Goal: Task Accomplishment & Management: Manage account settings

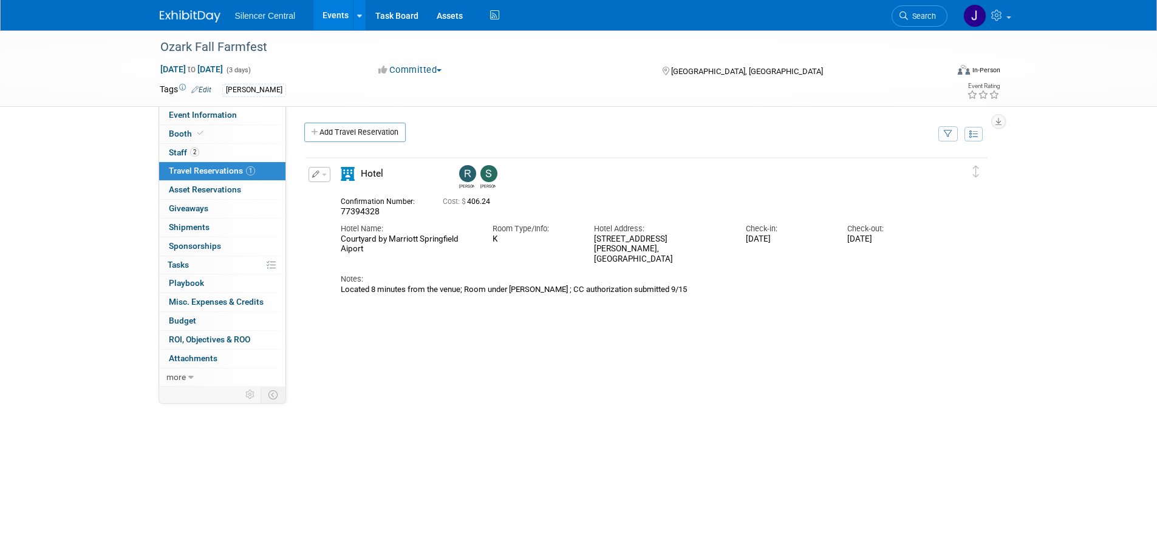
drag, startPoint x: 688, startPoint y: 250, endPoint x: 594, endPoint y: 241, distance: 94.0
click at [594, 241] on div "3527 West Kearney, Springfield, MO 65803" at bounding box center [661, 250] width 134 height 30
copy div "3527 West Kearney, Springfield, MO 65803"
click at [247, 140] on link "Booth" at bounding box center [222, 134] width 126 height 18
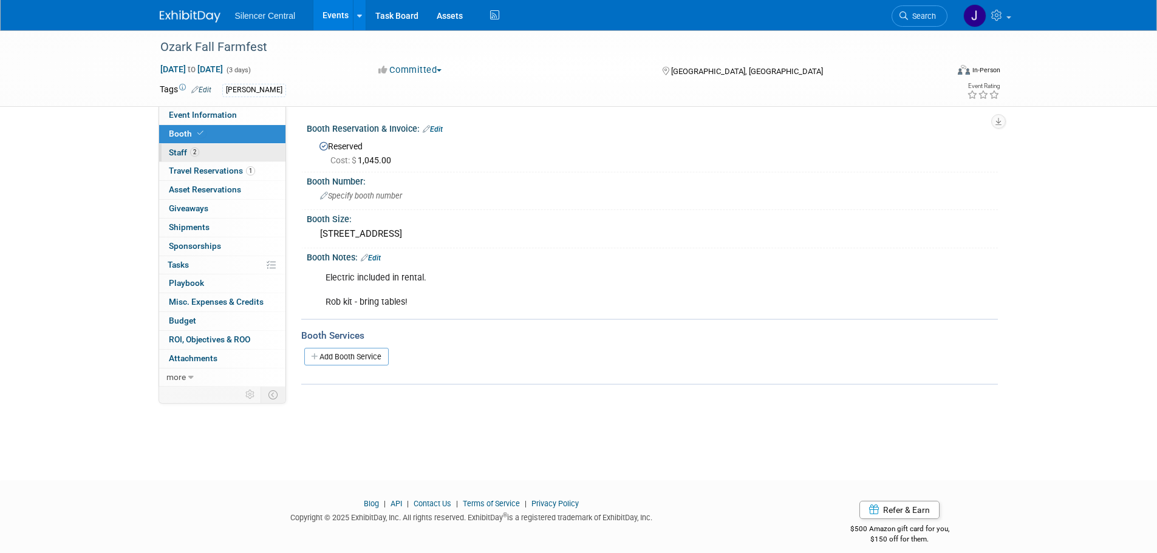
click at [241, 156] on link "2 Staff 2" at bounding box center [222, 153] width 126 height 18
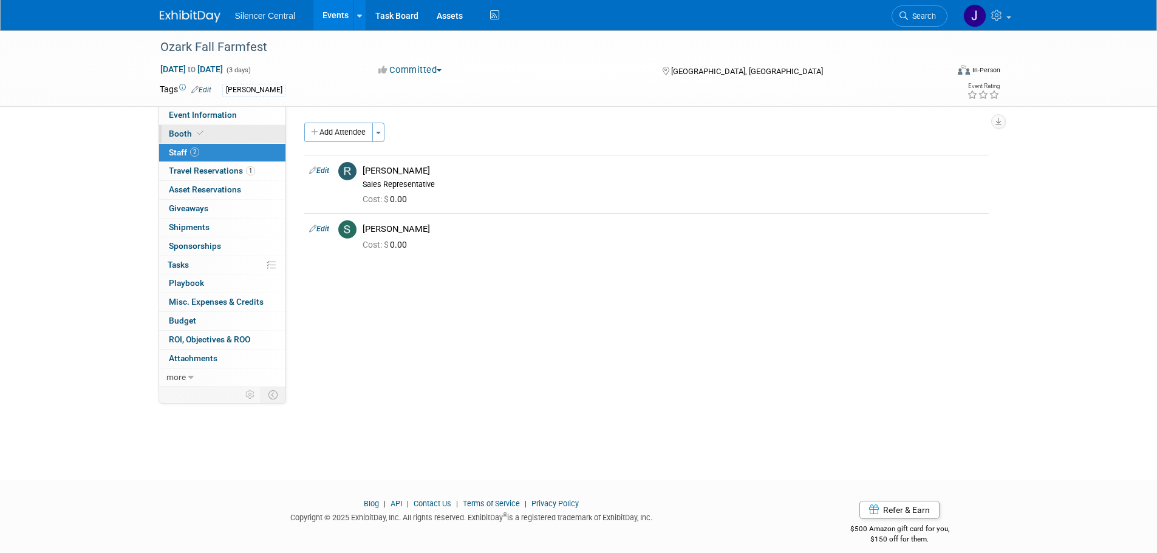
click at [246, 133] on link "Booth" at bounding box center [222, 134] width 126 height 18
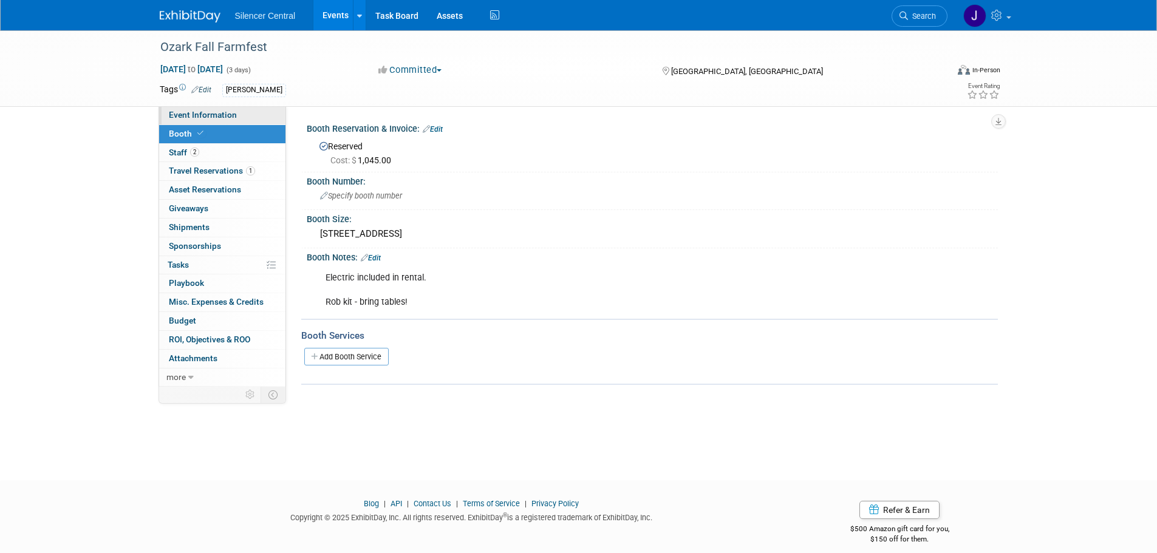
click at [236, 121] on link "Event Information" at bounding box center [222, 115] width 126 height 18
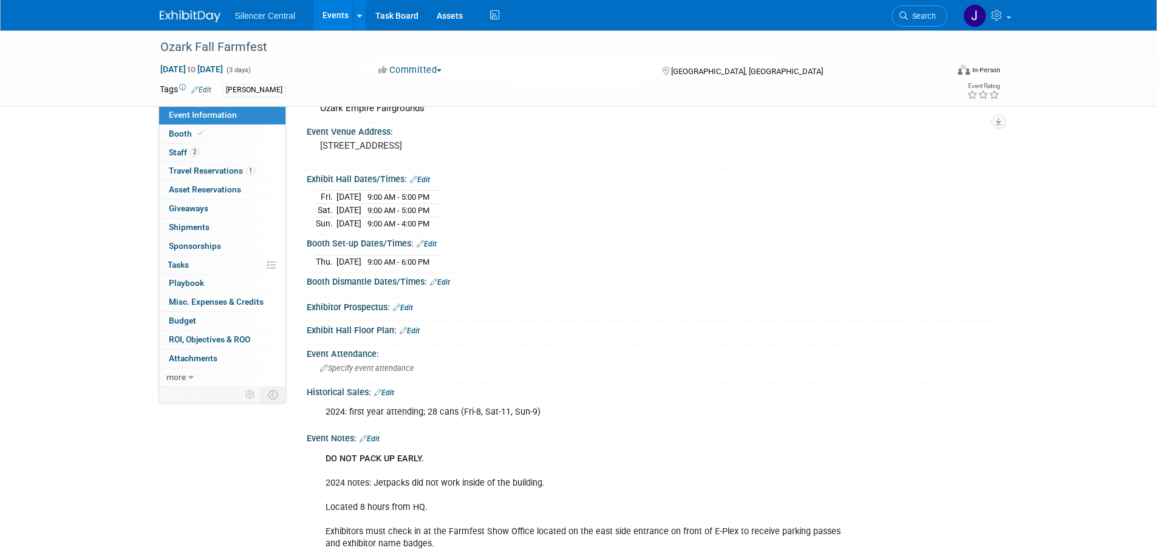
scroll to position [122, 0]
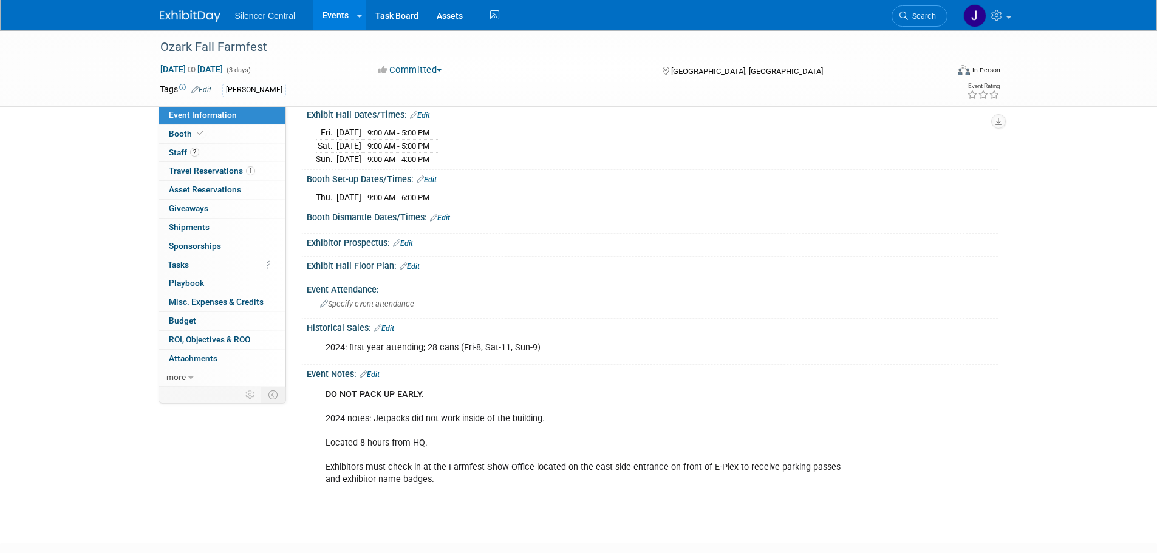
click at [372, 371] on link "Edit" at bounding box center [370, 375] width 20 height 9
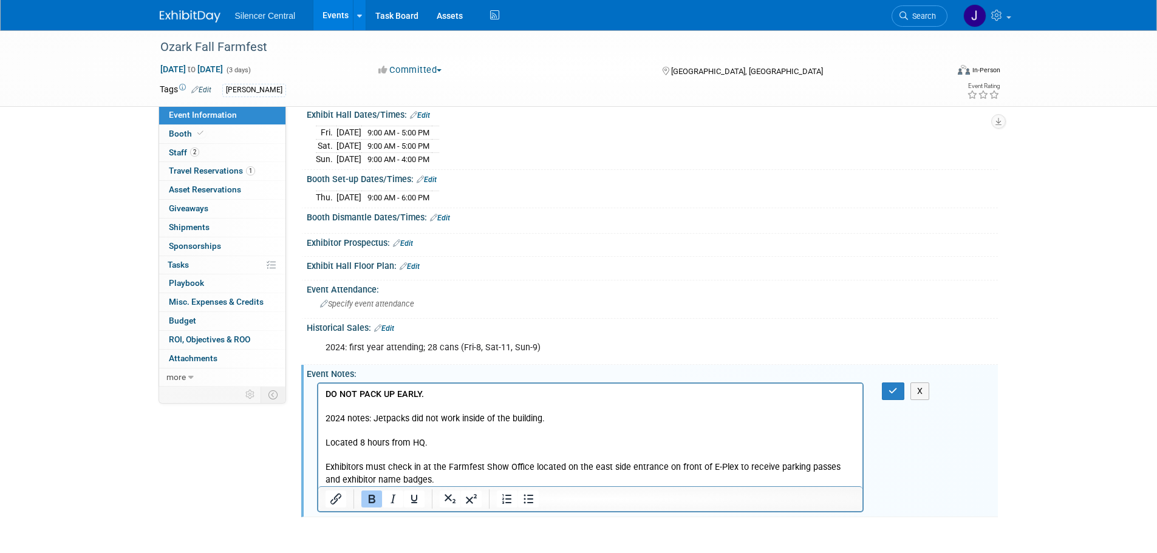
scroll to position [0, 0]
drag, startPoint x: 436, startPoint y: 442, endPoint x: 586, endPoint y: 824, distance: 411.1
click at [318, 442] on html "DO NOT PACK UP EARLY. 2024 notes: Jetpacks did not work inside of the building.…" at bounding box center [590, 434] width 545 height 103
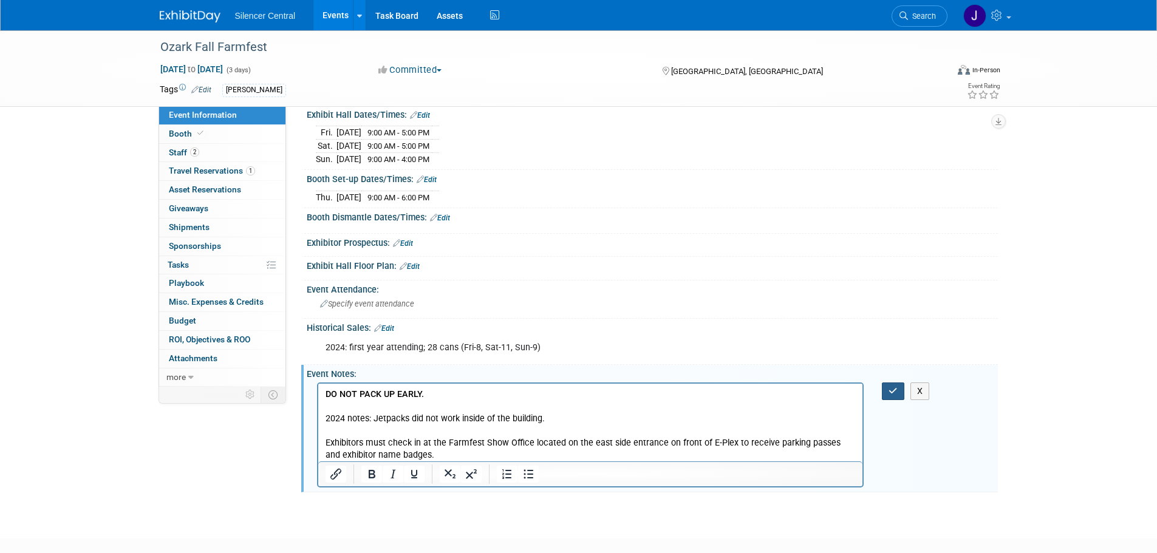
click at [886, 383] on button "button" at bounding box center [893, 392] width 22 height 18
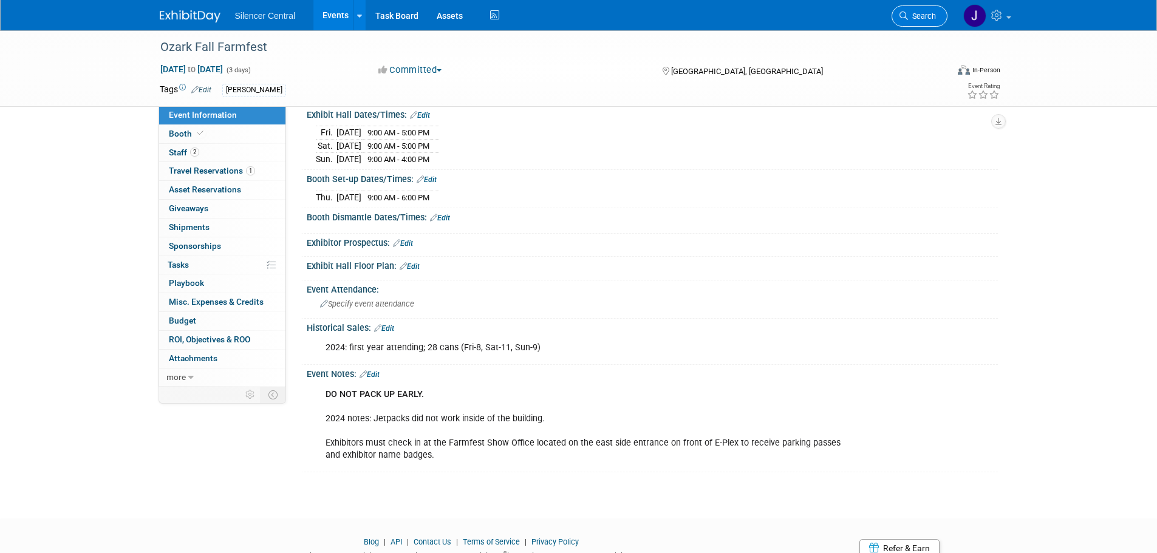
click at [919, 18] on span "Search" at bounding box center [922, 16] width 28 height 9
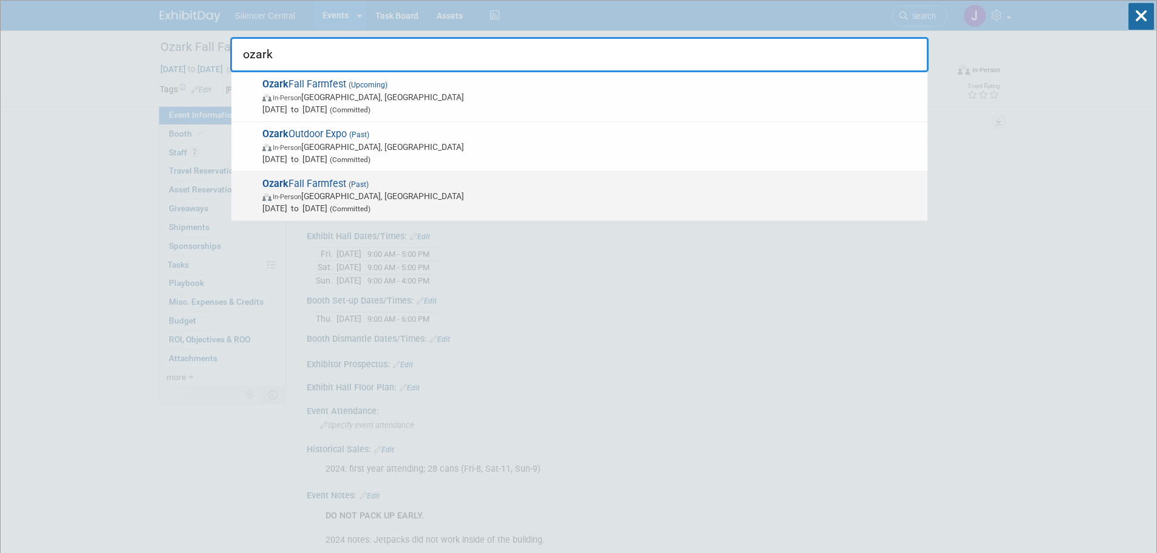
type input "ozark"
click at [349, 203] on span "Oct 4, 2024 to Oct 6, 2024 (Committed)" at bounding box center [591, 208] width 659 height 12
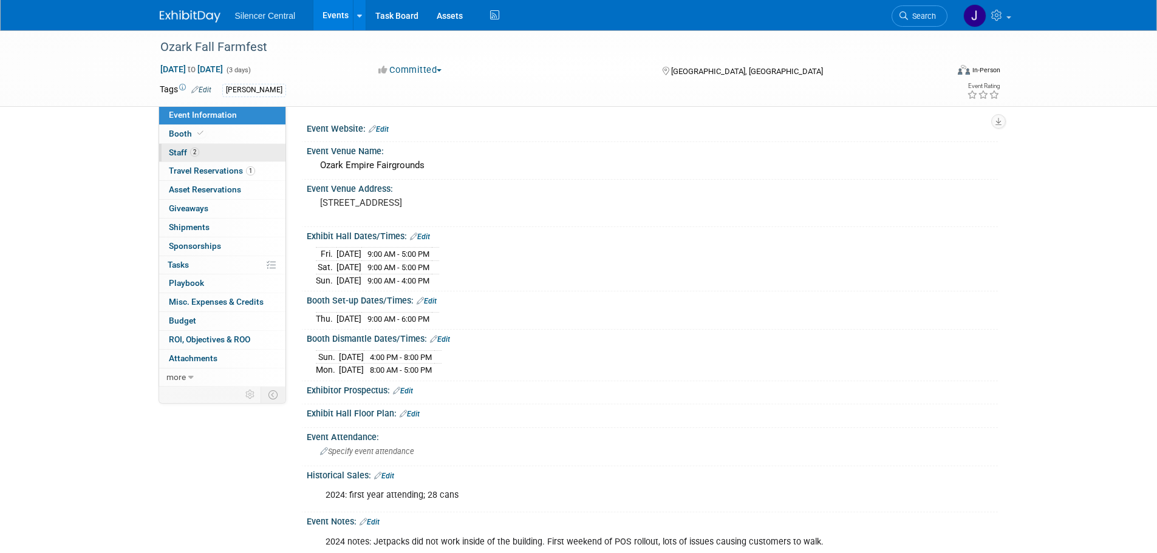
click at [247, 148] on link "2 Staff 2" at bounding box center [222, 153] width 126 height 18
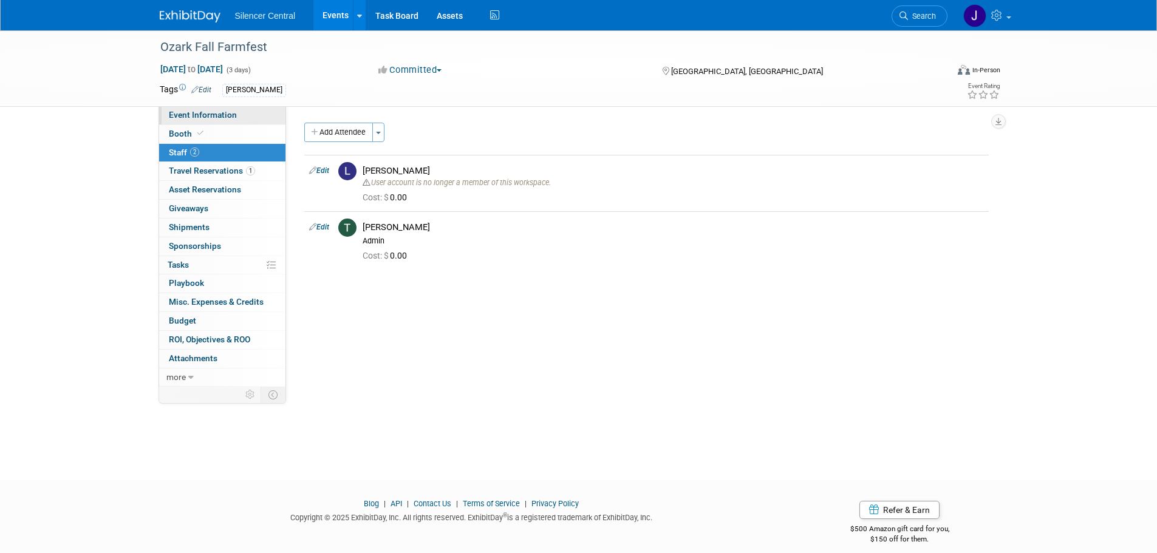
click at [244, 122] on link "Event Information" at bounding box center [222, 115] width 126 height 18
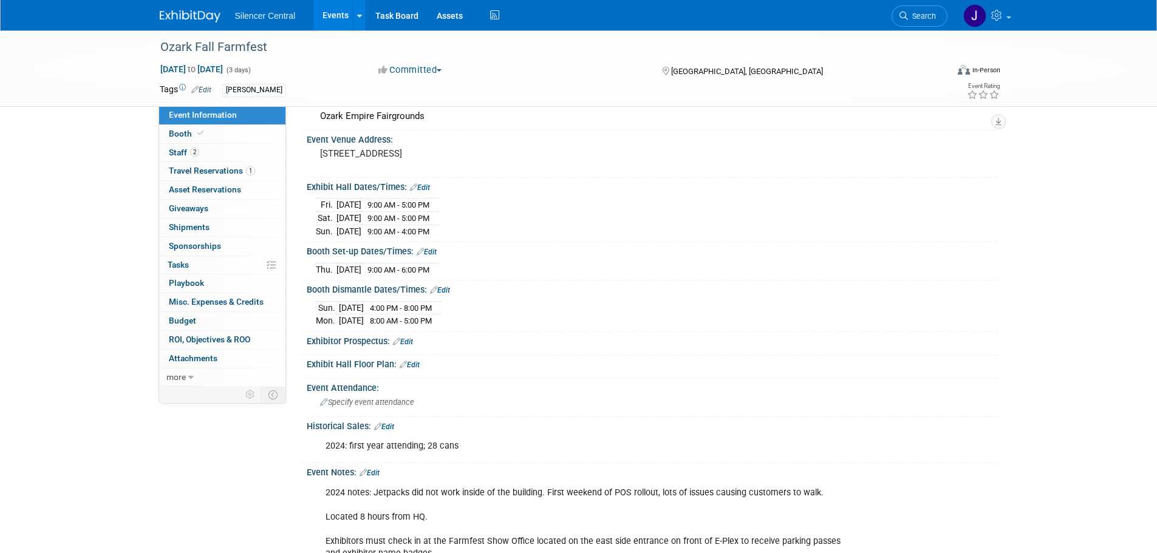
scroll to position [122, 0]
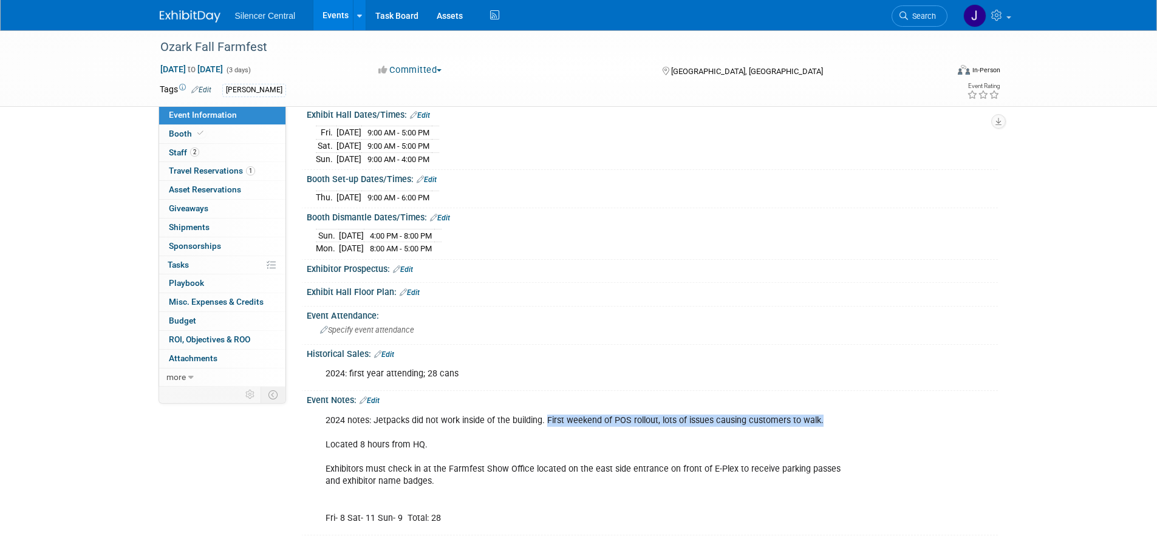
drag, startPoint x: 546, startPoint y: 419, endPoint x: 841, endPoint y: 420, distance: 295.3
click at [841, 420] on div "2024 notes: Jetpacks did not work inside of the building. First weekend of POS …" at bounding box center [590, 470] width 547 height 122
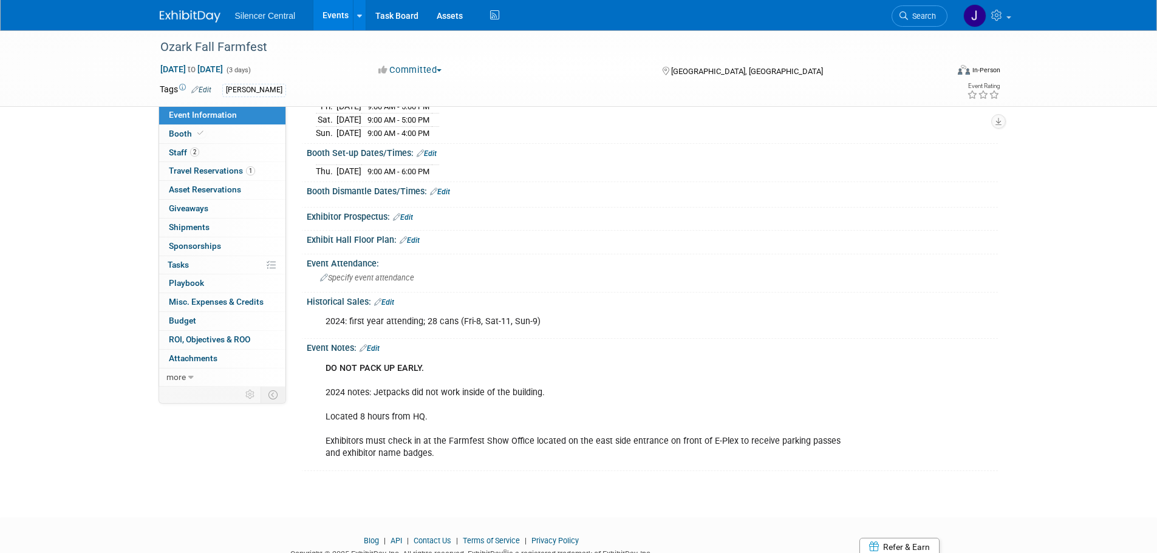
scroll to position [182, 0]
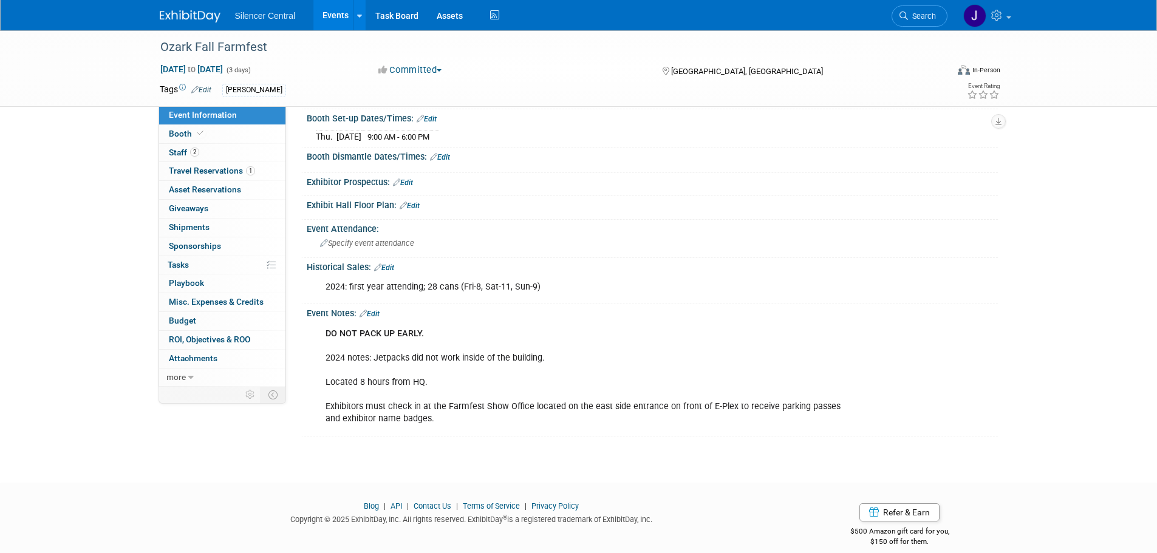
click at [173, 18] on img at bounding box center [190, 16] width 61 height 12
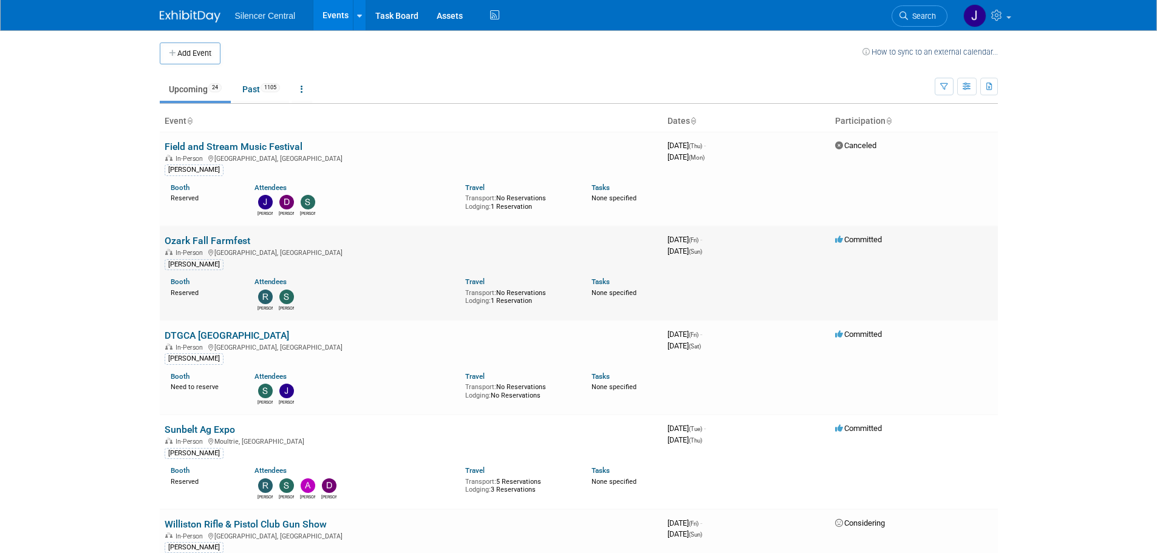
click at [222, 239] on link "Ozark Fall Farmfest" at bounding box center [208, 241] width 86 height 12
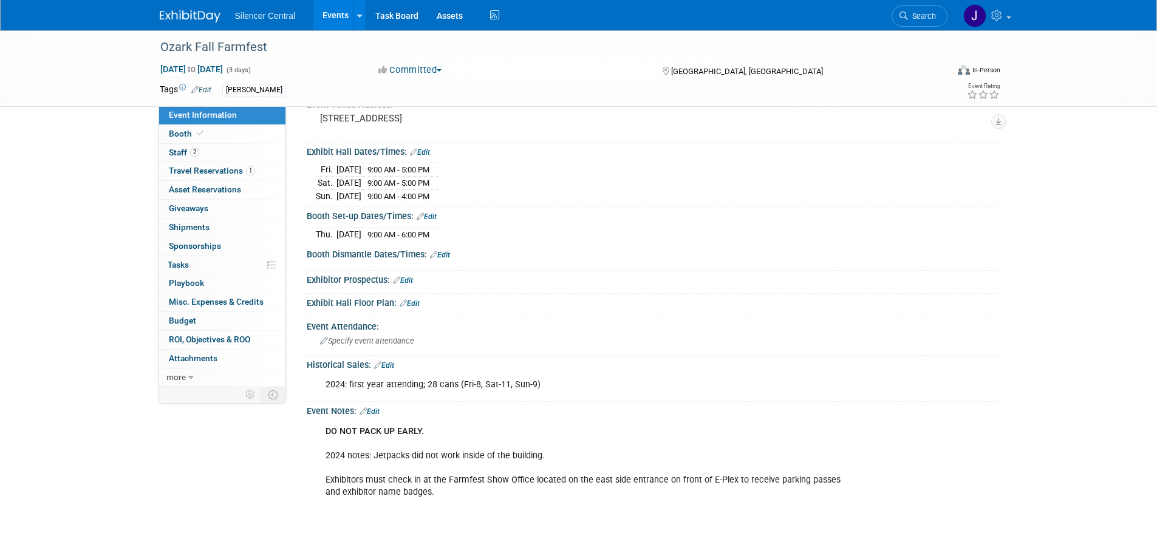
scroll to position [171, 0]
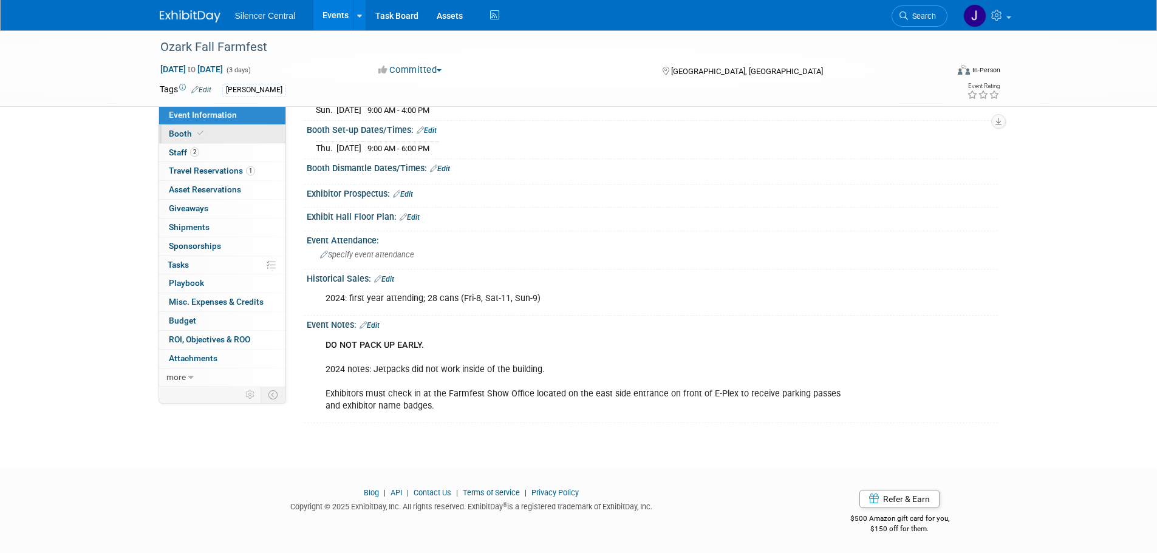
click at [233, 135] on link "Booth" at bounding box center [222, 134] width 126 height 18
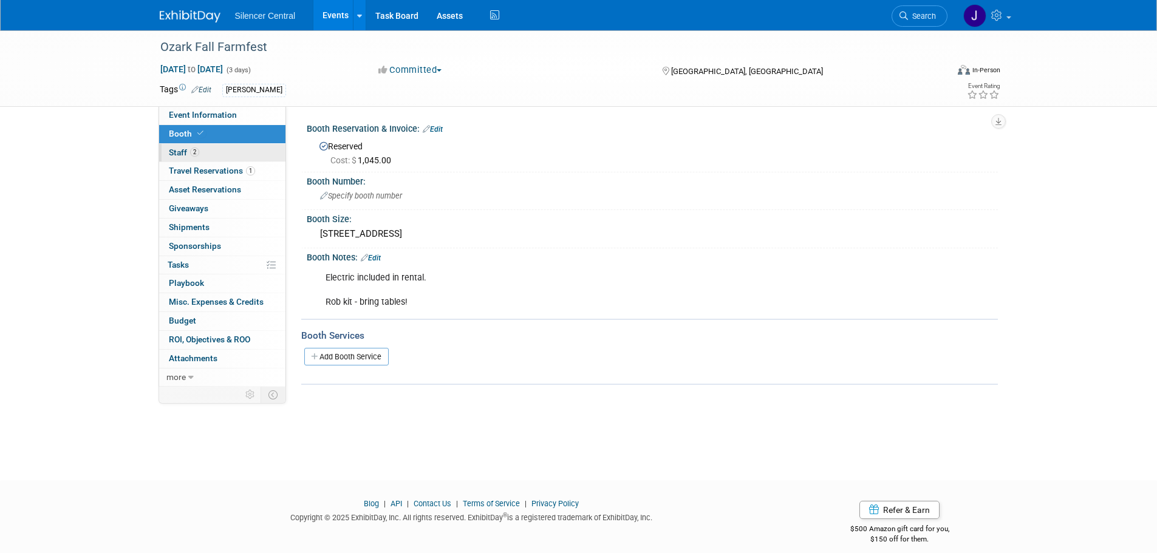
click at [217, 161] on link "2 Staff 2" at bounding box center [222, 153] width 126 height 18
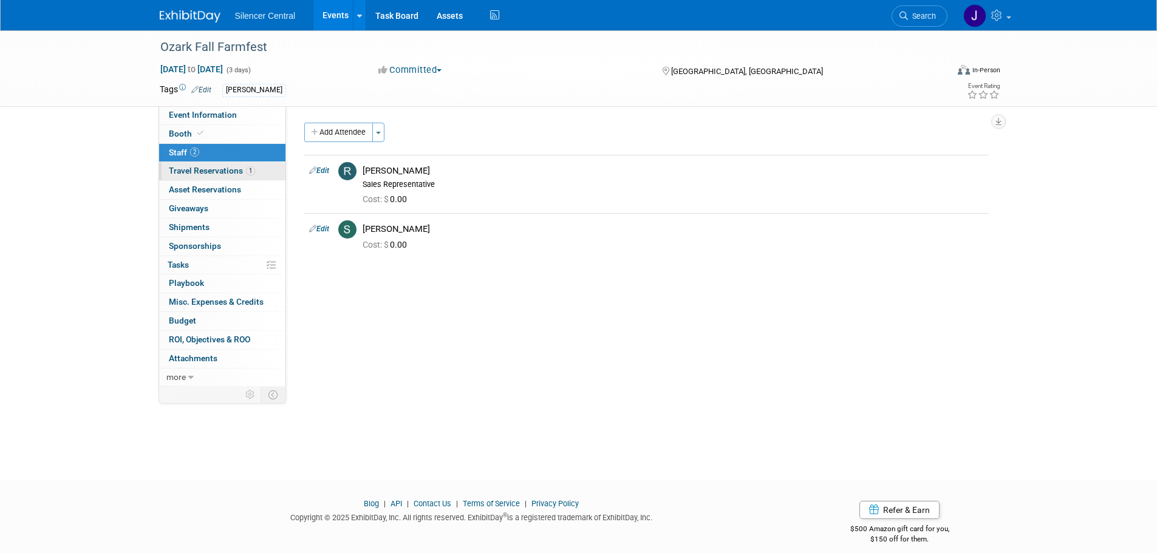
click at [220, 168] on span "Travel Reservations 1" at bounding box center [212, 171] width 86 height 10
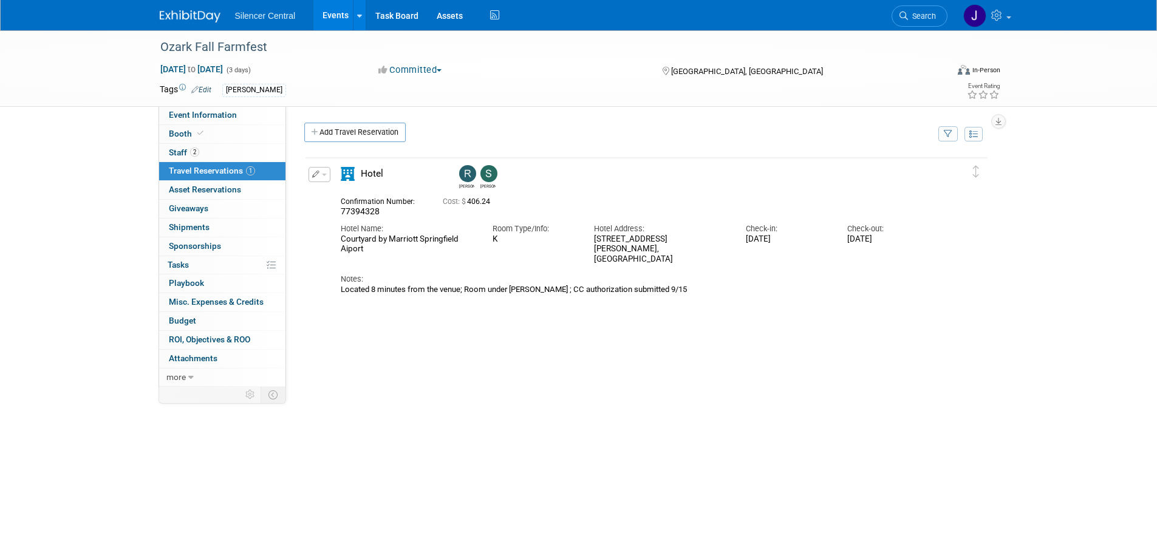
click at [176, 11] on img at bounding box center [190, 16] width 61 height 12
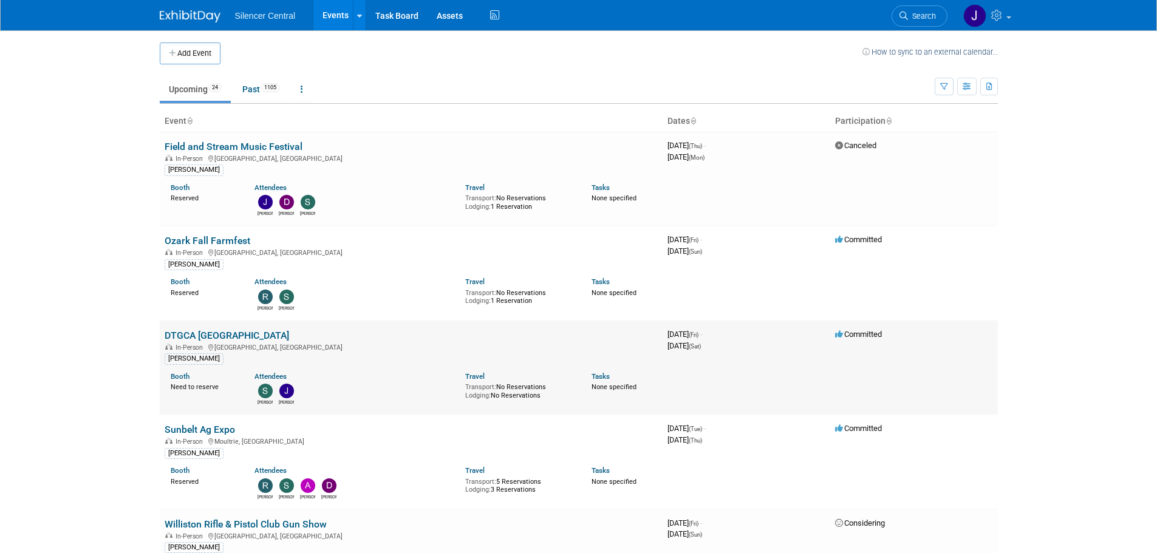
click at [233, 336] on link "DTGCA [GEOGRAPHIC_DATA]" at bounding box center [227, 336] width 125 height 12
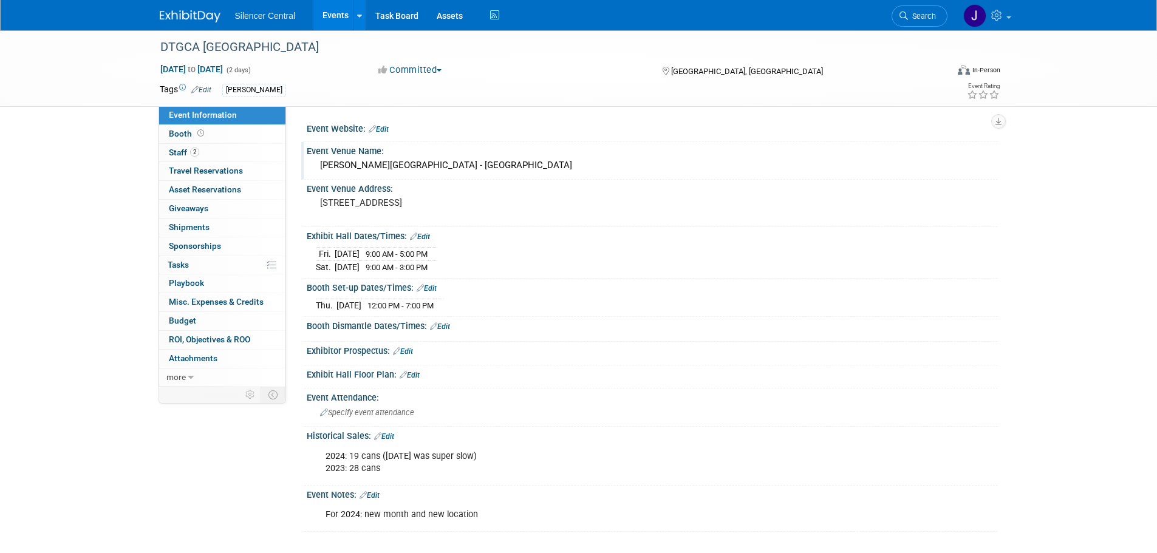
click at [430, 169] on div "[PERSON_NAME][GEOGRAPHIC_DATA] - [GEOGRAPHIC_DATA]" at bounding box center [652, 165] width 673 height 19
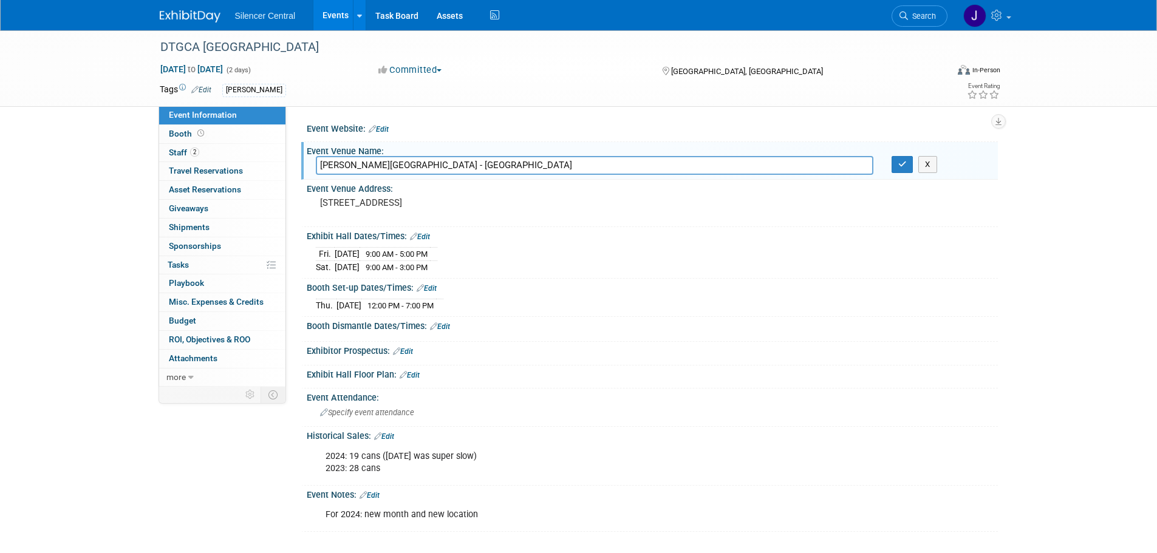
click at [429, 170] on input "[PERSON_NAME][GEOGRAPHIC_DATA] - [GEOGRAPHIC_DATA]" at bounding box center [595, 165] width 558 height 19
click at [394, 169] on input "W.H. Lyons Fairgrounds - North Expo Room" at bounding box center [595, 165] width 558 height 19
drag, startPoint x: 414, startPoint y: 164, endPoint x: 300, endPoint y: 163, distance: 114.8
click at [300, 163] on div "Event Website: Edit Event Venue Name: W.H. Lyons Fairgrounds - North Expo Room …" at bounding box center [642, 246] width 712 height 281
click at [169, 15] on img at bounding box center [190, 16] width 61 height 12
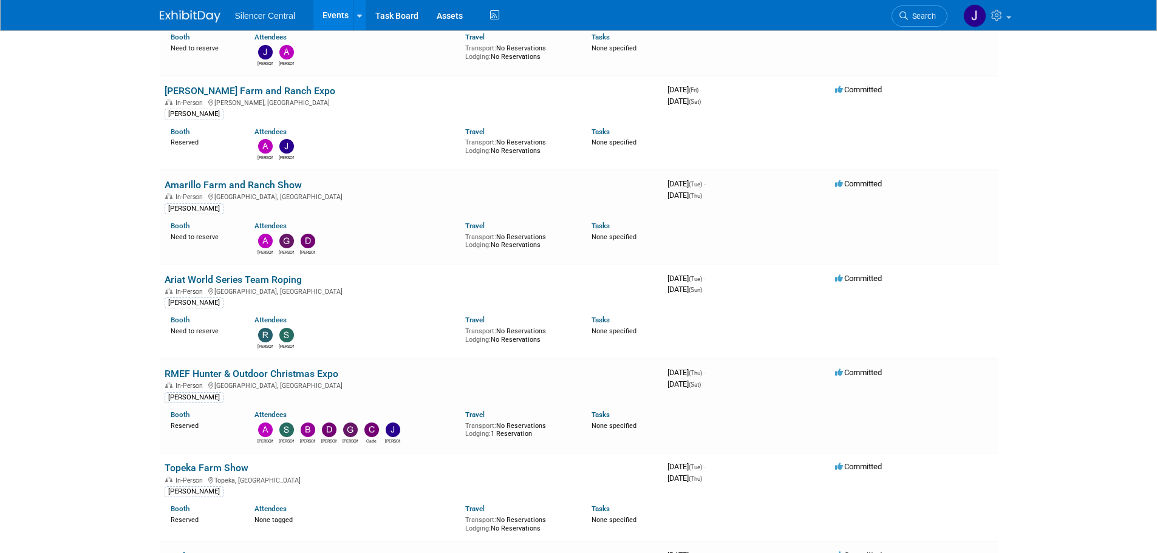
scroll to position [972, 0]
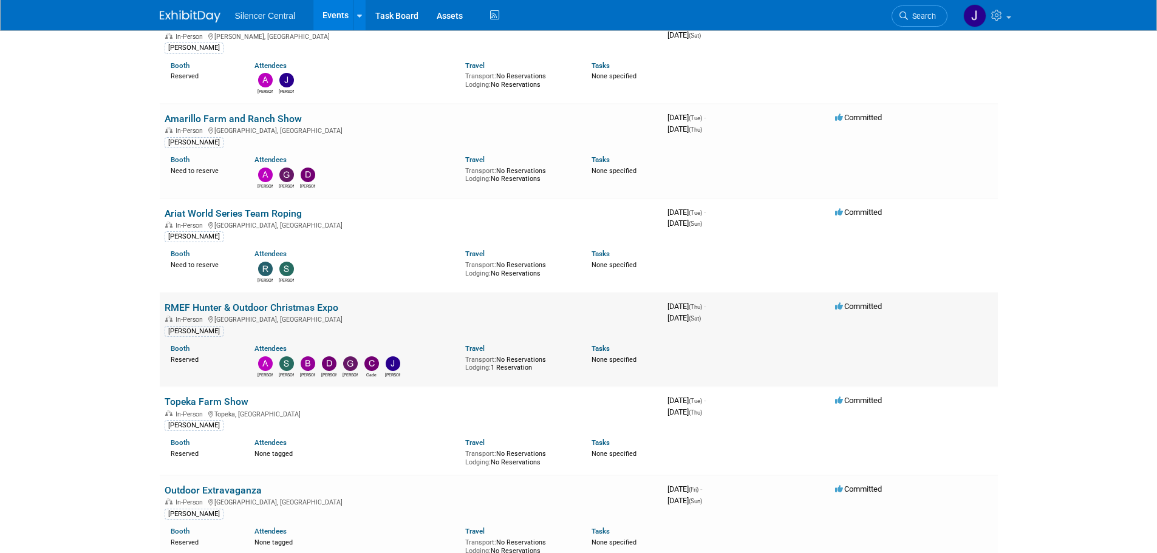
click at [314, 312] on link "RMEF Hunter & Outdoor Christmas Expo" at bounding box center [252, 308] width 174 height 12
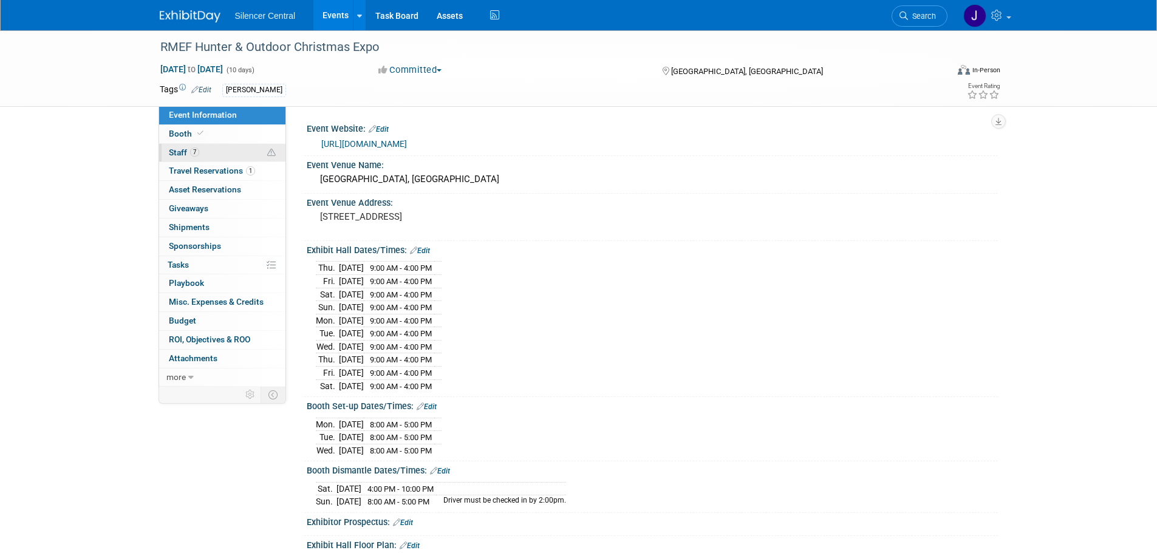
click at [222, 151] on link "7 Staff 7" at bounding box center [222, 153] width 126 height 18
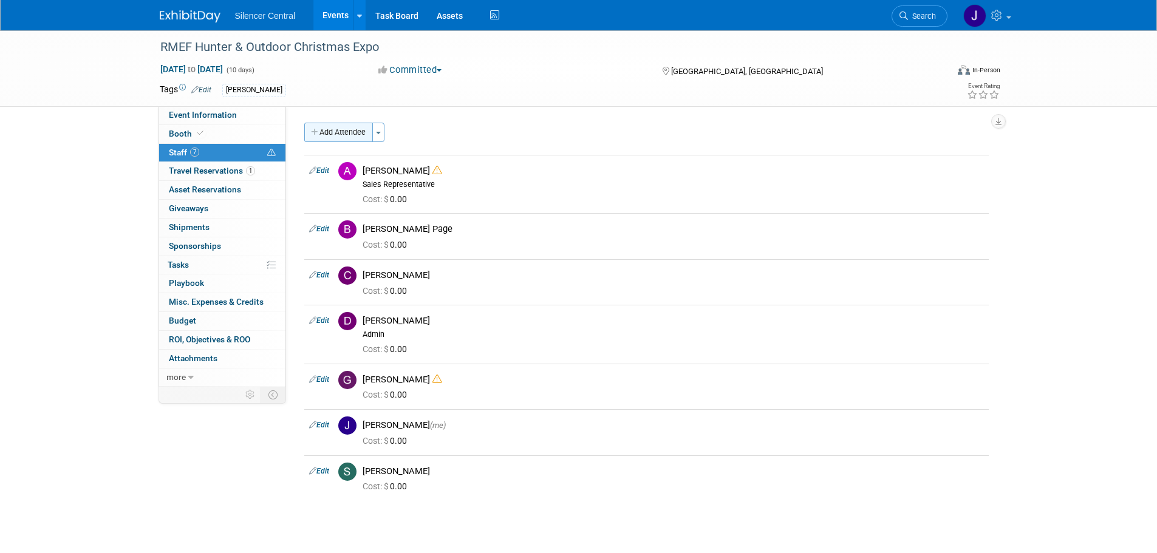
click at [341, 129] on button "Add Attendee" at bounding box center [338, 132] width 69 height 19
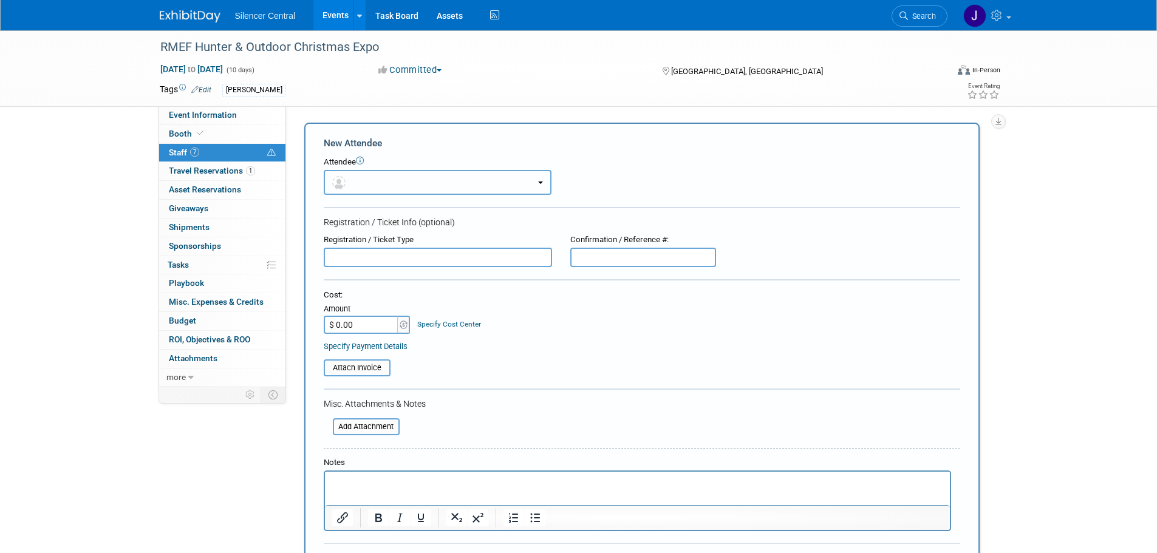
click at [396, 181] on button "button" at bounding box center [438, 182] width 228 height 25
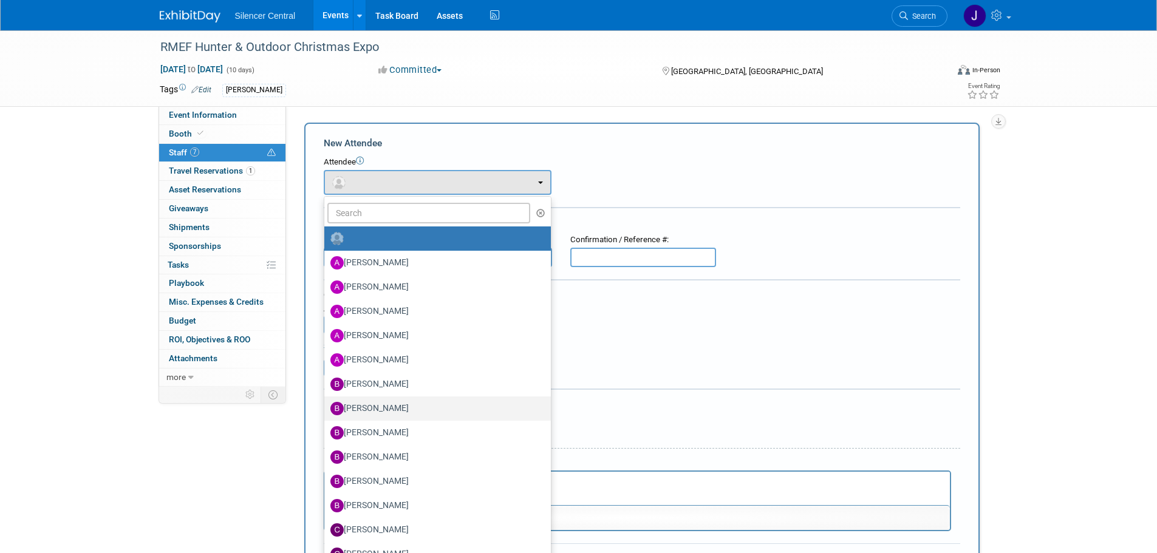
click at [403, 415] on label "[PERSON_NAME]" at bounding box center [434, 408] width 208 height 19
click at [326, 411] on input "[PERSON_NAME]" at bounding box center [322, 407] width 8 height 8
select select "faa47369-d181-4ad0-aa78-f5f0e9f9d32f"
select select "1"
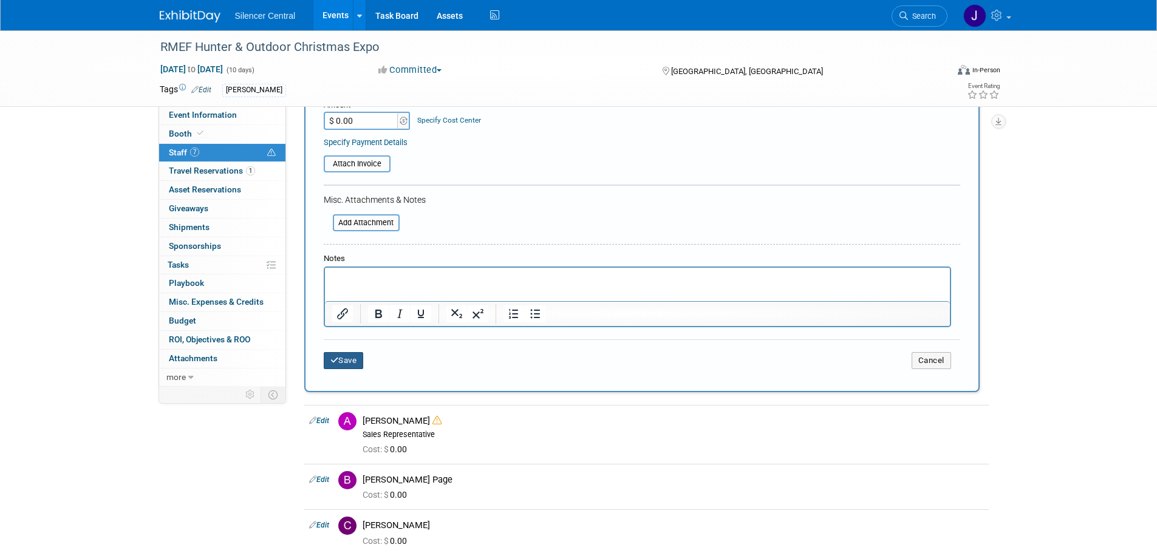
click at [349, 361] on button "Save" at bounding box center [344, 360] width 40 height 17
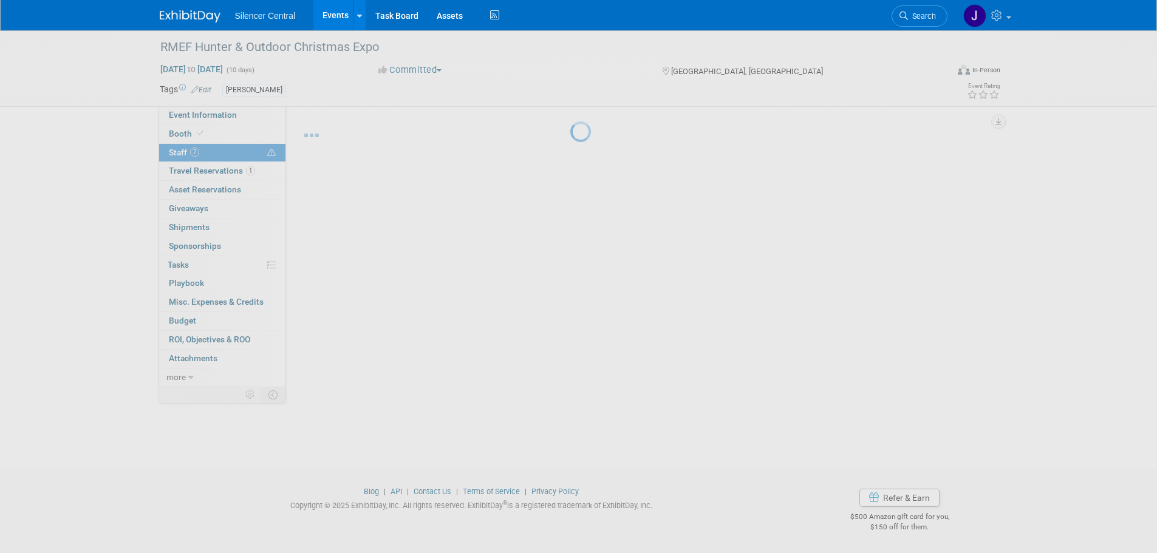
scroll to position [137, 0]
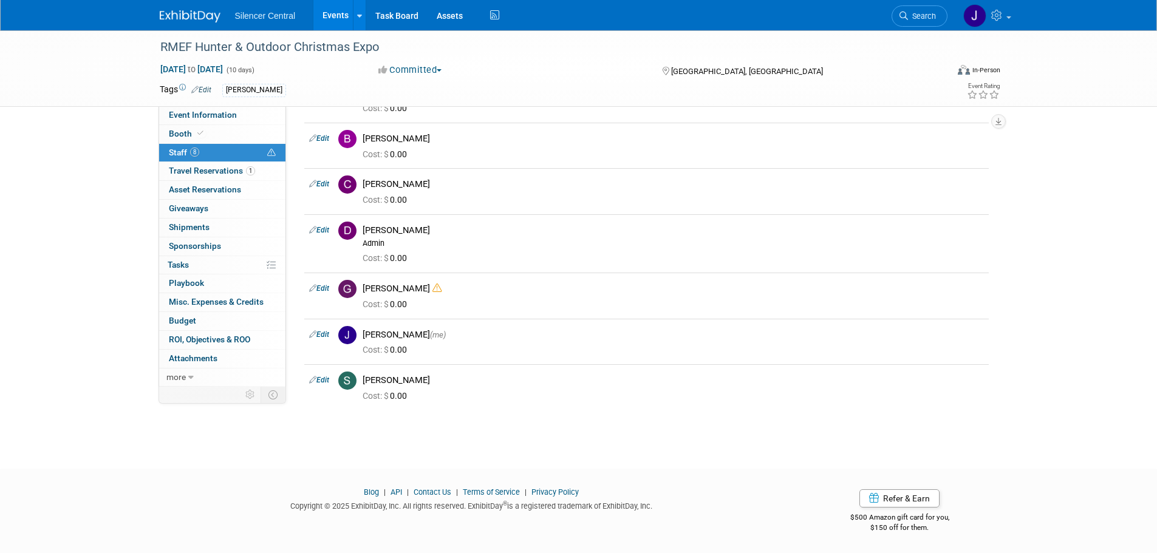
click at [199, 18] on img at bounding box center [190, 16] width 61 height 12
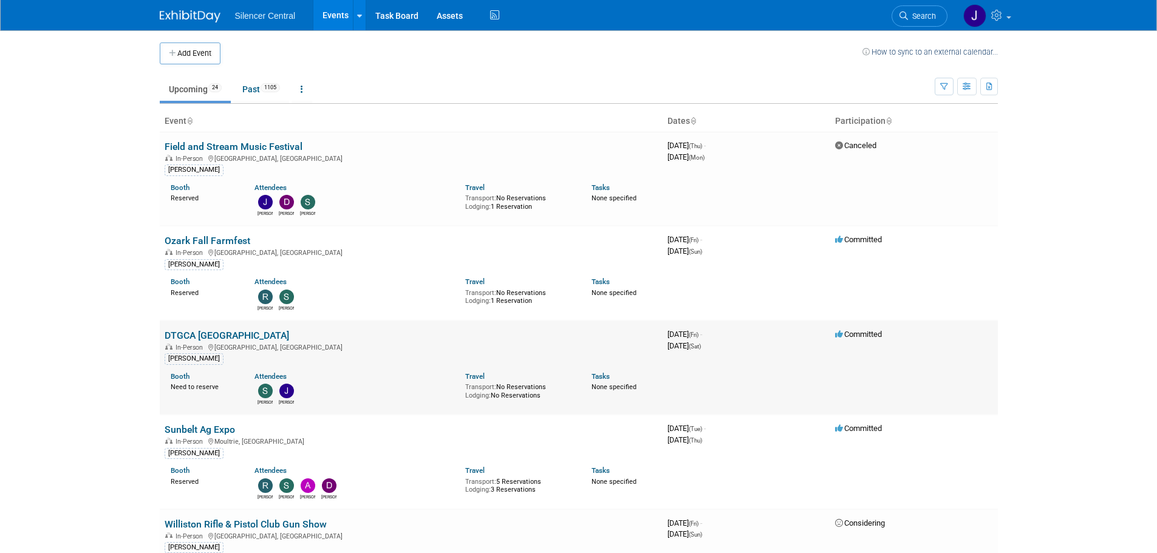
click at [227, 334] on link "DTGCA [GEOGRAPHIC_DATA]" at bounding box center [227, 336] width 125 height 12
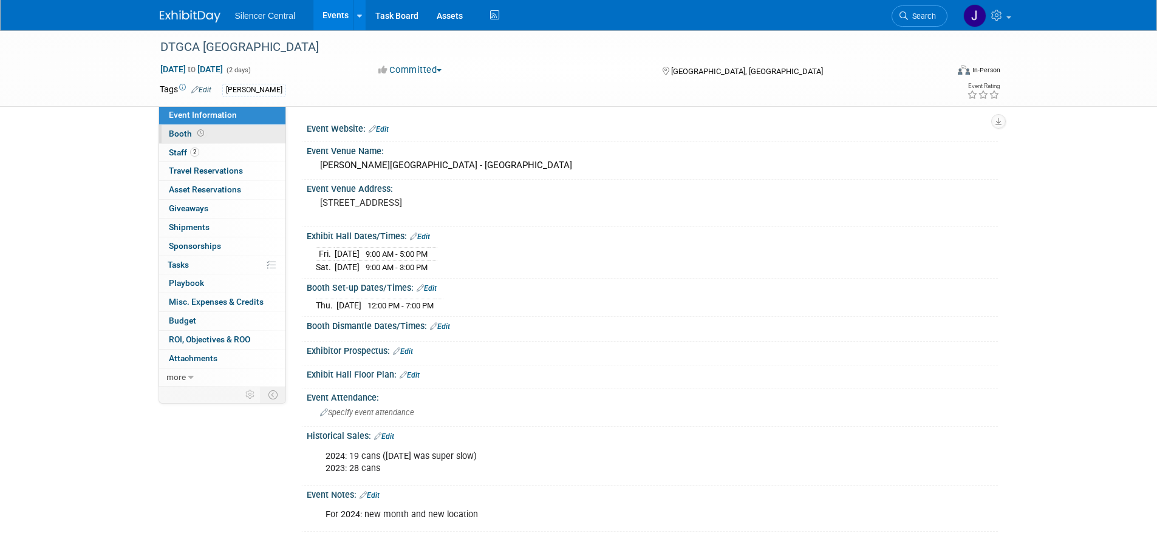
click at [211, 137] on link "Booth" at bounding box center [222, 134] width 126 height 18
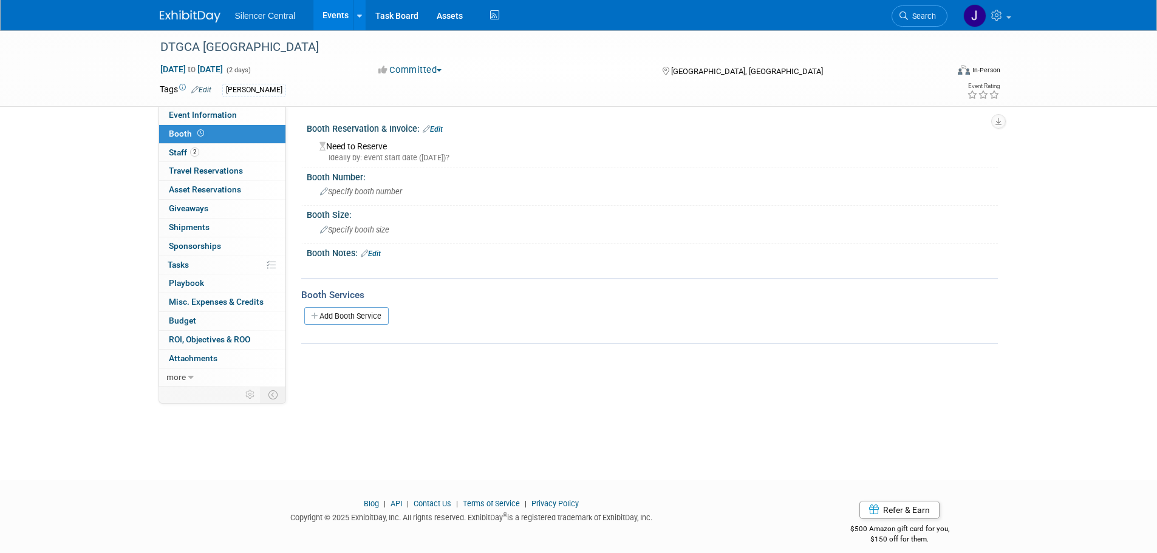
click at [436, 126] on link "Edit" at bounding box center [433, 129] width 20 height 9
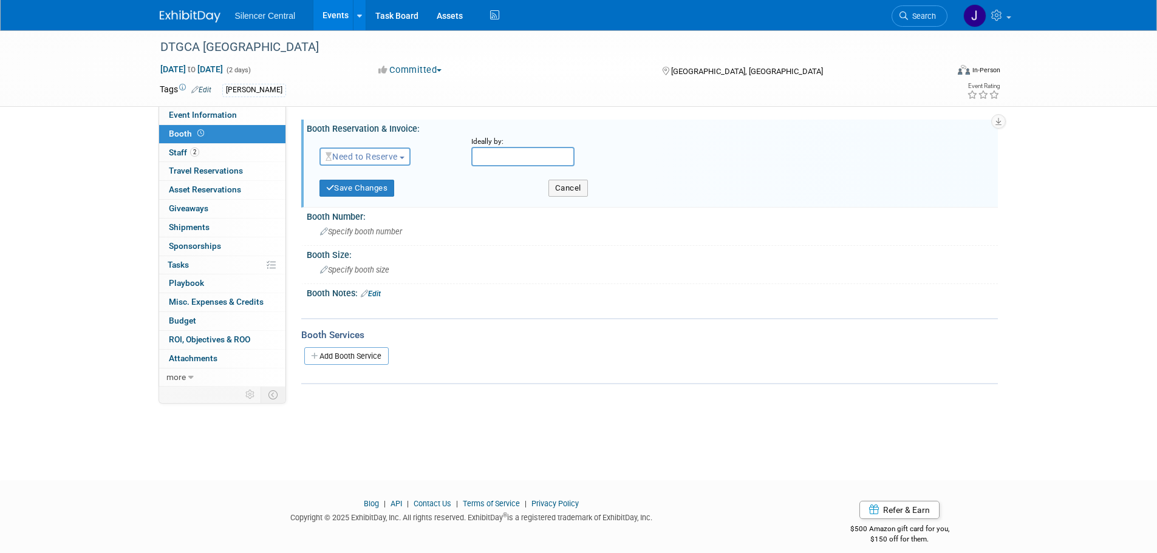
click at [378, 159] on span "Need to Reserve" at bounding box center [362, 157] width 72 height 10
click at [365, 193] on link "Reserved" at bounding box center [385, 194] width 130 height 17
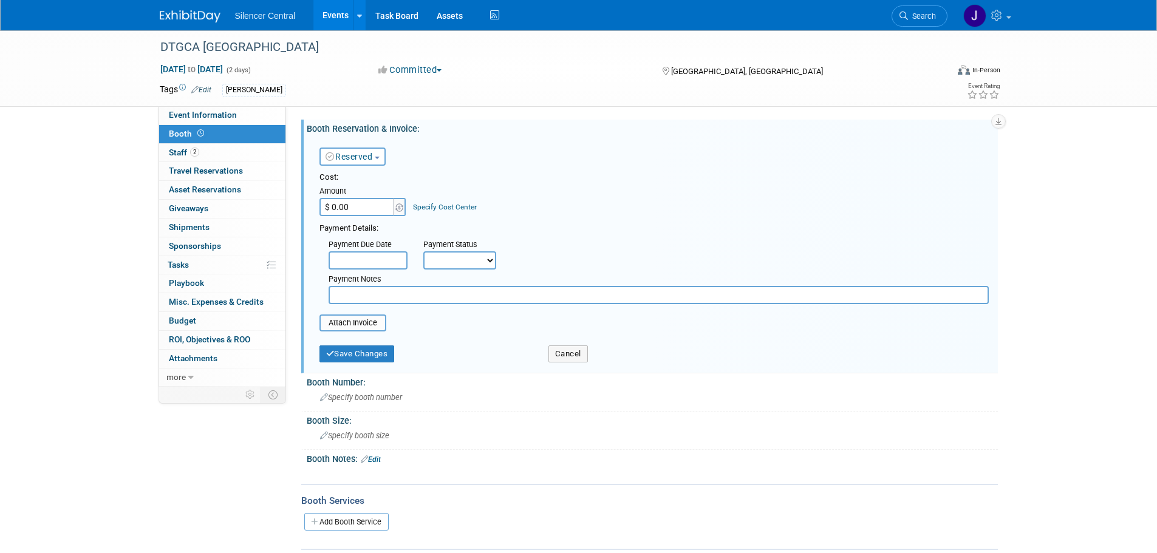
click at [358, 210] on input "$ 0.00" at bounding box center [358, 207] width 76 height 18
type input "$ 90.00"
click at [357, 349] on button "Save Changes" at bounding box center [357, 354] width 75 height 17
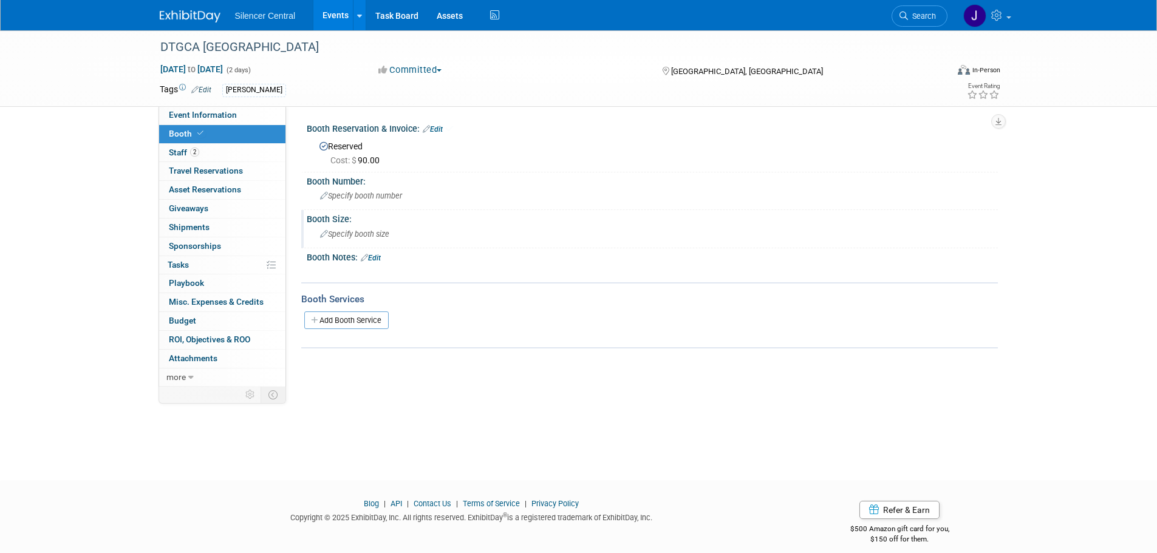
click at [366, 236] on span "Specify booth size" at bounding box center [354, 234] width 69 height 9
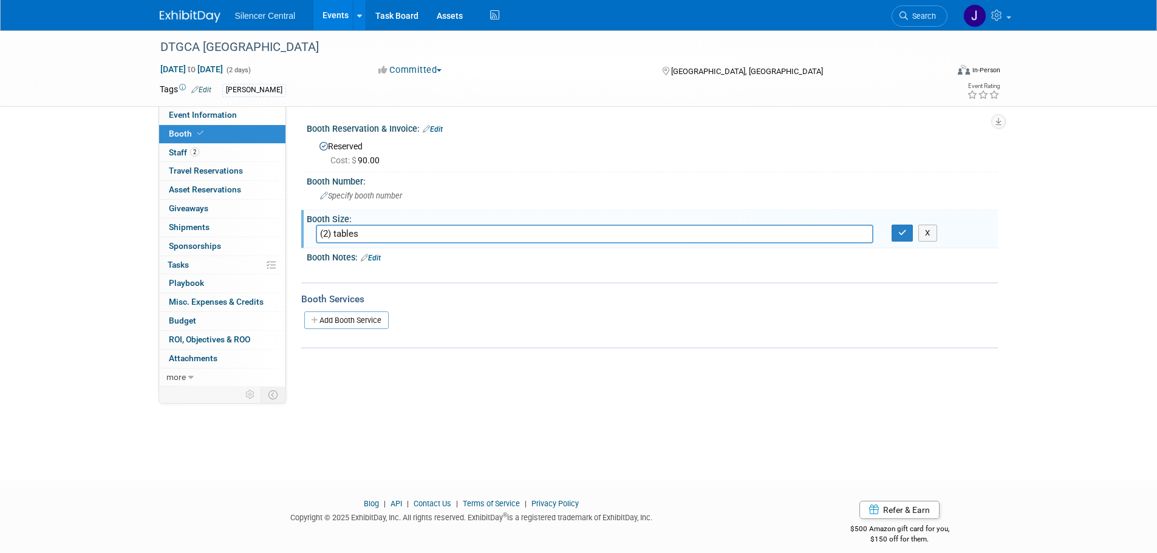
type input "(2) tables"
click at [900, 234] on icon "button" at bounding box center [903, 233] width 9 height 8
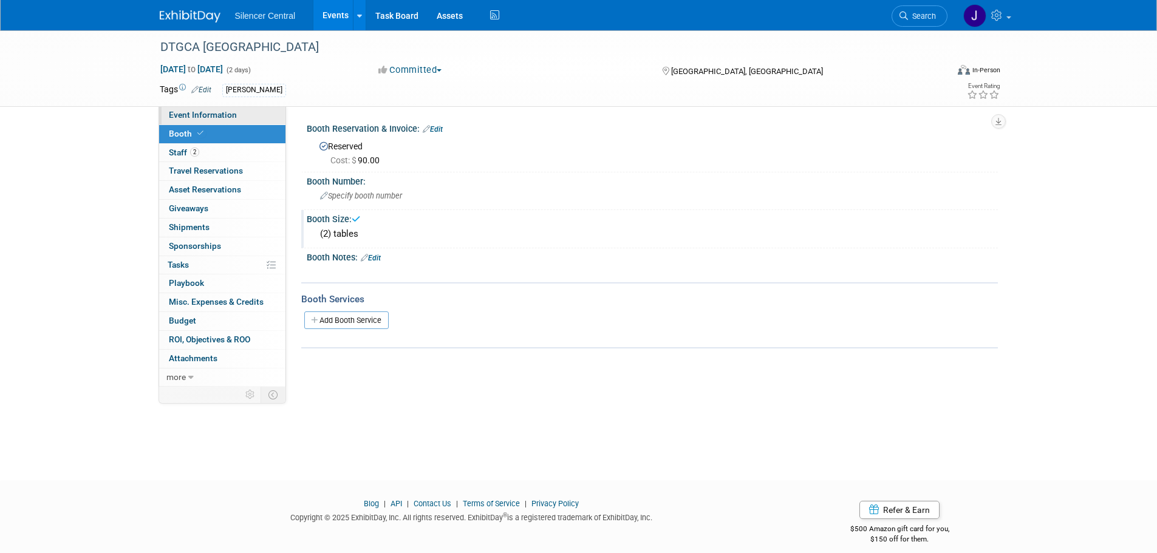
click at [214, 110] on span "Event Information" at bounding box center [203, 115] width 68 height 10
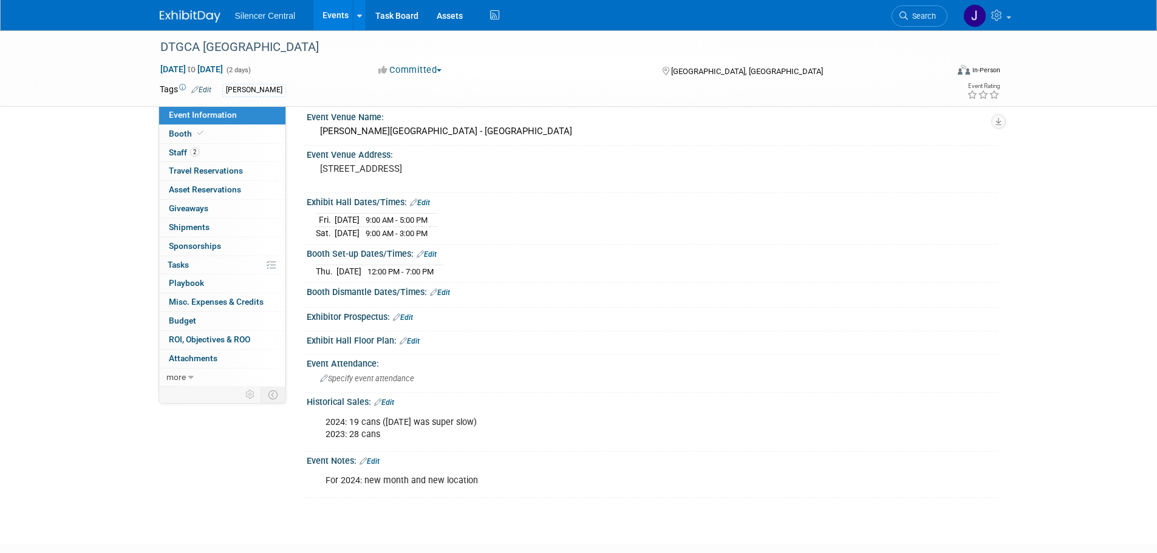
scroll to position [61, 0]
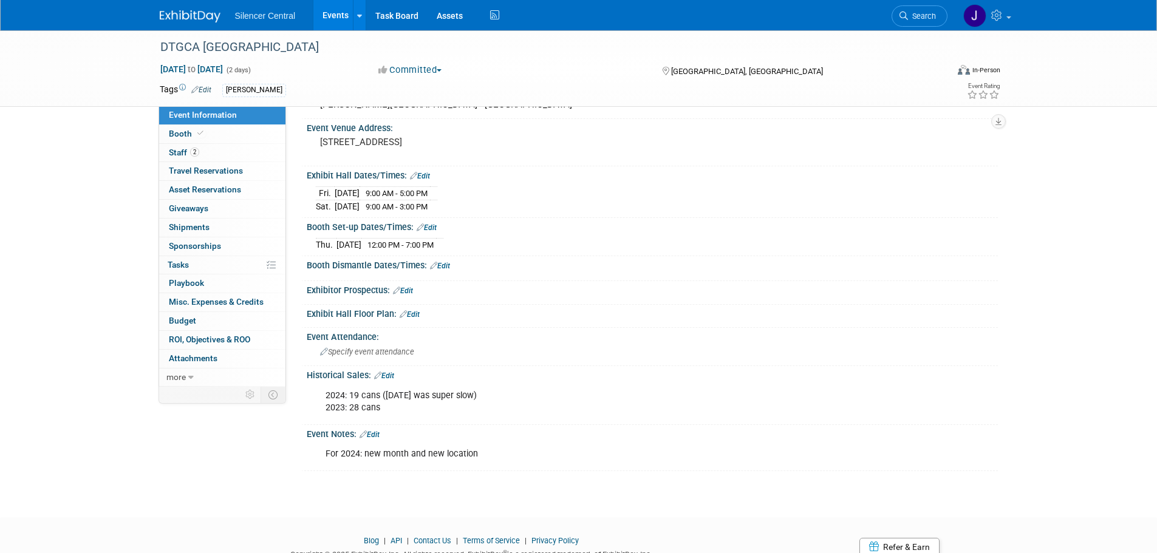
click at [374, 431] on link "Edit" at bounding box center [370, 435] width 20 height 9
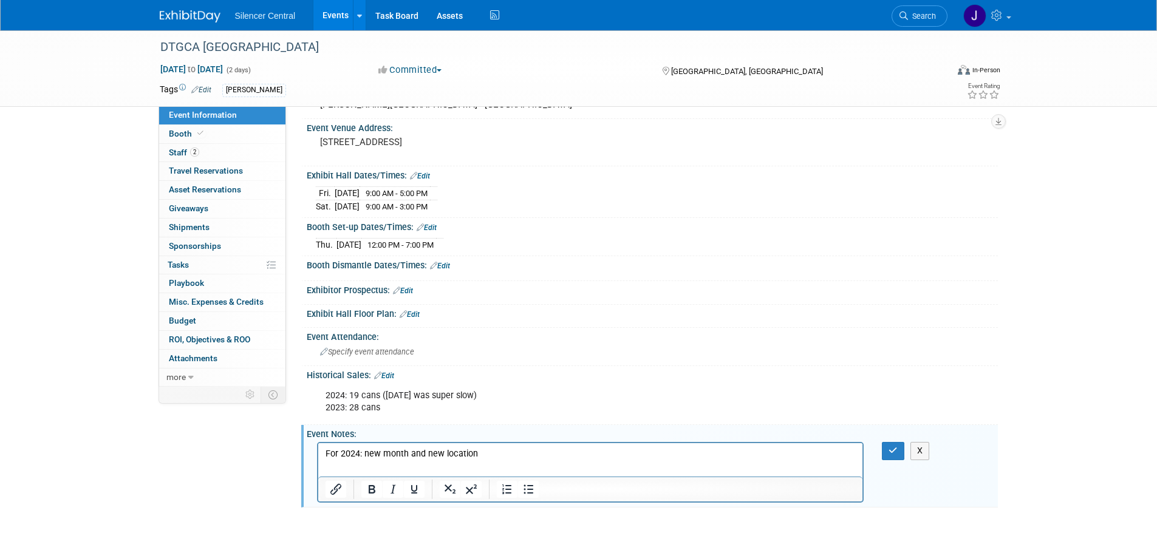
scroll to position [0, 0]
click at [208, 134] on link "Booth" at bounding box center [222, 134] width 126 height 18
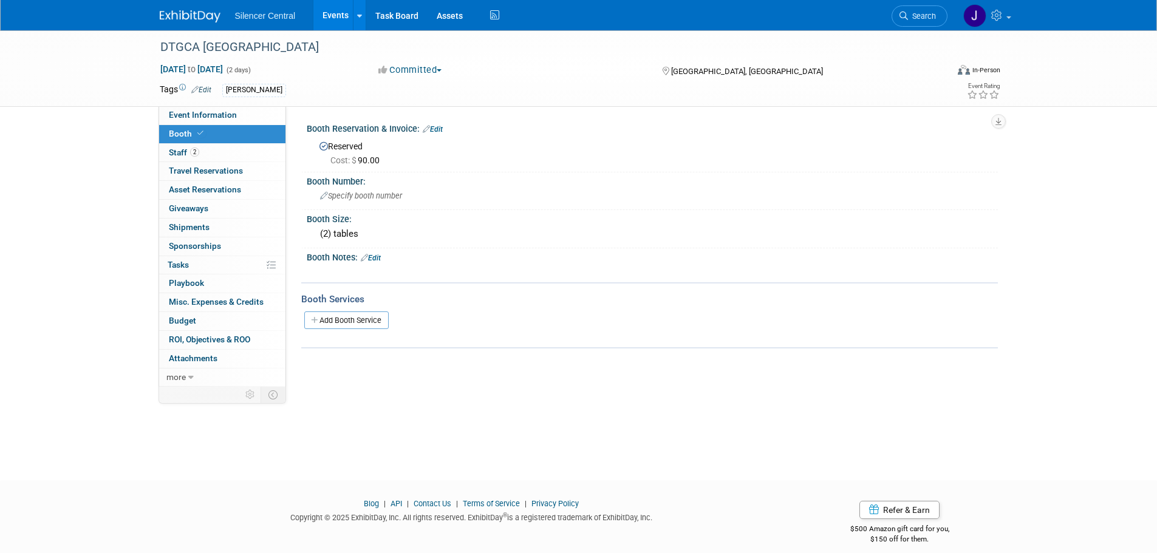
click at [378, 258] on link "Edit" at bounding box center [371, 258] width 20 height 9
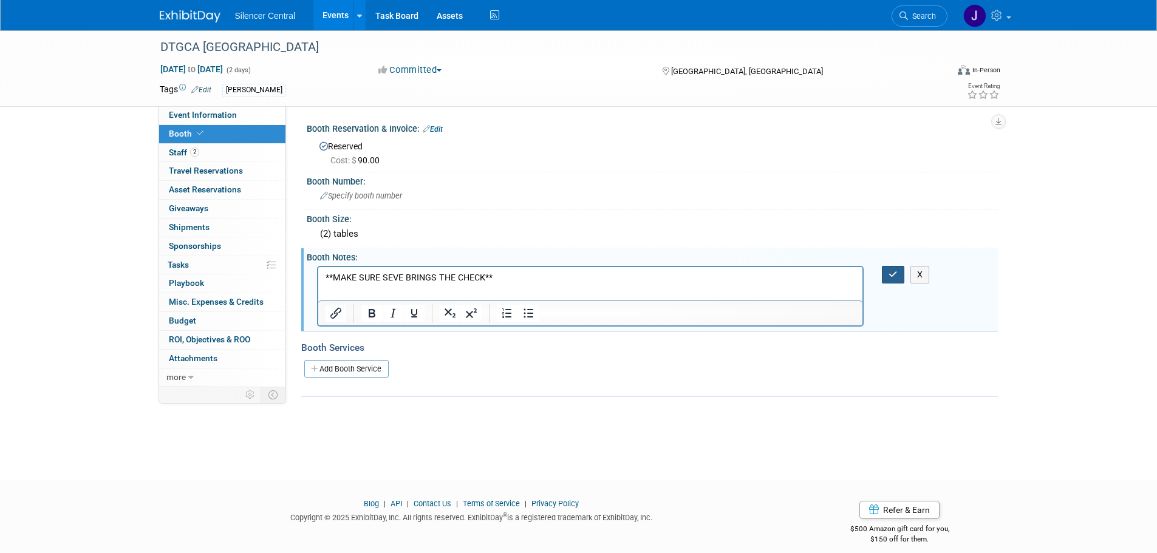
click at [888, 270] on button "button" at bounding box center [893, 275] width 22 height 18
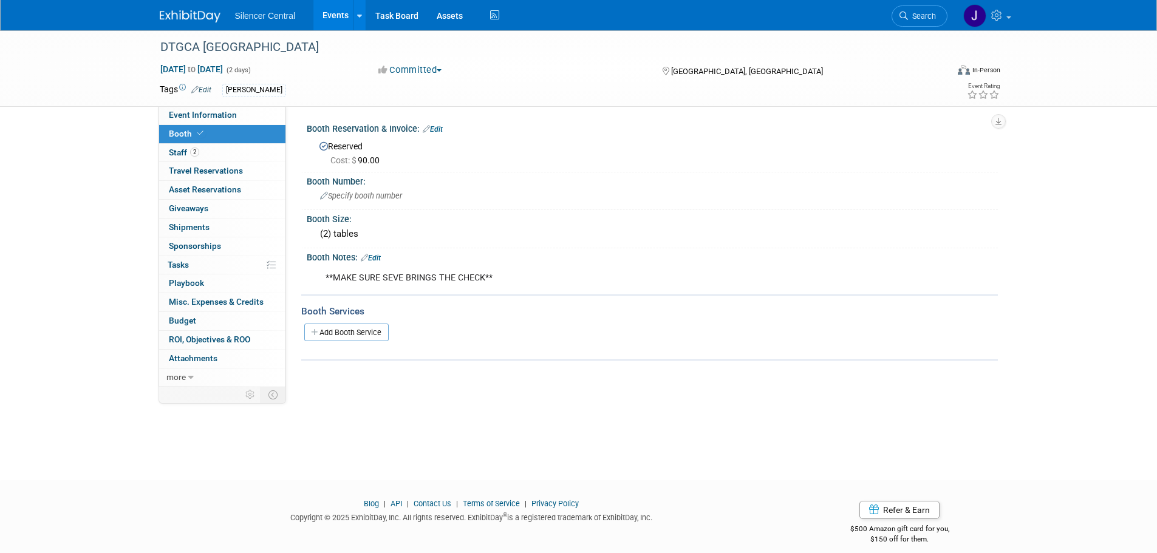
click at [379, 262] on link "Edit" at bounding box center [371, 258] width 20 height 9
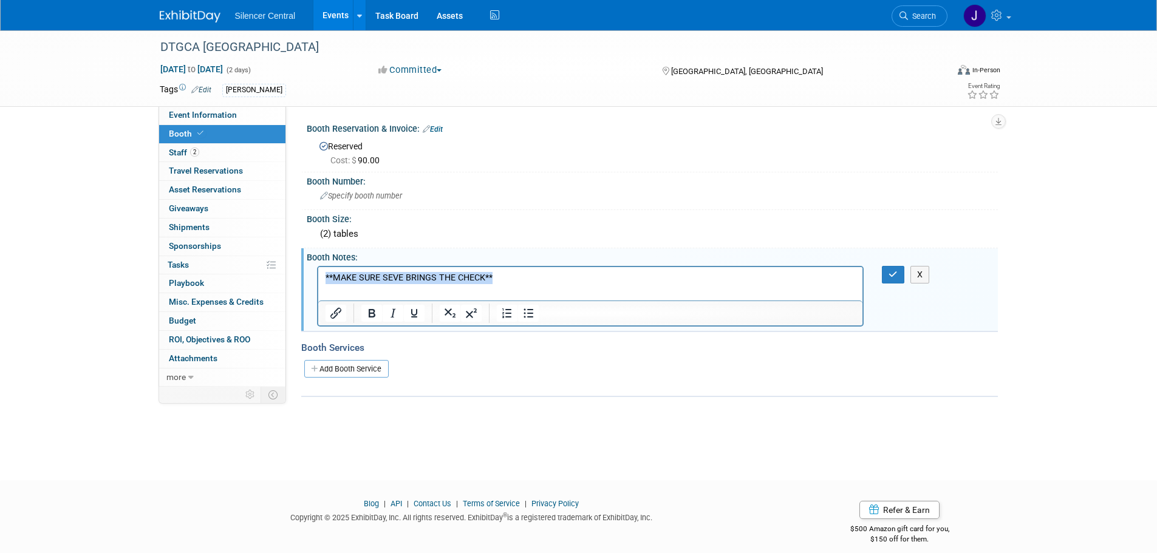
drag, startPoint x: 407, startPoint y: 280, endPoint x: 147, endPoint y: 277, distance: 260.0
click at [318, 277] on html "**MAKE SURE SEVE BRINGS THE CHECK**" at bounding box center [590, 275] width 545 height 17
click at [892, 273] on icon "button" at bounding box center [893, 274] width 9 height 9
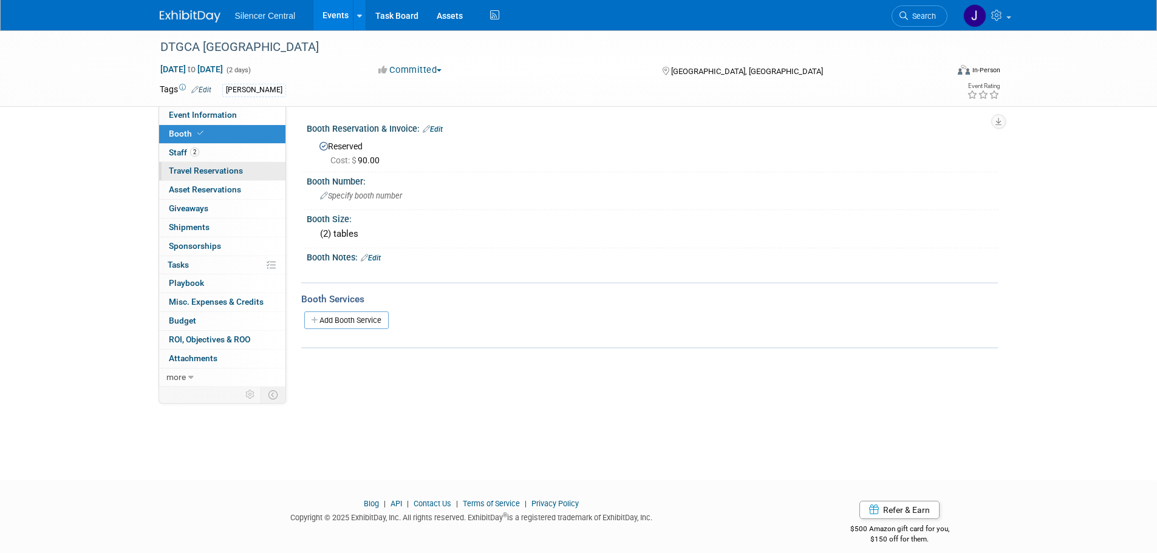
click at [219, 172] on span "Travel Reservations 0" at bounding box center [206, 171] width 74 height 10
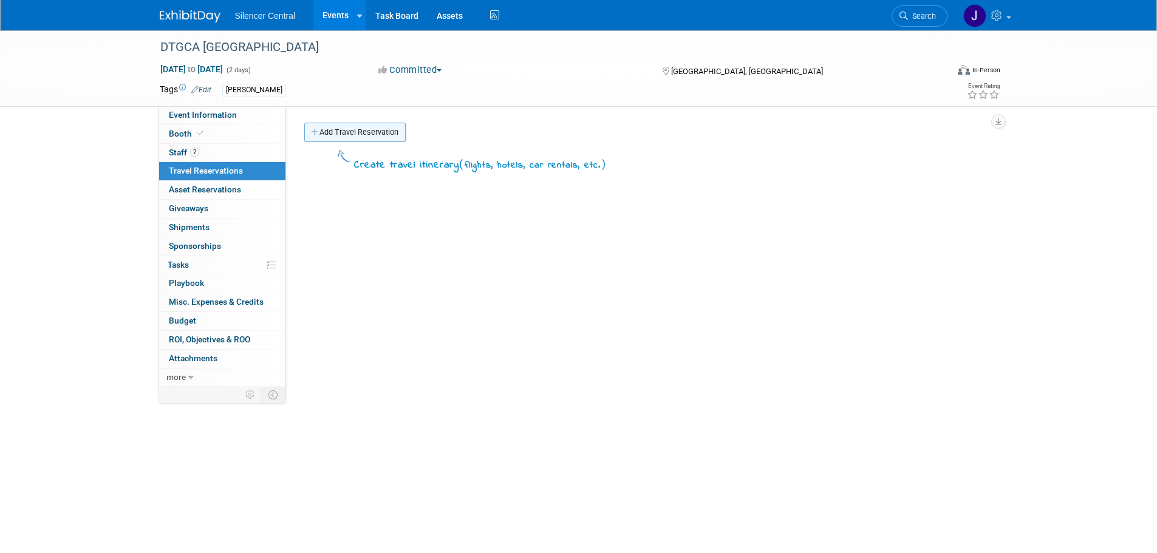
drag, startPoint x: 358, startPoint y: 134, endPoint x: 360, endPoint y: 158, distance: 23.8
click at [358, 135] on link "Add Travel Reservation" at bounding box center [354, 132] width 101 height 19
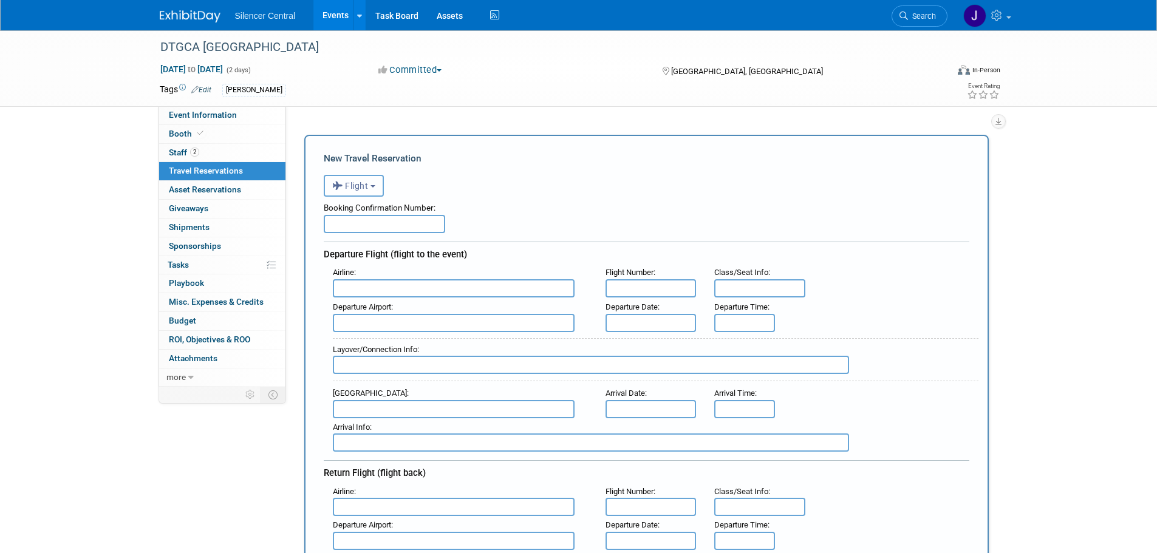
drag, startPoint x: 355, startPoint y: 187, endPoint x: 358, endPoint y: 193, distance: 6.3
click at [355, 188] on span "Flight" at bounding box center [350, 186] width 36 height 10
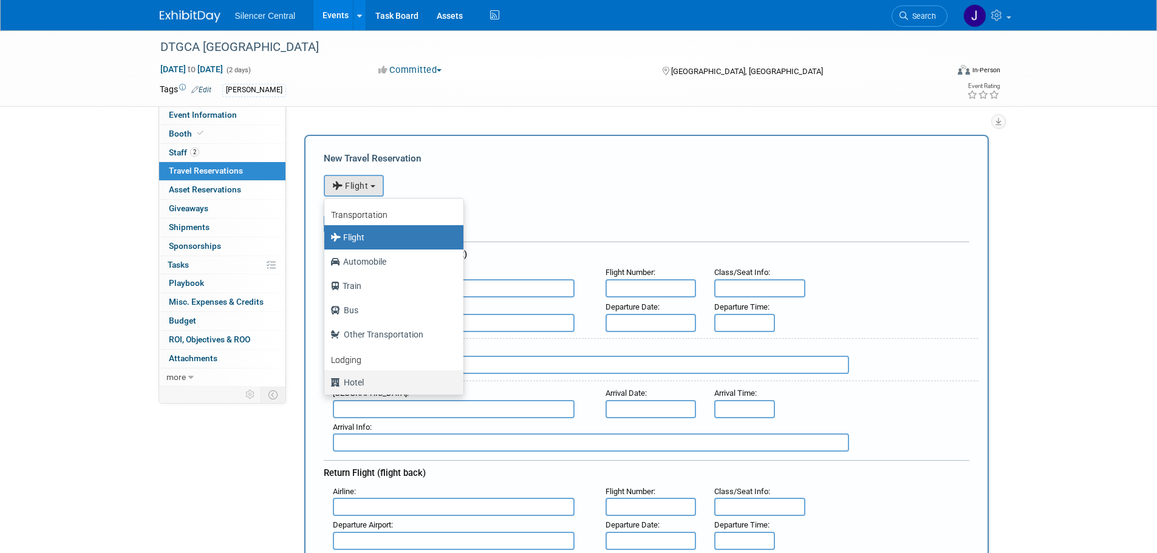
click at [375, 384] on label "Hotel" at bounding box center [390, 382] width 121 height 19
click at [326, 384] on input "Hotel" at bounding box center [322, 381] width 8 height 8
select select "6"
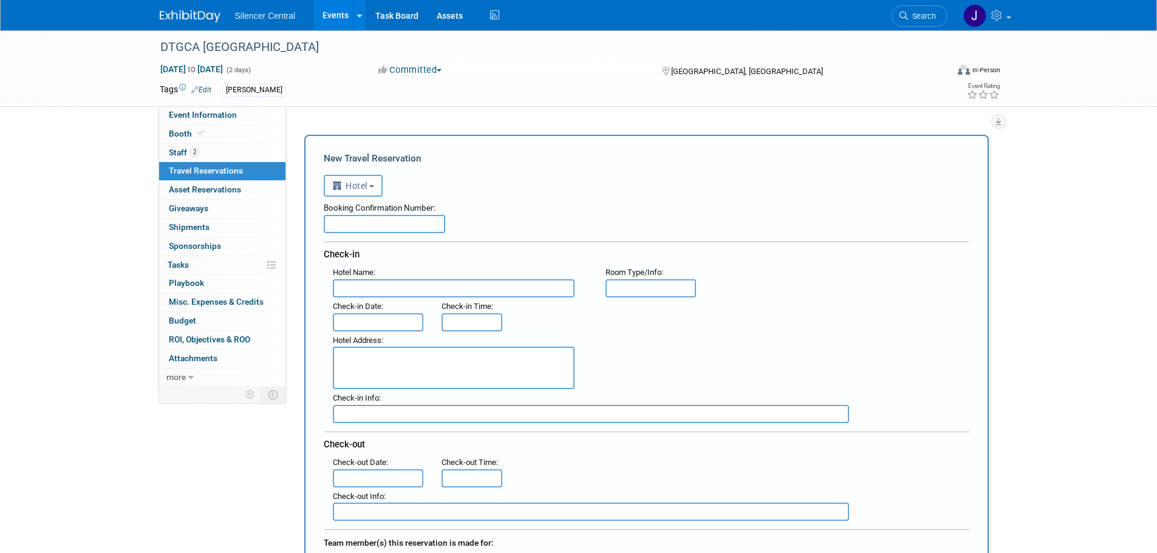
paste input "76851057"
type input "76851057"
click at [360, 289] on input "text" at bounding box center [454, 288] width 242 height 18
click at [538, 290] on input "text" at bounding box center [454, 288] width 242 height 18
paste input "WoodSpring Suites Sioux Falls"
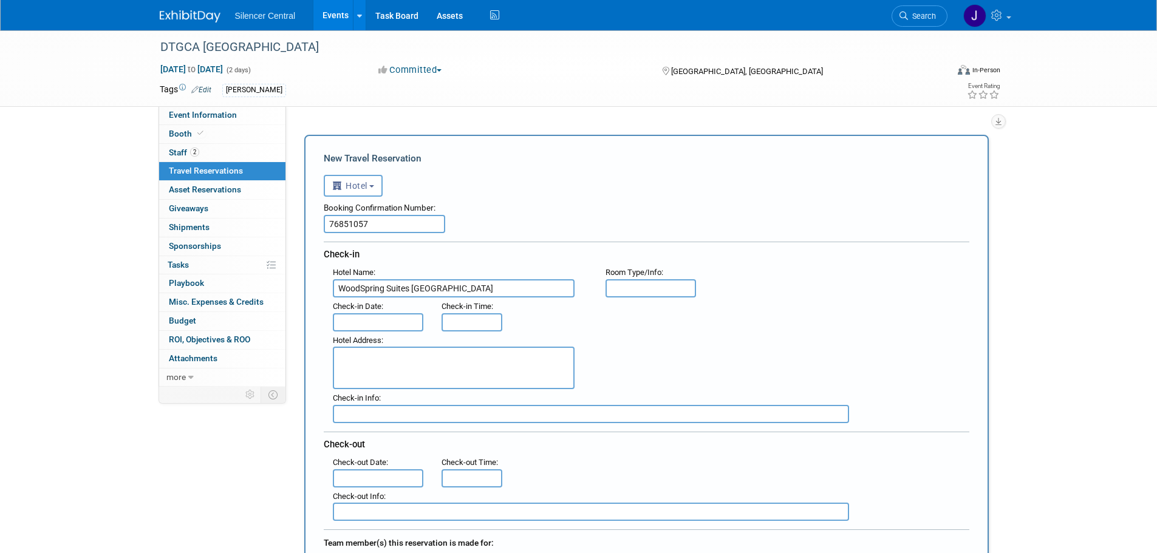
type input "WoodSpring Suites Sioux Falls"
click at [673, 291] on input "text" at bounding box center [651, 288] width 91 height 18
type input "QQ"
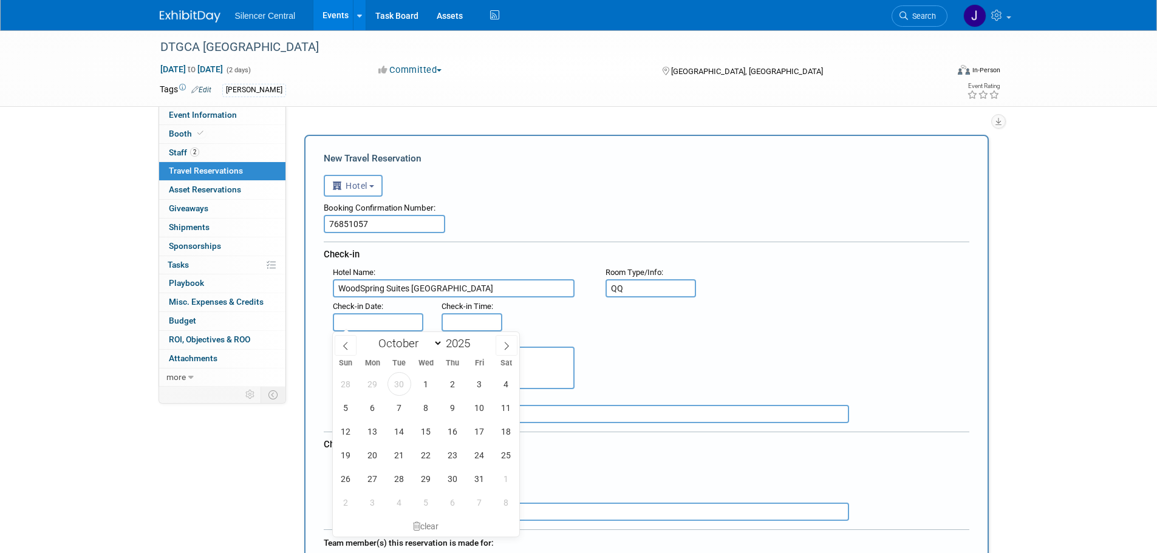
click at [369, 323] on input "text" at bounding box center [378, 322] width 91 height 18
click at [452, 408] on span "9" at bounding box center [453, 408] width 24 height 24
type input "Oct 9, 2025"
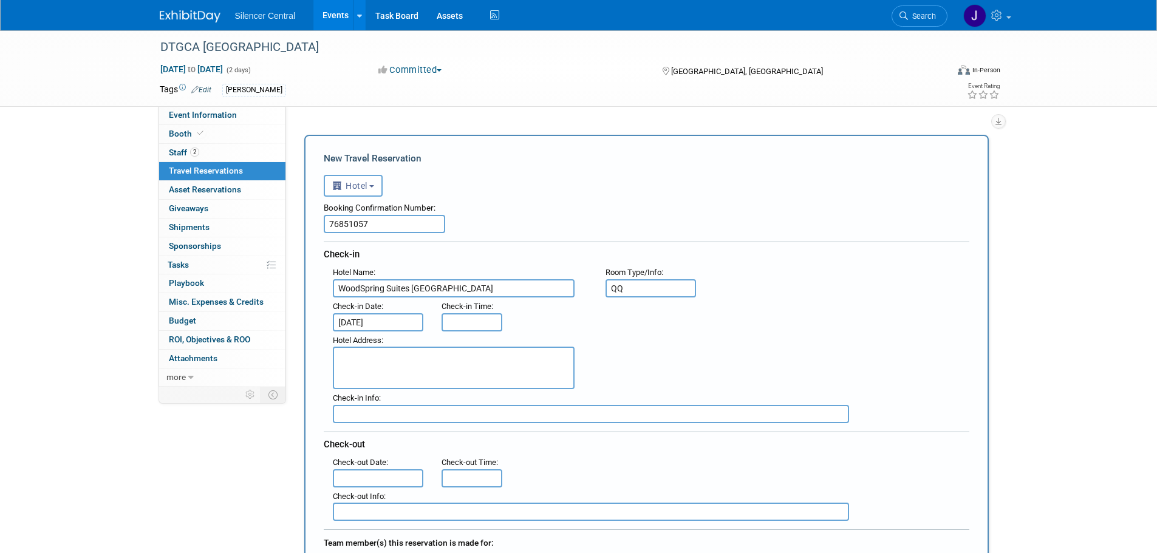
click at [377, 480] on input "text" at bounding box center [378, 479] width 91 height 18
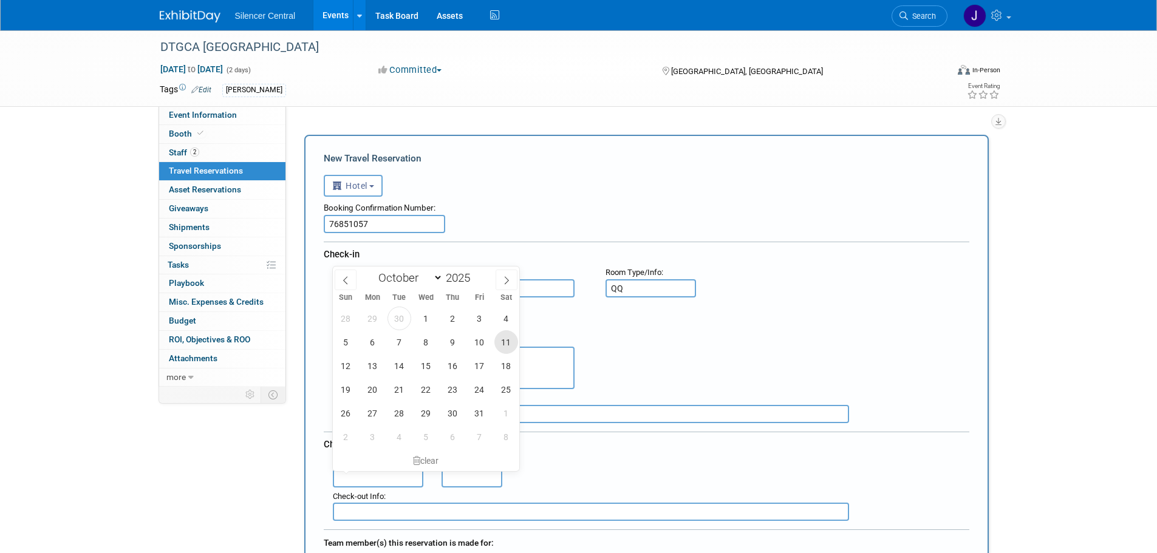
click at [498, 342] on span "11" at bounding box center [507, 342] width 24 height 24
type input "Oct 11, 2025"
click at [471, 372] on div "28 29 30 1 2 3 4 5 6 7 8 9 10 11 12 13 14 15 16 17 18 19 20 21 22 23 24 25 26 2…" at bounding box center [426, 378] width 187 height 142
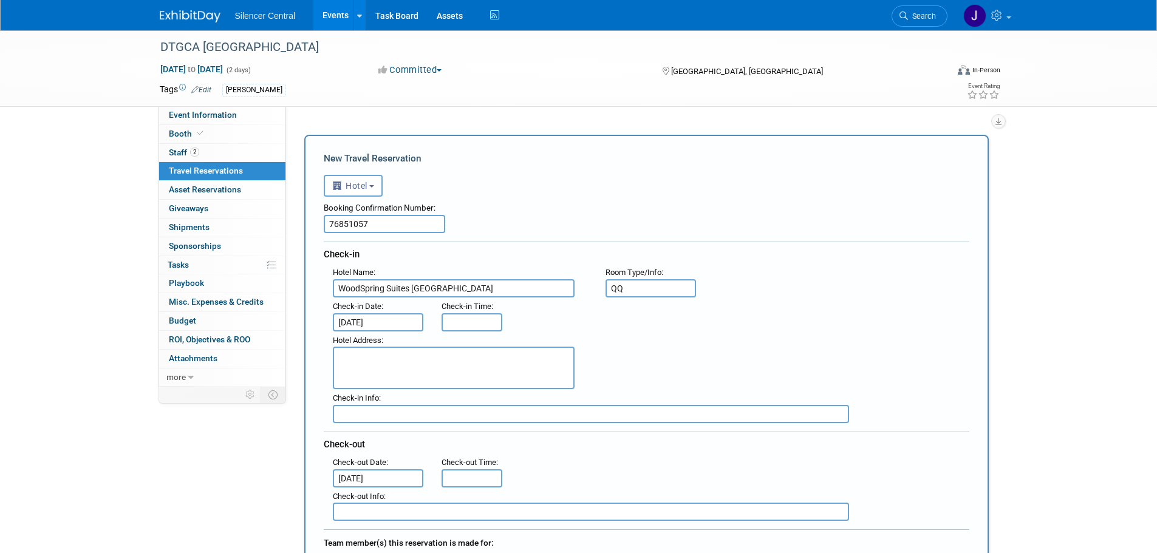
click at [544, 365] on textarea at bounding box center [454, 368] width 242 height 43
paste textarea "1109 S. Lyons Avenue, Sioux Falls, SD"
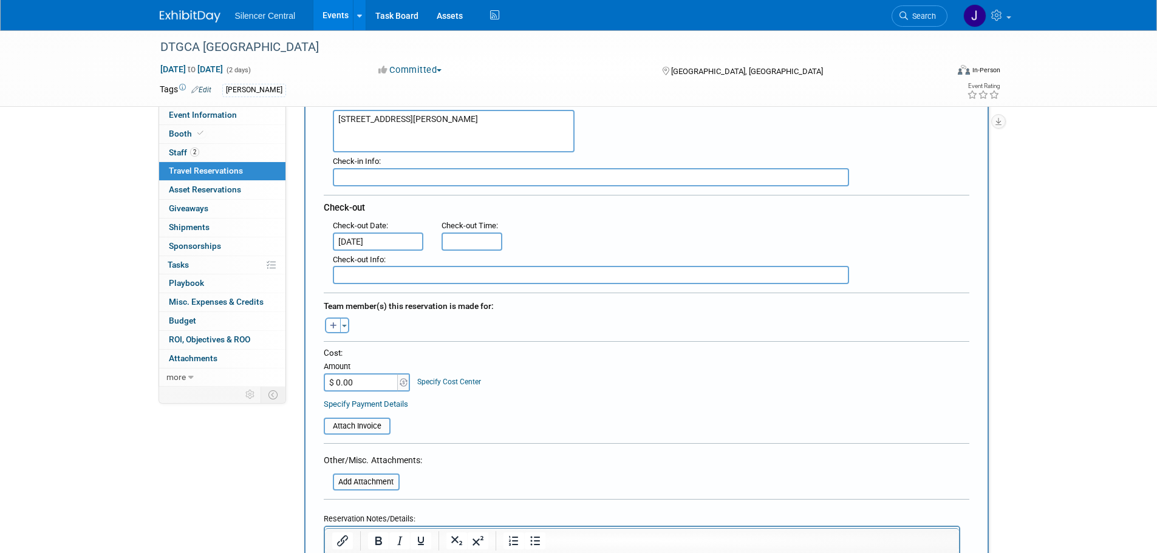
scroll to position [243, 0]
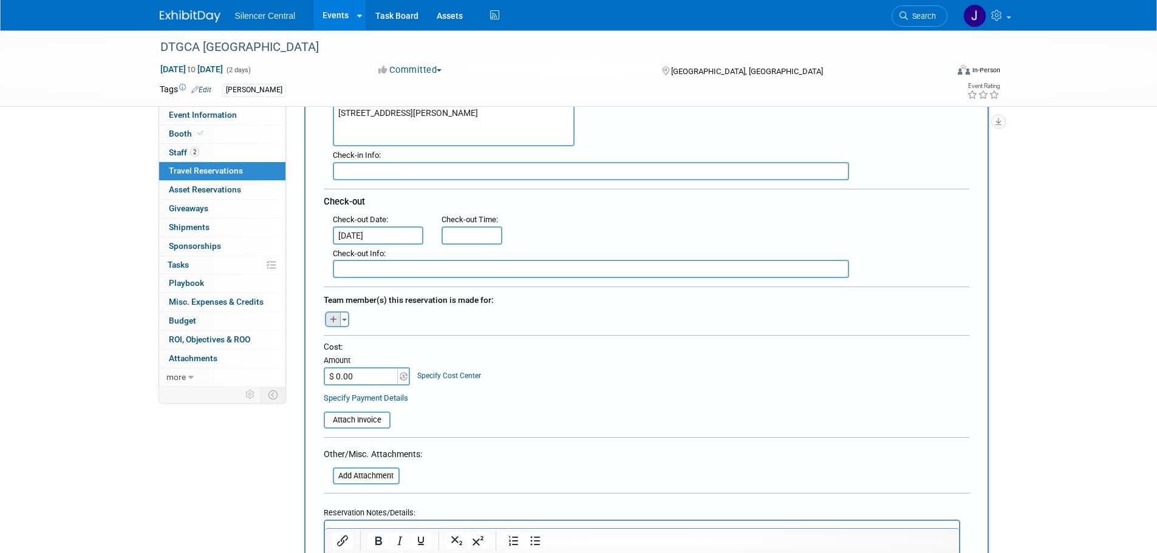
type textarea "1109 S. Lyons Avenue, Sioux Falls, SD"
click at [330, 317] on icon "button" at bounding box center [333, 321] width 7 height 8
select select
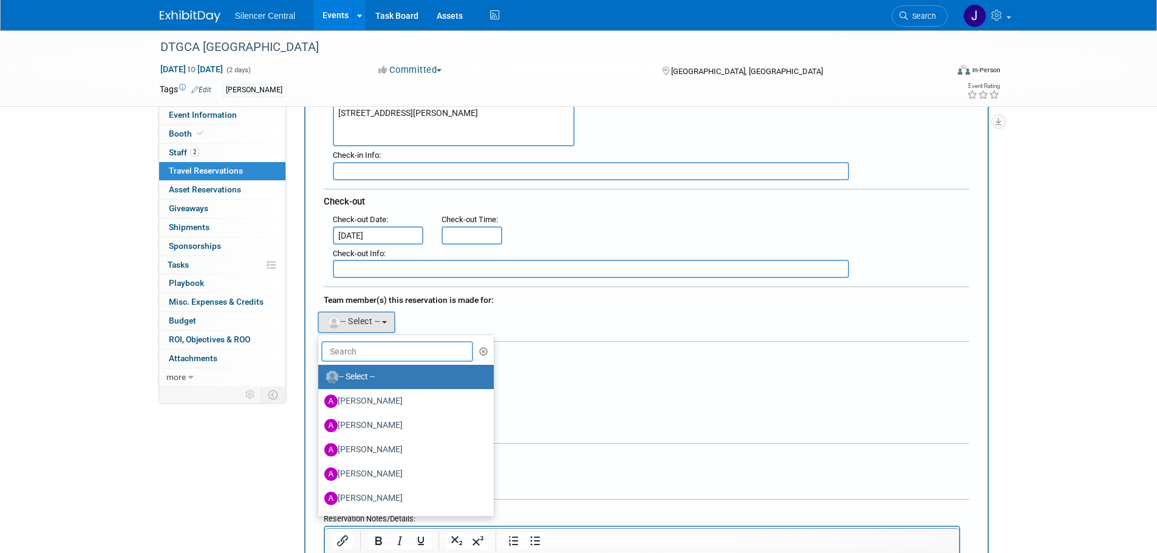
click at [354, 350] on input "text" at bounding box center [397, 351] width 152 height 21
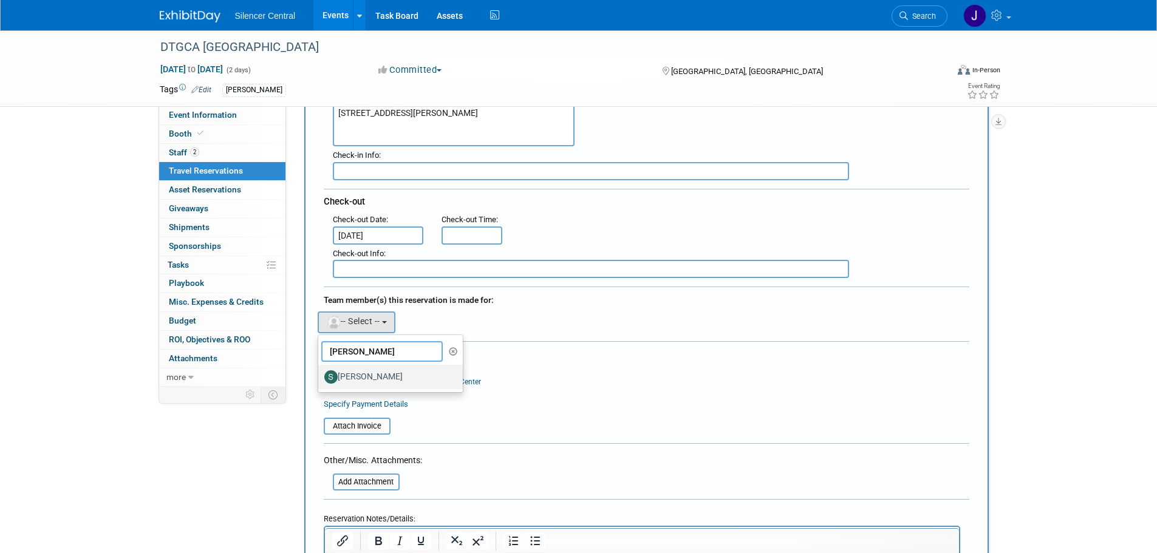
type input "steve"
click at [376, 371] on label "Steve Phillips" at bounding box center [387, 377] width 127 height 19
click at [320, 372] on input "Steve Phillips" at bounding box center [316, 376] width 8 height 8
select select "d647b8ad-fdf1-485d-a56a-86f54acfe250"
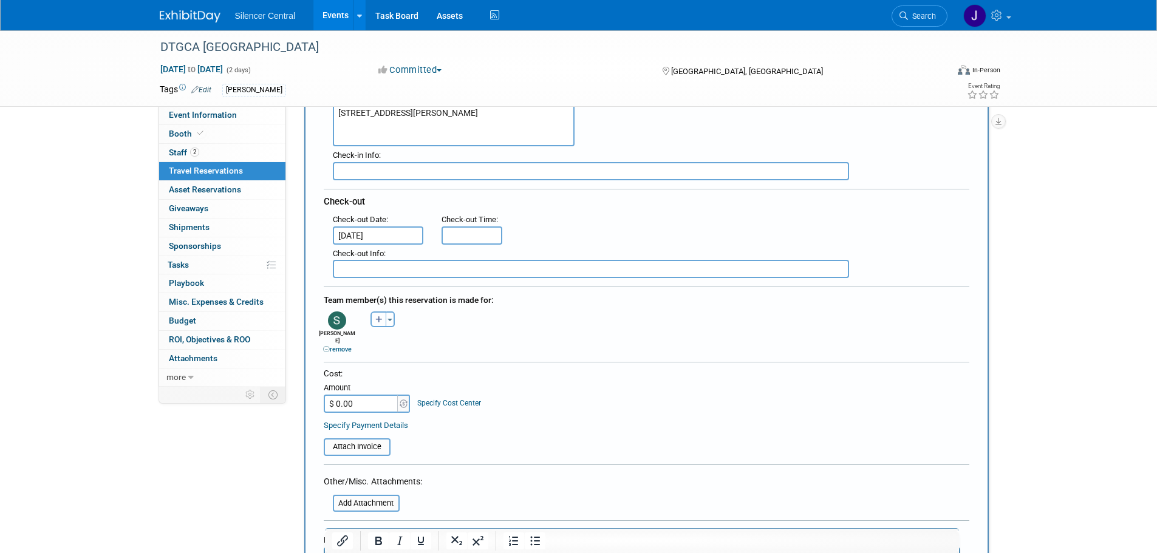
click at [373, 317] on button "button" at bounding box center [379, 320] width 16 height 16
select select
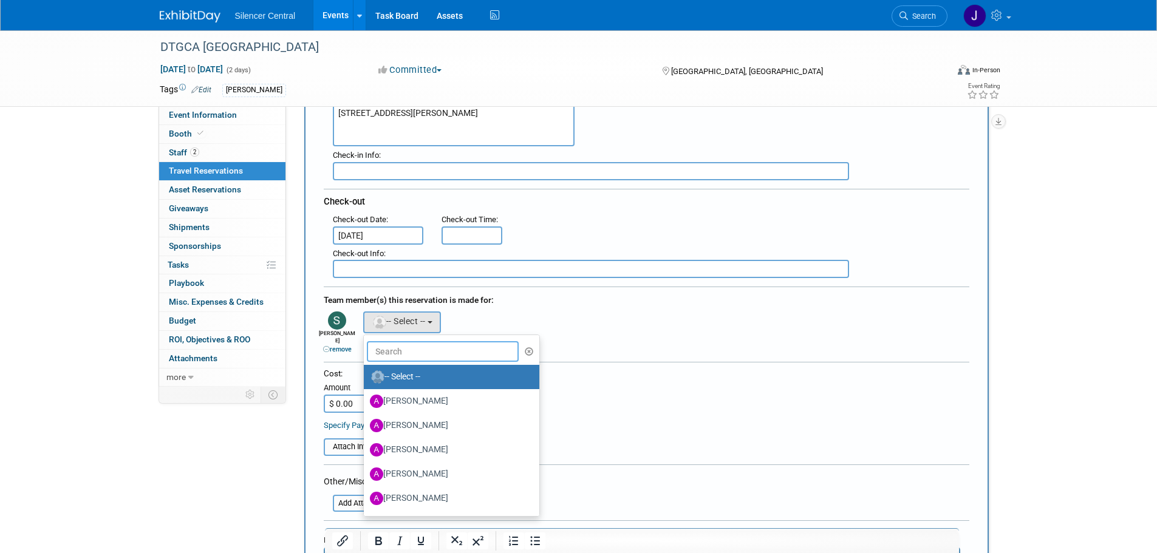
click at [385, 352] on input "text" at bounding box center [443, 351] width 152 height 21
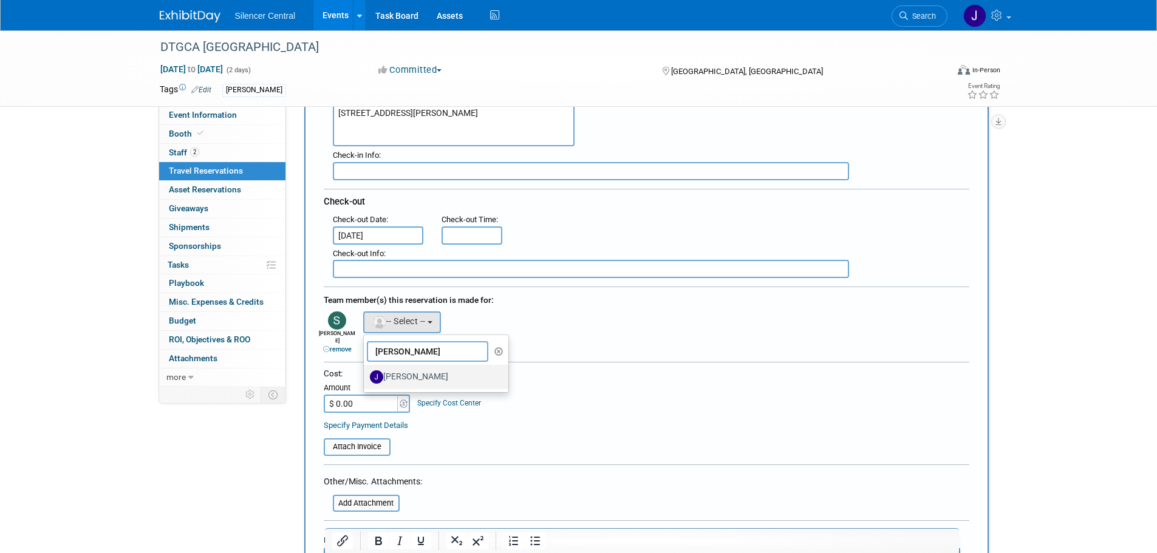
type input "justin"
click at [451, 368] on label "Justin Armstrong" at bounding box center [433, 377] width 127 height 19
click at [366, 372] on input "Justin Armstrong" at bounding box center [362, 376] width 8 height 8
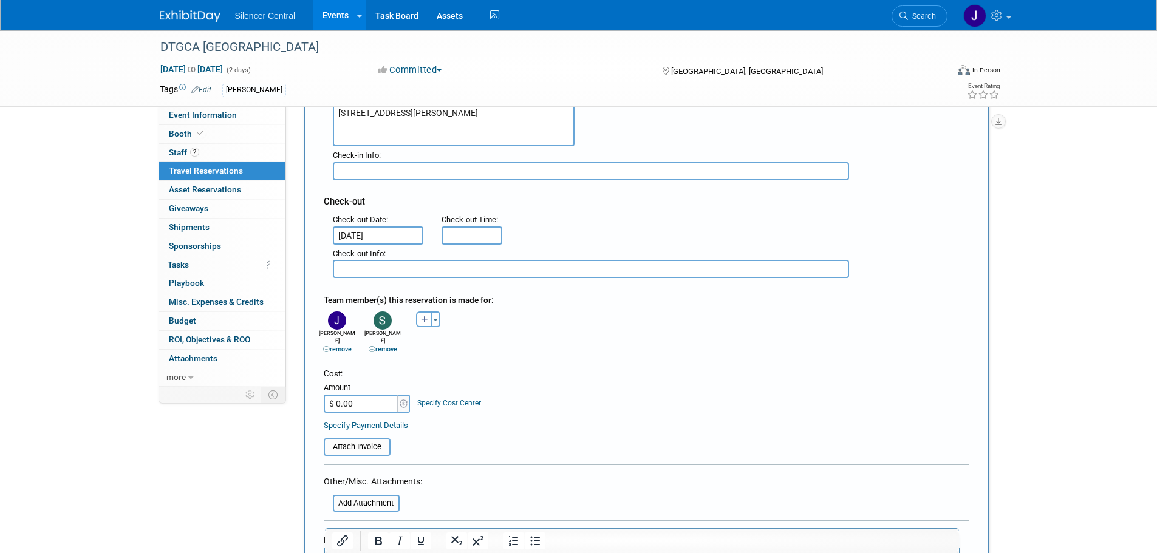
click at [377, 395] on input "$ 0.00" at bounding box center [362, 404] width 76 height 18
type input "$ 199.80"
click at [633, 372] on div "Cost: Amount $ 199.80 Specify Cost Center Cost Center -- Not Specified --" at bounding box center [647, 390] width 646 height 44
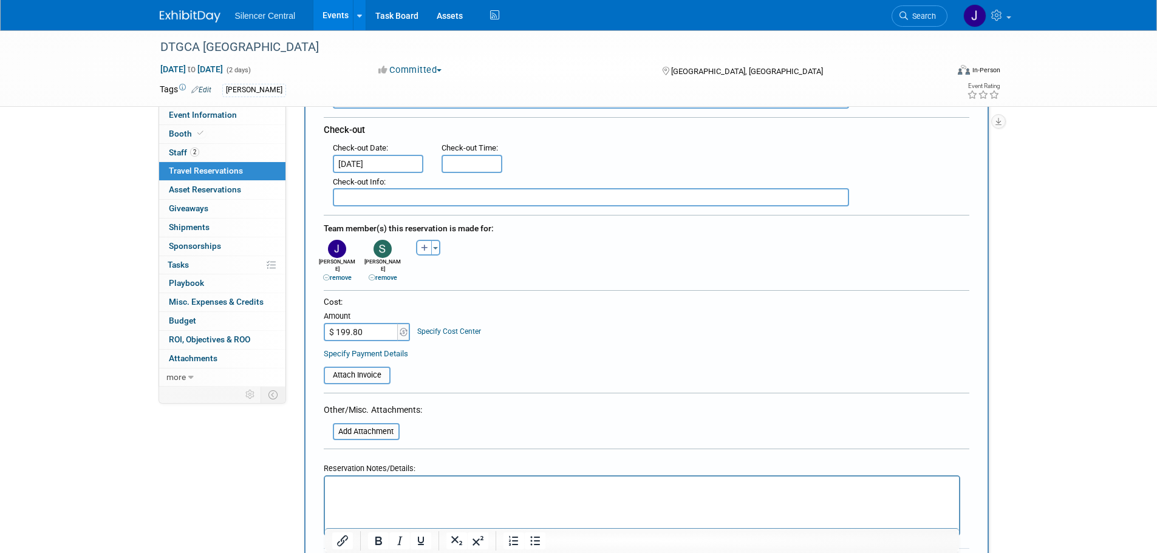
scroll to position [425, 0]
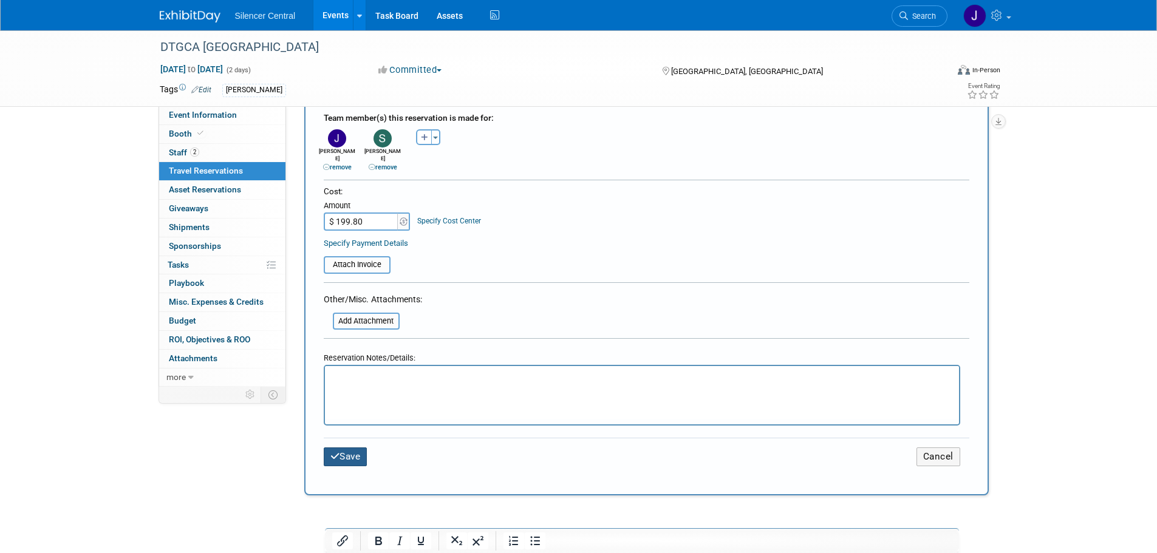
click at [363, 448] on button "Save" at bounding box center [346, 457] width 44 height 19
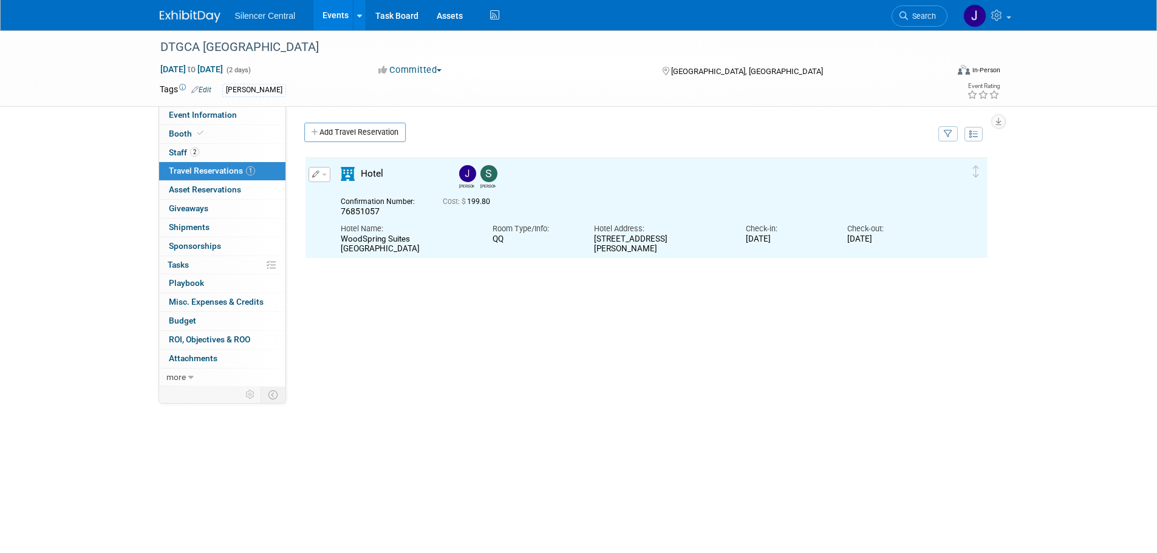
scroll to position [0, 0]
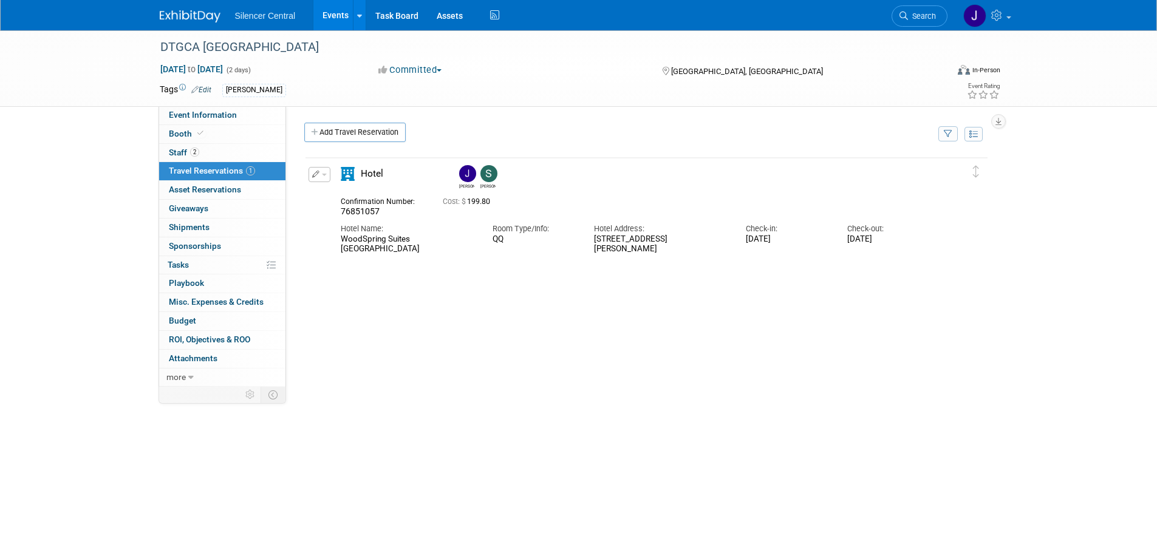
click at [320, 173] on button "button" at bounding box center [320, 174] width 22 height 15
click at [344, 194] on button "Edit Reservation" at bounding box center [360, 196] width 103 height 18
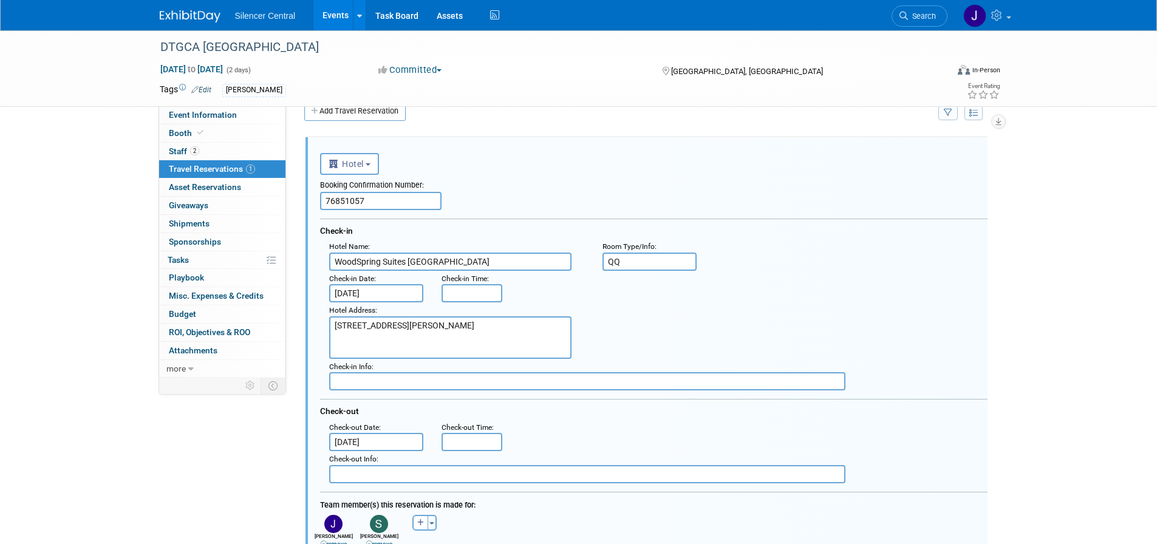
scroll to position [264, 0]
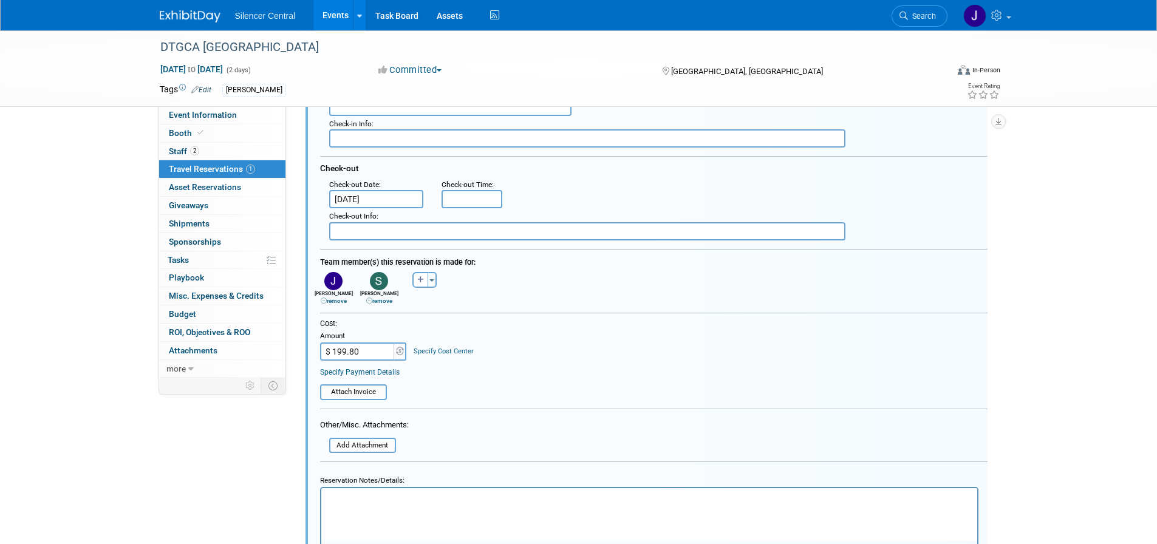
click at [363, 499] on p "Rich Text Area. Press ALT-0 for help." at bounding box center [649, 499] width 642 height 12
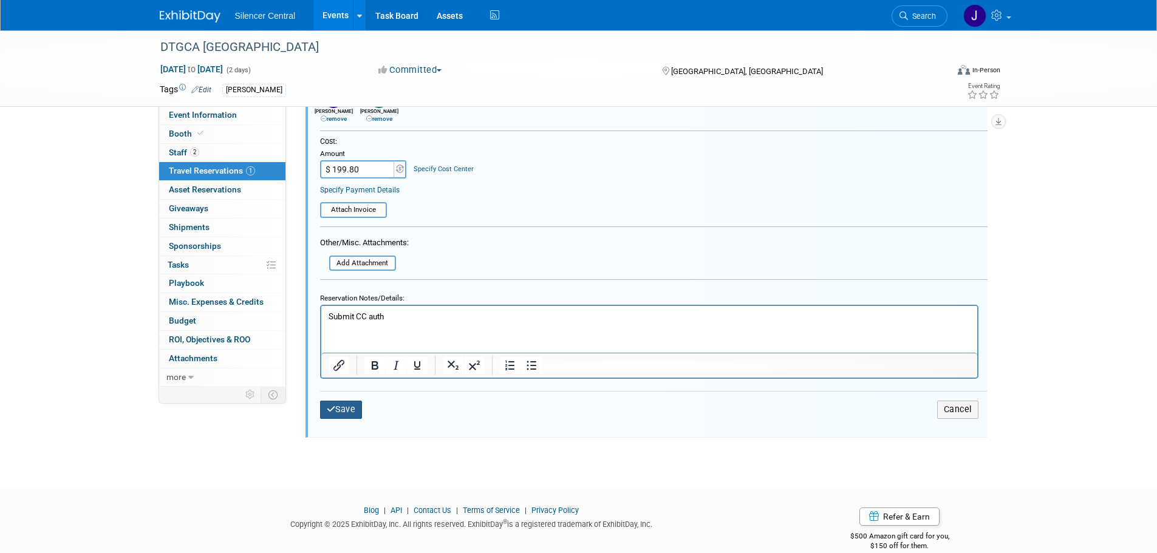
click at [337, 412] on button "Save" at bounding box center [341, 410] width 43 height 18
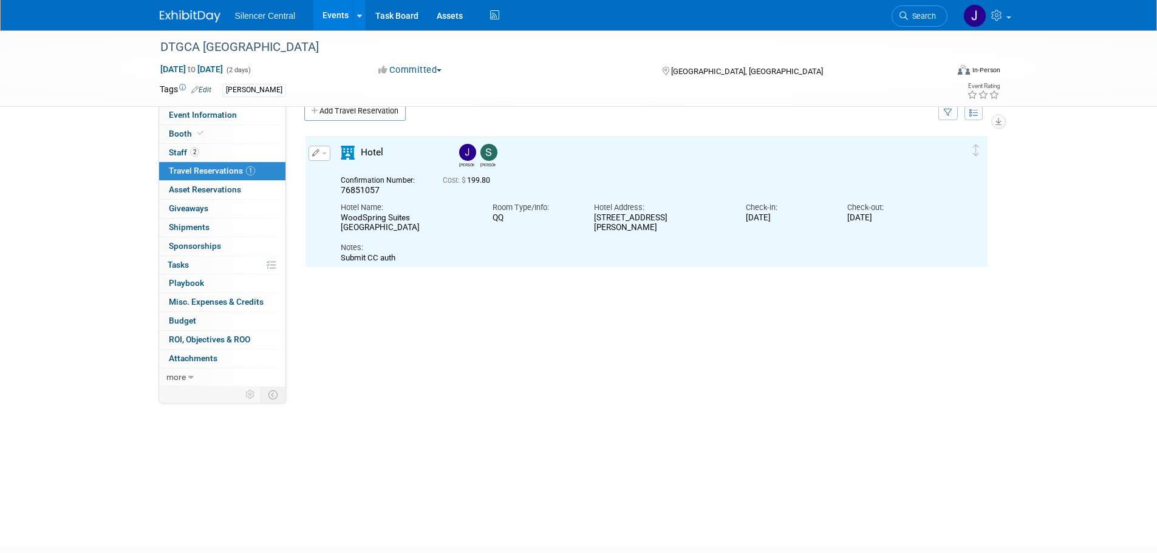
scroll to position [0, 0]
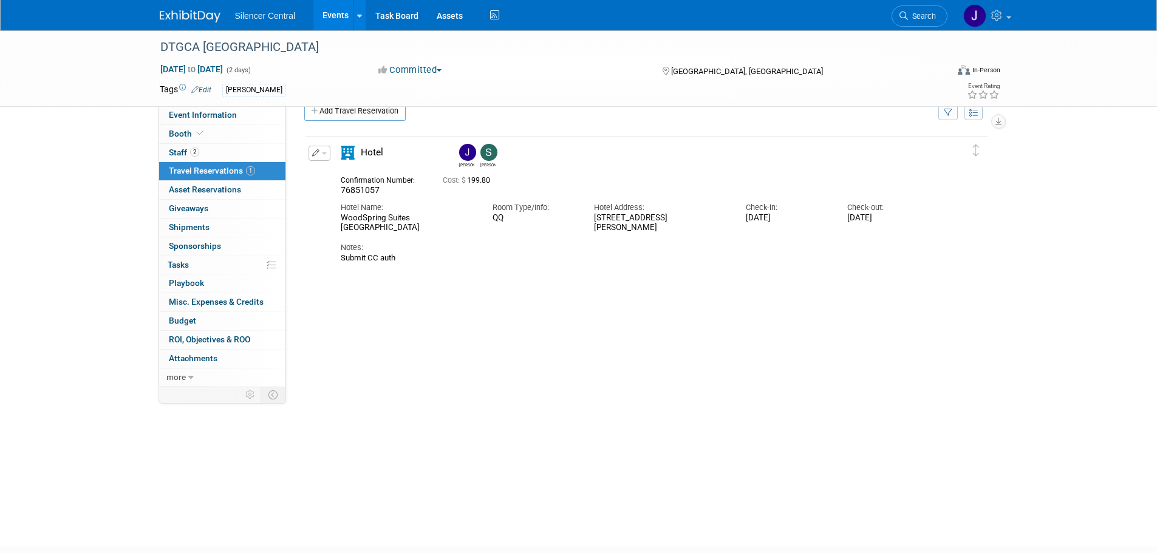
click at [188, 15] on img at bounding box center [190, 16] width 61 height 12
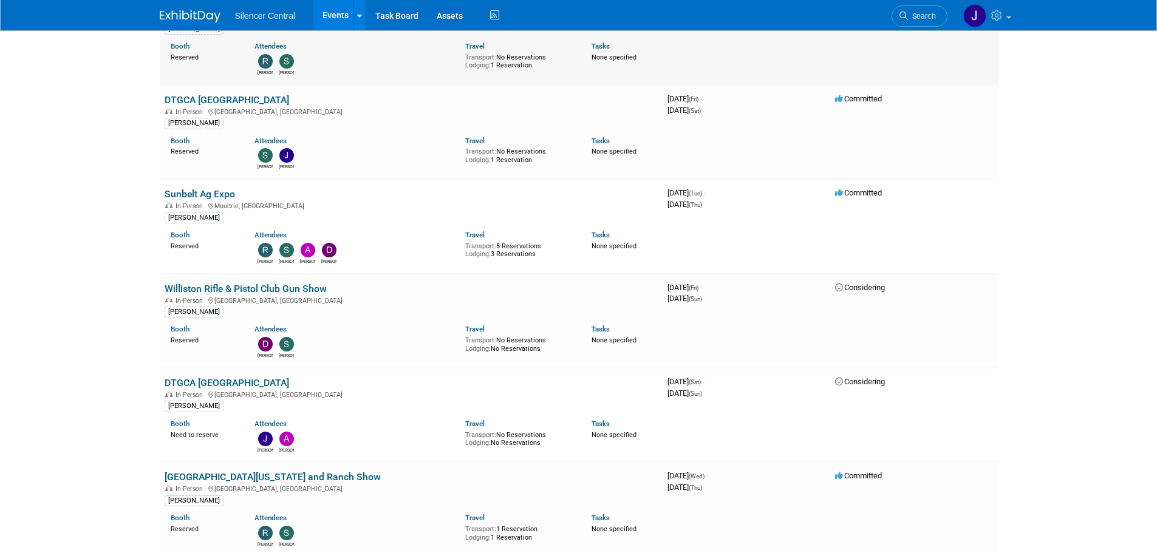
scroll to position [304, 0]
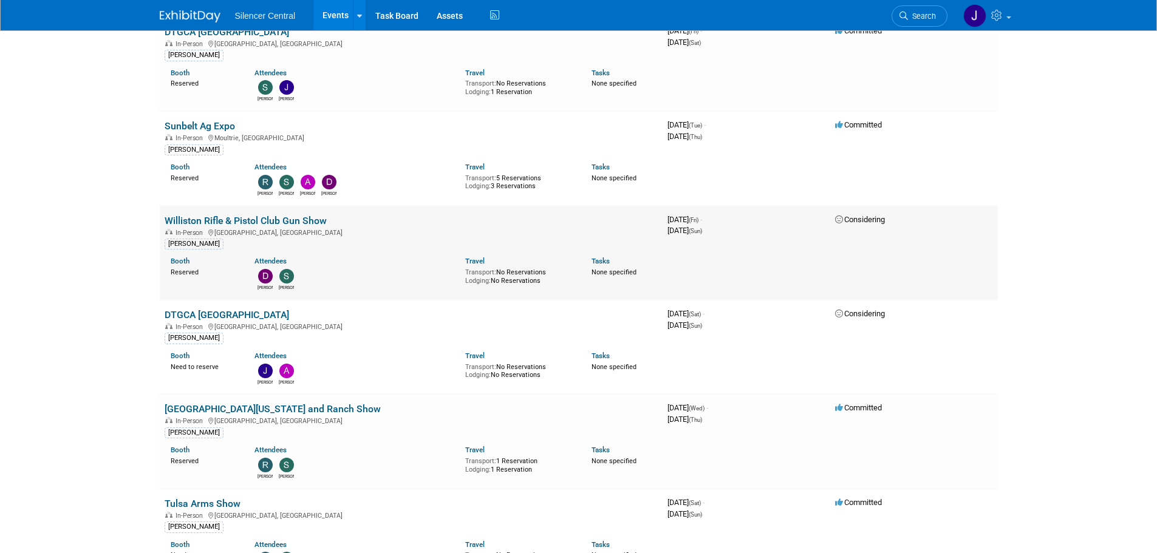
click at [303, 219] on link "Williston Rifle & Pistol Club Gun Show" at bounding box center [246, 221] width 162 height 12
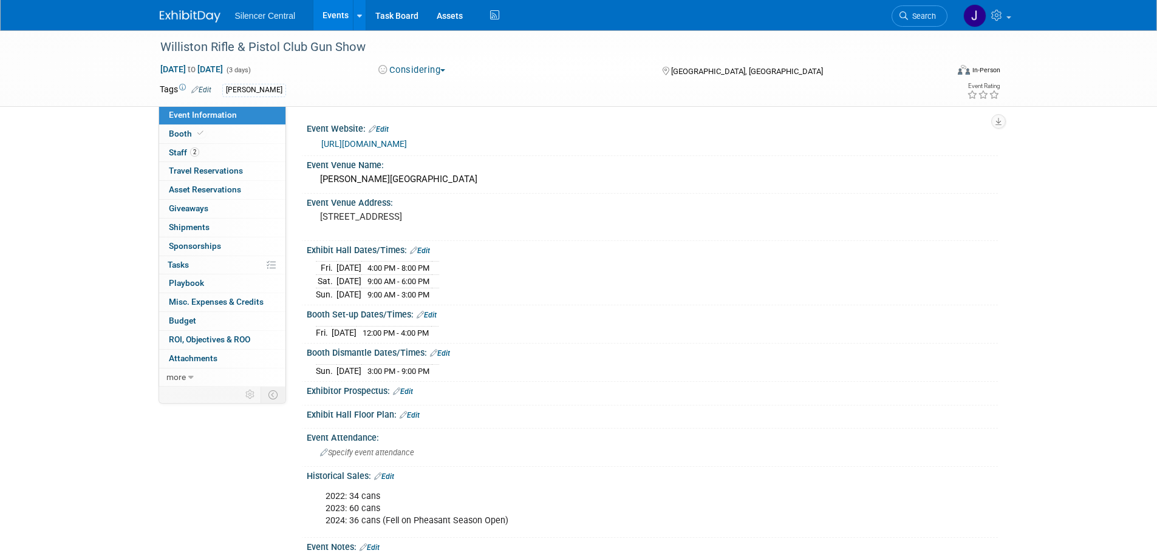
click at [421, 69] on button "Considering" at bounding box center [412, 70] width 76 height 13
click at [433, 83] on link "Committed" at bounding box center [423, 89] width 96 height 17
click at [190, 13] on img at bounding box center [190, 16] width 61 height 12
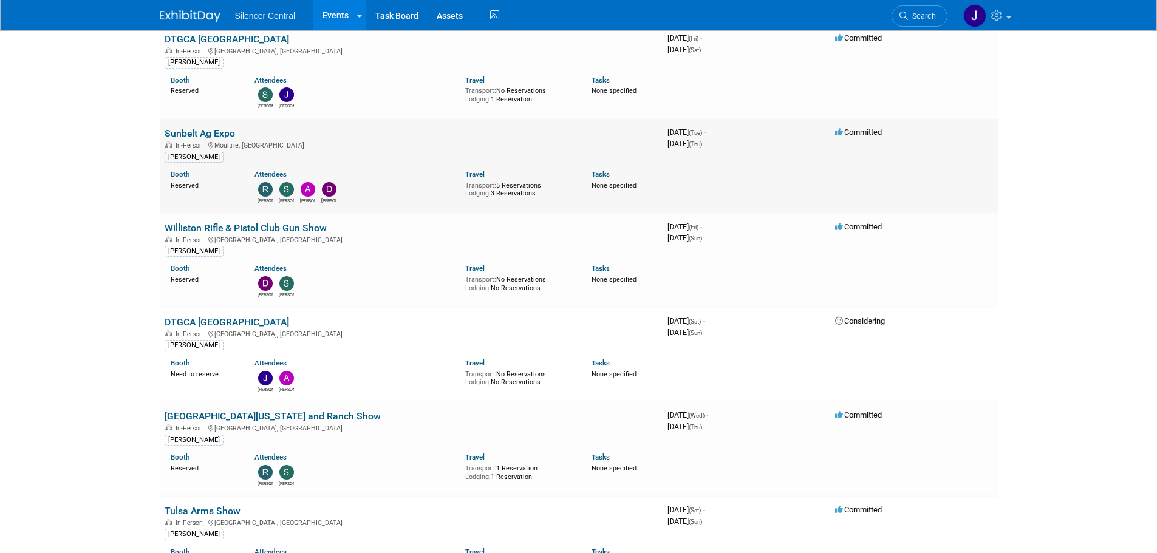
scroll to position [304, 0]
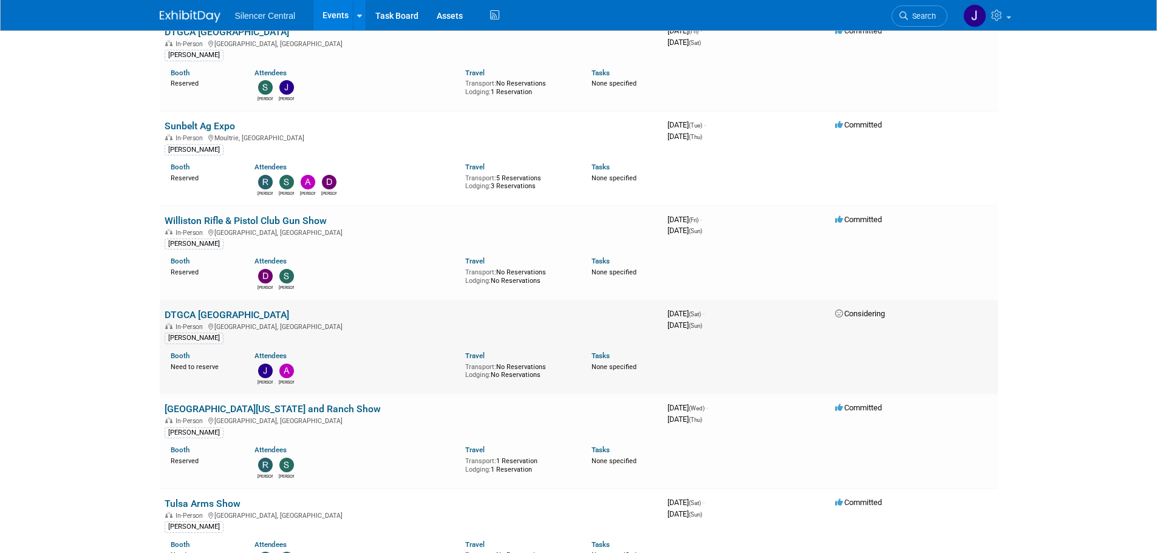
click at [221, 314] on link "DTGCA [GEOGRAPHIC_DATA]" at bounding box center [227, 315] width 125 height 12
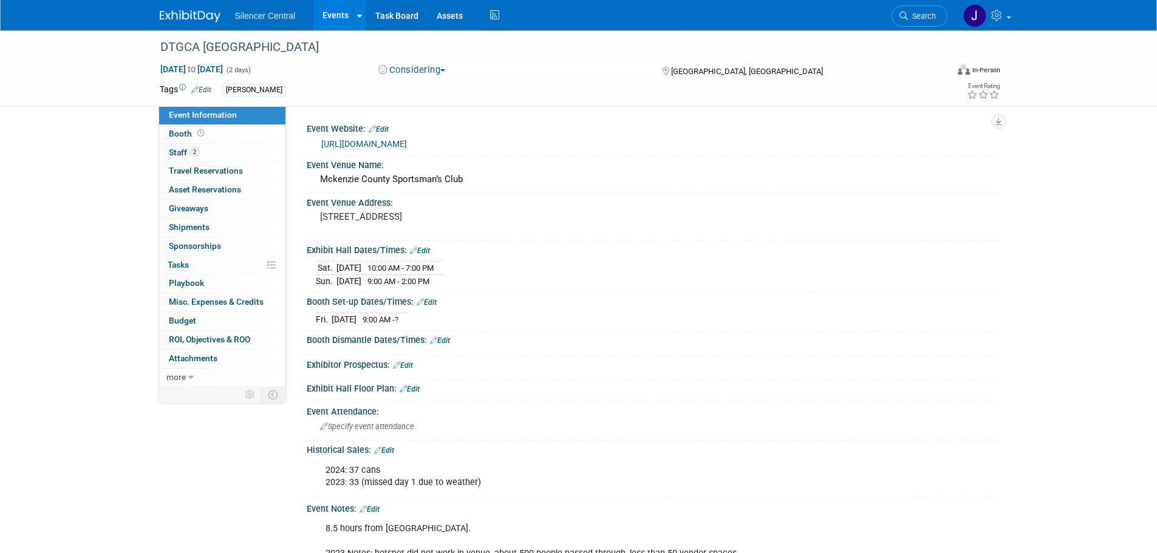
click at [444, 66] on button "Considering" at bounding box center [412, 70] width 76 height 13
click at [443, 92] on link "Committed" at bounding box center [423, 89] width 96 height 17
click at [196, 17] on img at bounding box center [190, 16] width 61 height 12
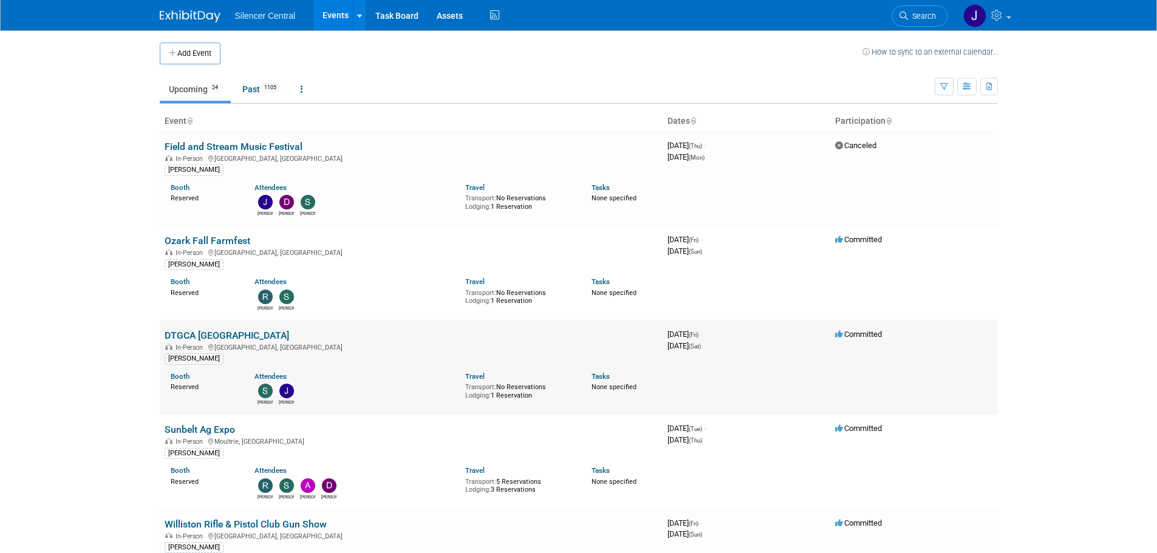
click at [212, 334] on link "DTGCA [GEOGRAPHIC_DATA]" at bounding box center [227, 336] width 125 height 12
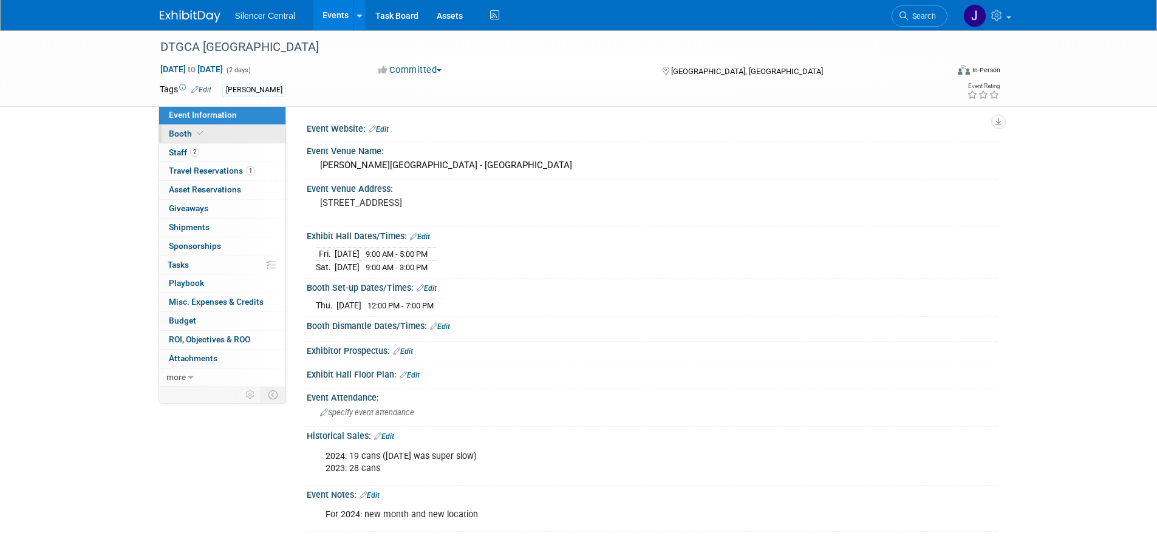
click at [197, 139] on link "Booth" at bounding box center [222, 134] width 126 height 18
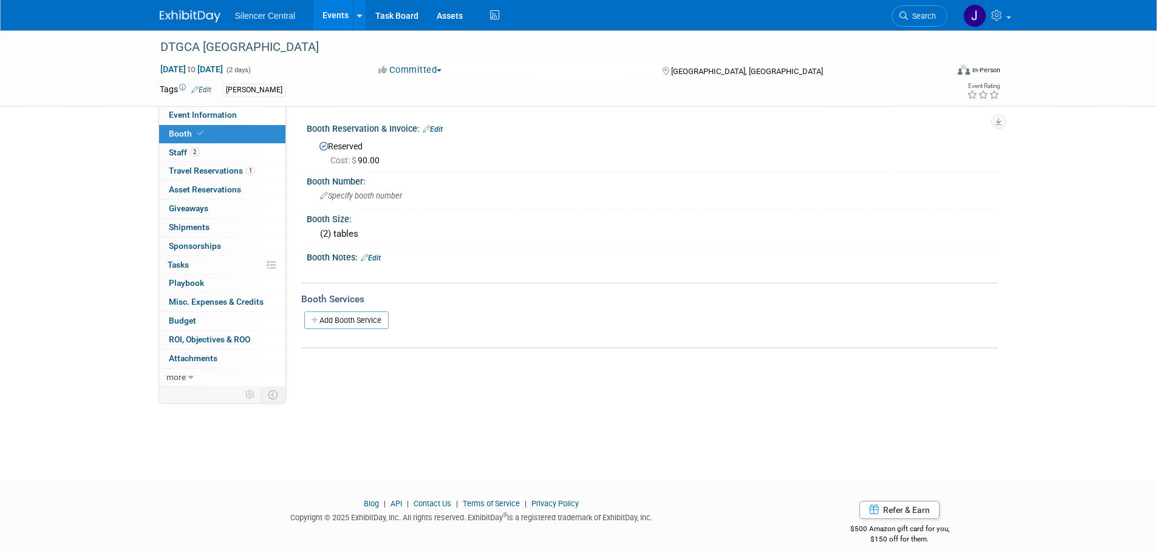
click at [377, 254] on link "Edit" at bounding box center [371, 258] width 20 height 9
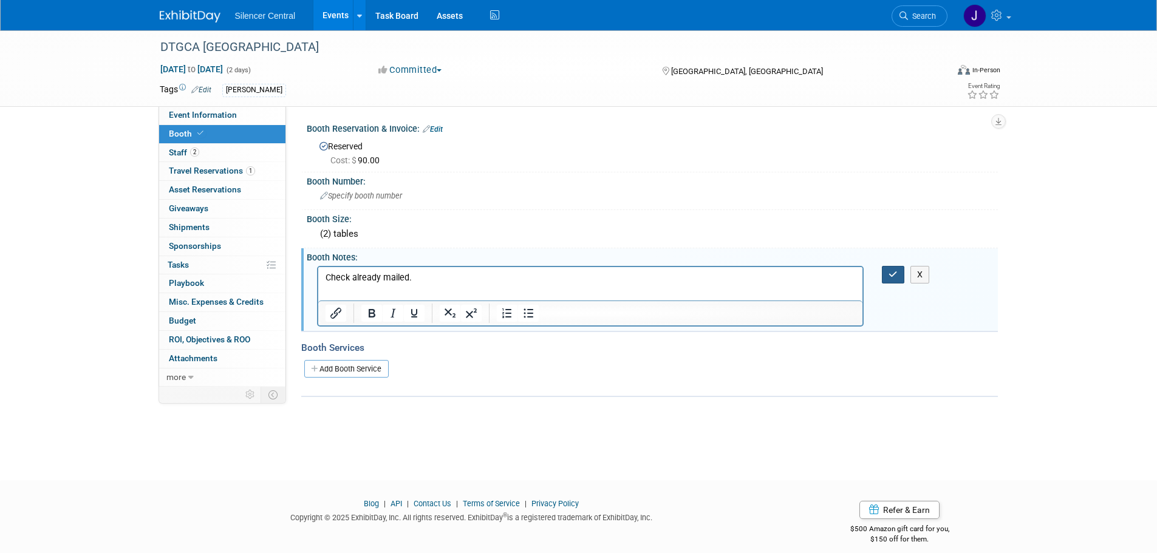
click at [896, 269] on button "button" at bounding box center [893, 275] width 22 height 18
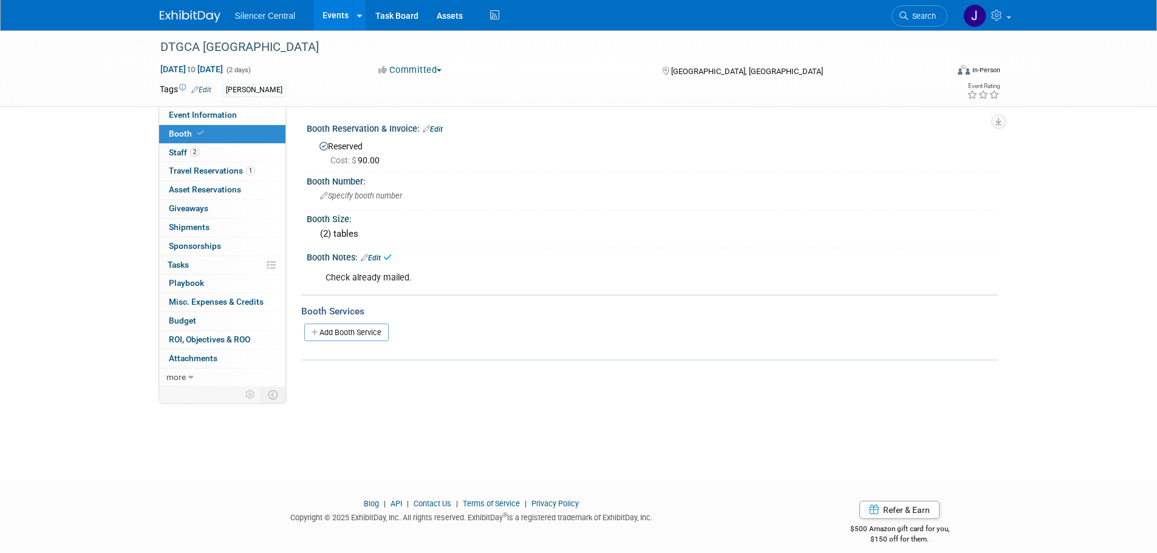
click at [181, 7] on link at bounding box center [197, 10] width 75 height 10
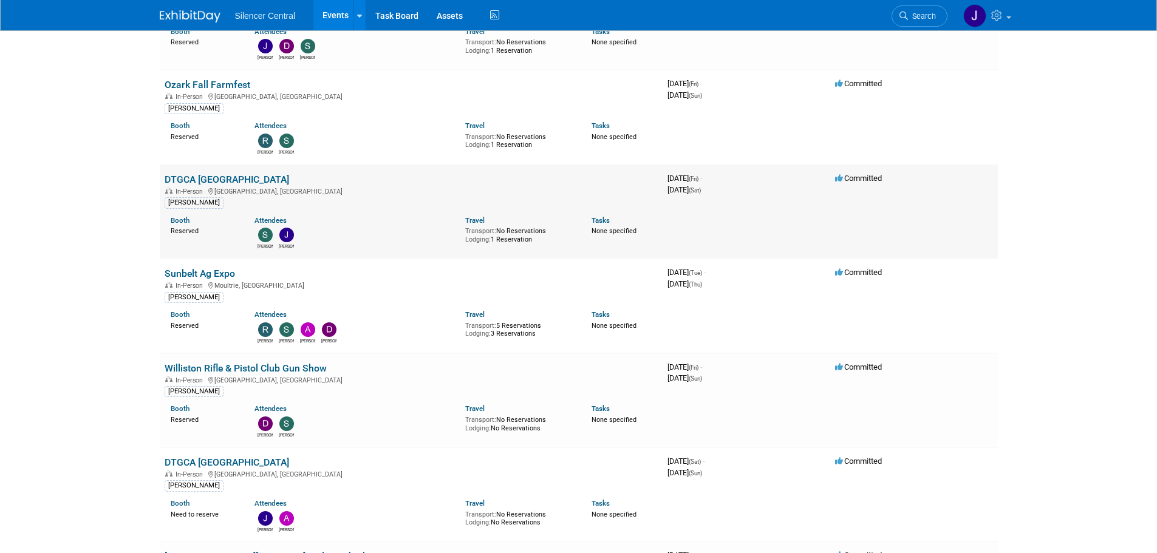
scroll to position [182, 0]
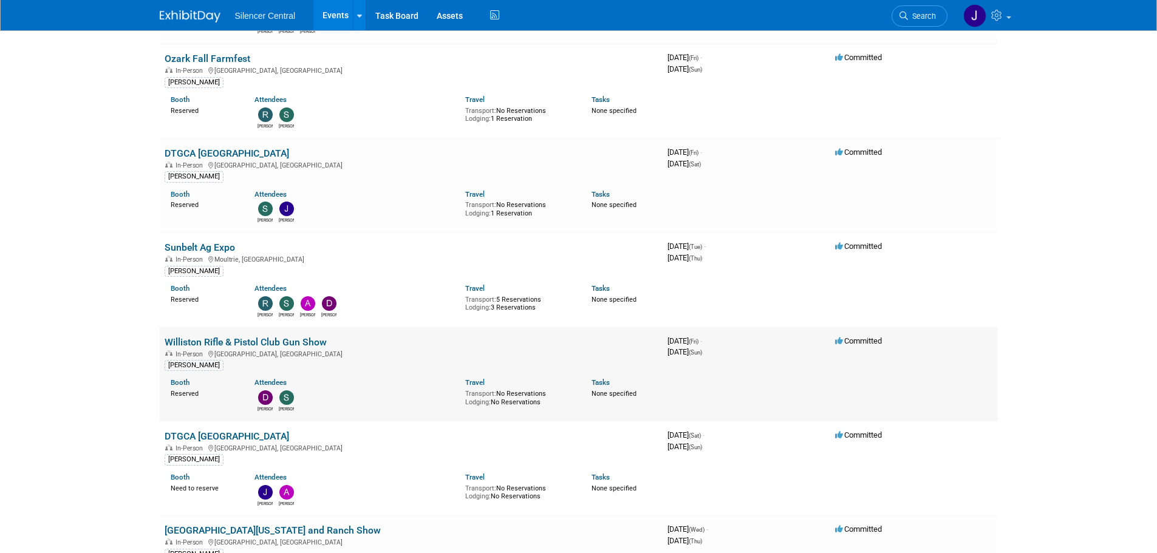
click at [271, 340] on link "Williston Rifle & Pistol Club Gun Show" at bounding box center [246, 343] width 162 height 12
click at [227, 431] on link "DTGCA [GEOGRAPHIC_DATA]" at bounding box center [227, 437] width 125 height 12
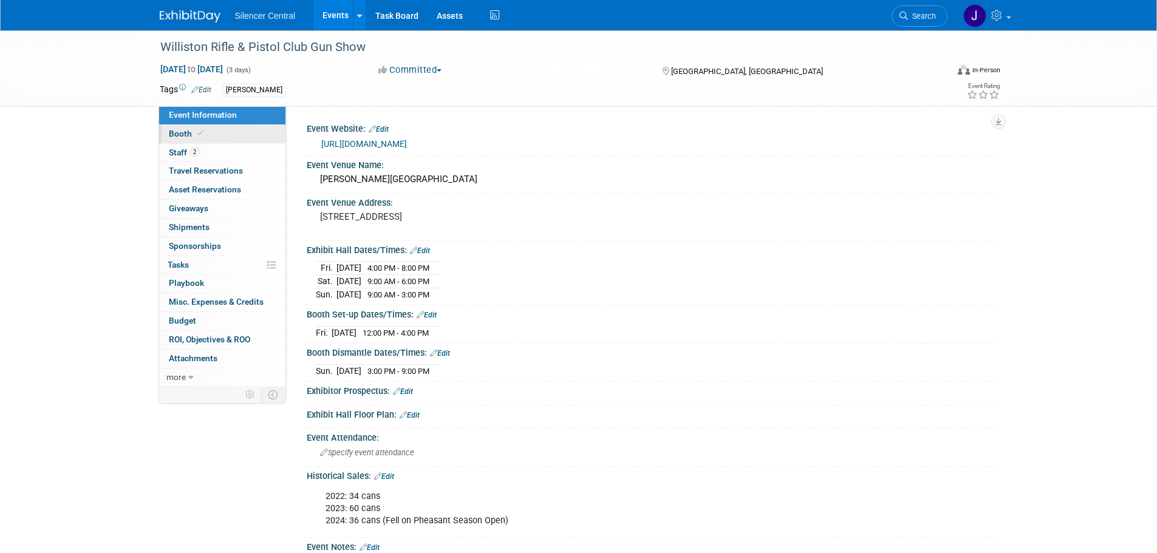
click at [215, 132] on link "Booth" at bounding box center [222, 134] width 126 height 18
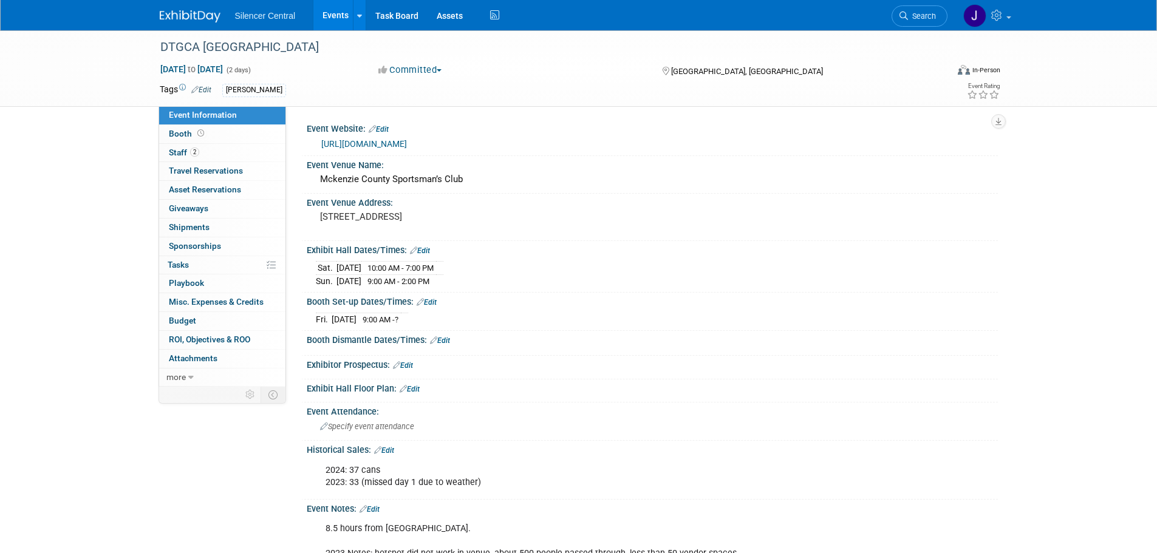
click at [425, 250] on link "Edit" at bounding box center [420, 251] width 20 height 9
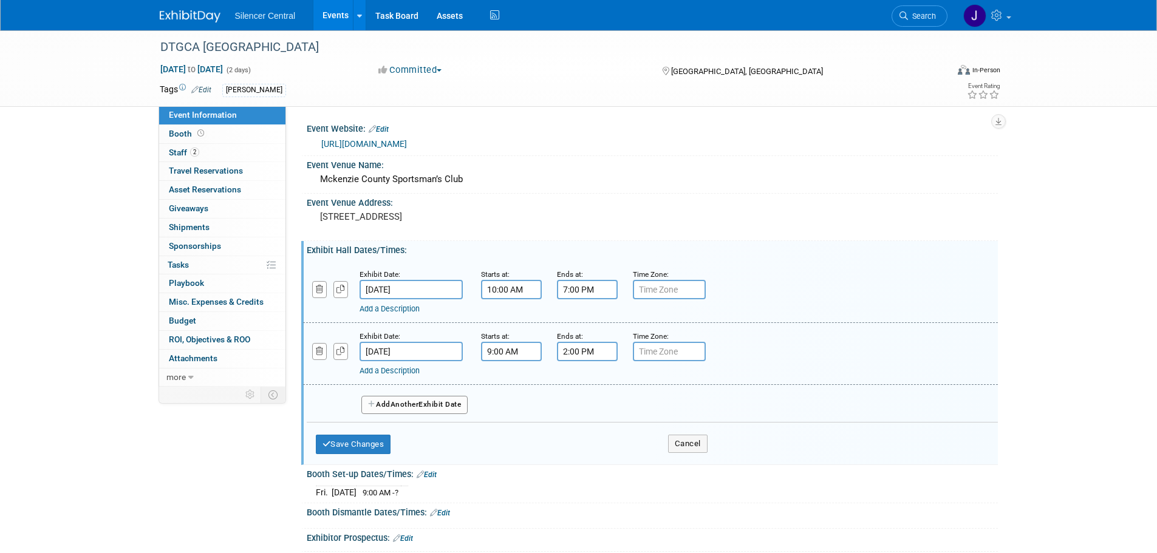
click at [398, 399] on button "Add Another Exhibit Date" at bounding box center [414, 405] width 107 height 18
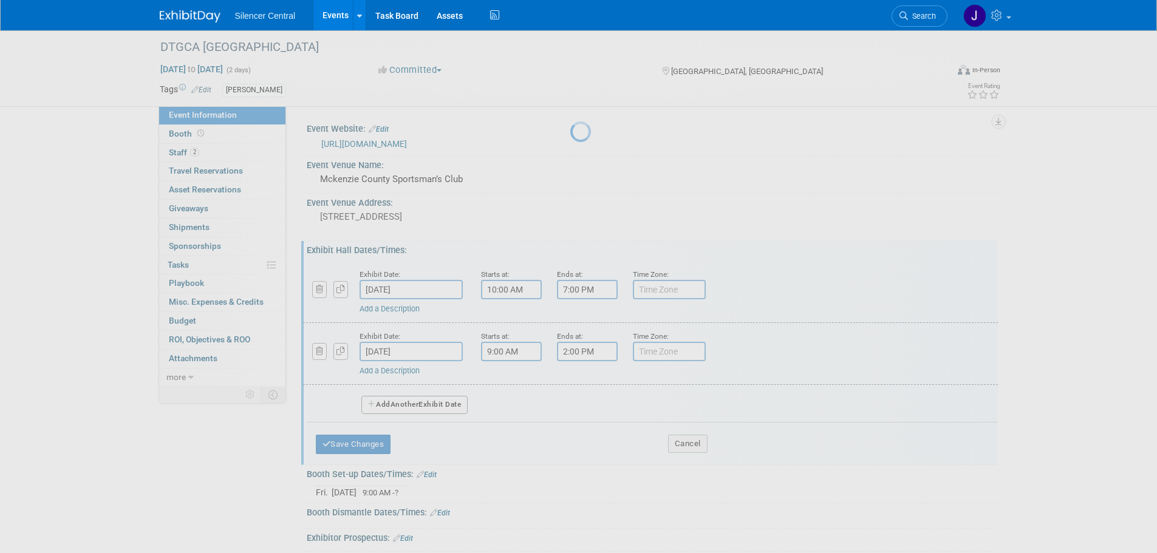
select select "9"
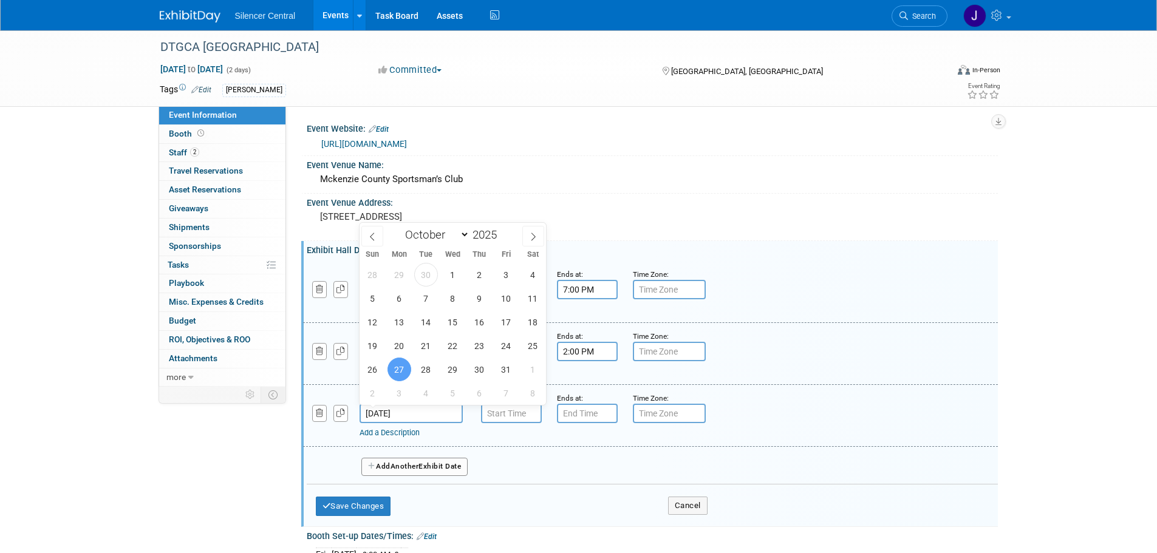
click at [409, 414] on input "Oct 27, 2025" at bounding box center [411, 413] width 103 height 19
click at [505, 347] on span "24" at bounding box center [507, 346] width 24 height 24
type input "Oct 24, 2025"
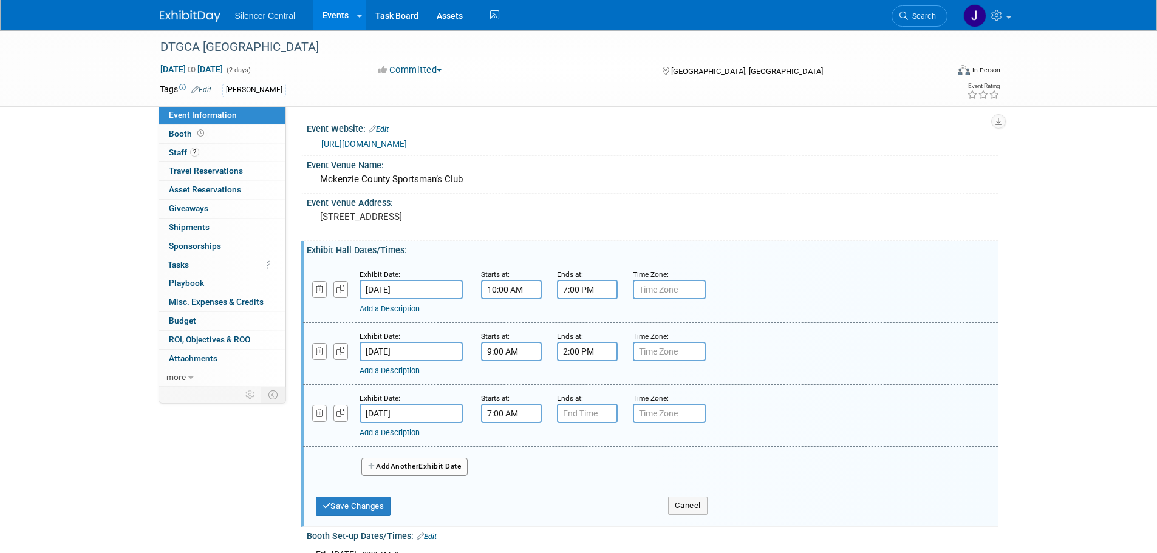
click at [500, 417] on input "7:00 AM" at bounding box center [511, 413] width 61 height 19
click at [514, 478] on span "07" at bounding box center [509, 470] width 23 height 22
click at [495, 483] on td "04" at bounding box center [503, 477] width 39 height 33
click at [603, 472] on td "AM" at bounding box center [616, 470] width 48 height 22
click at [606, 472] on button "AM" at bounding box center [615, 469] width 22 height 21
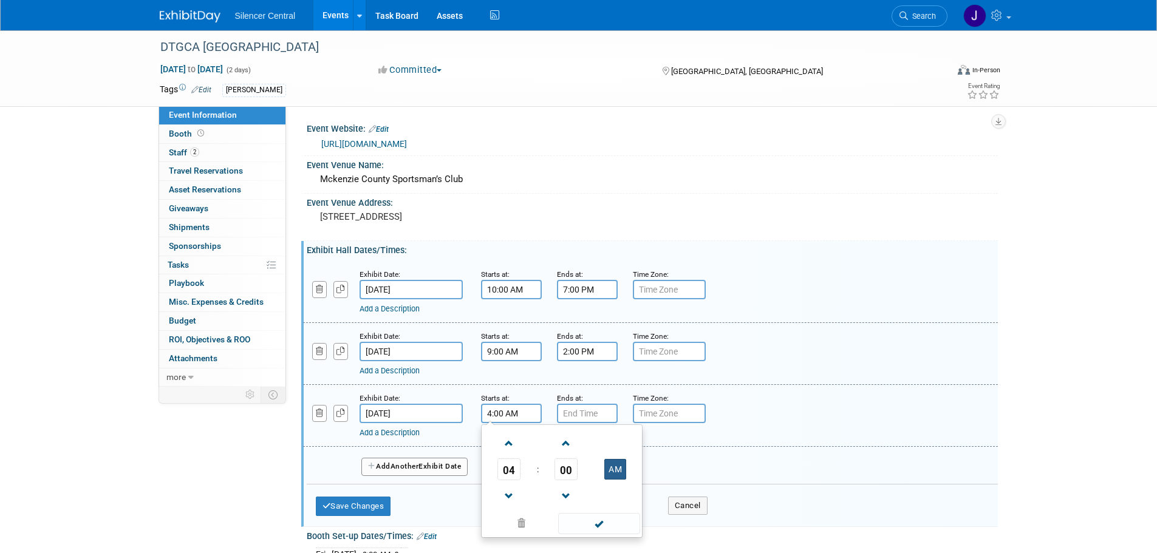
type input "4:00 PM"
drag, startPoint x: 620, startPoint y: 524, endPoint x: 615, endPoint y: 515, distance: 9.8
click at [617, 521] on span at bounding box center [599, 523] width 82 height 21
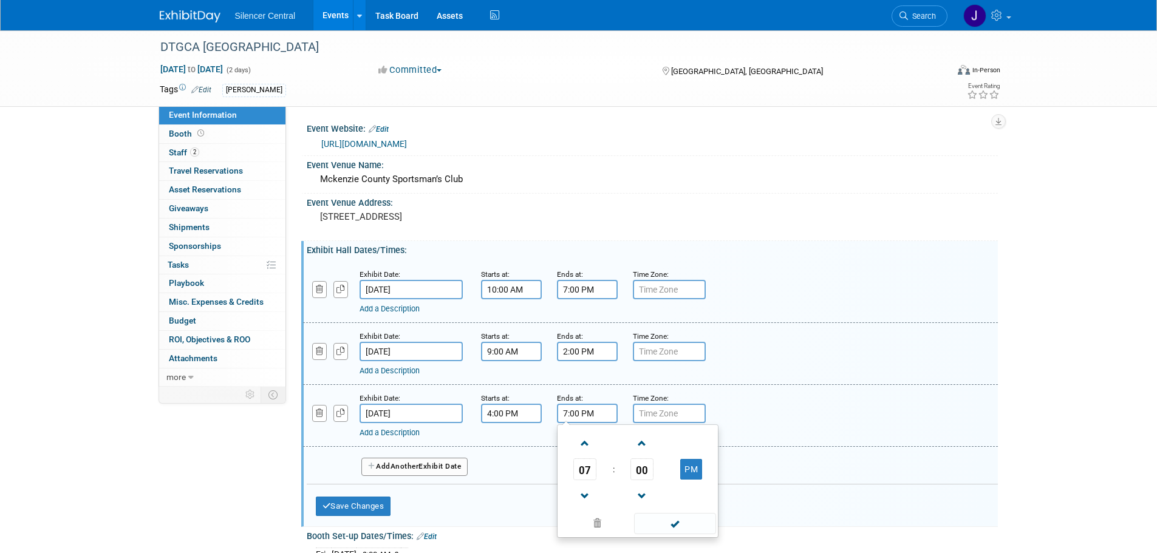
click at [596, 415] on input "7:00 PM" at bounding box center [587, 413] width 61 height 19
drag, startPoint x: 580, startPoint y: 442, endPoint x: 651, endPoint y: 492, distance: 87.3
click at [581, 448] on span at bounding box center [585, 443] width 21 height 21
type input "8:00 PM"
drag, startPoint x: 664, startPoint y: 522, endPoint x: 657, endPoint y: 522, distance: 7.3
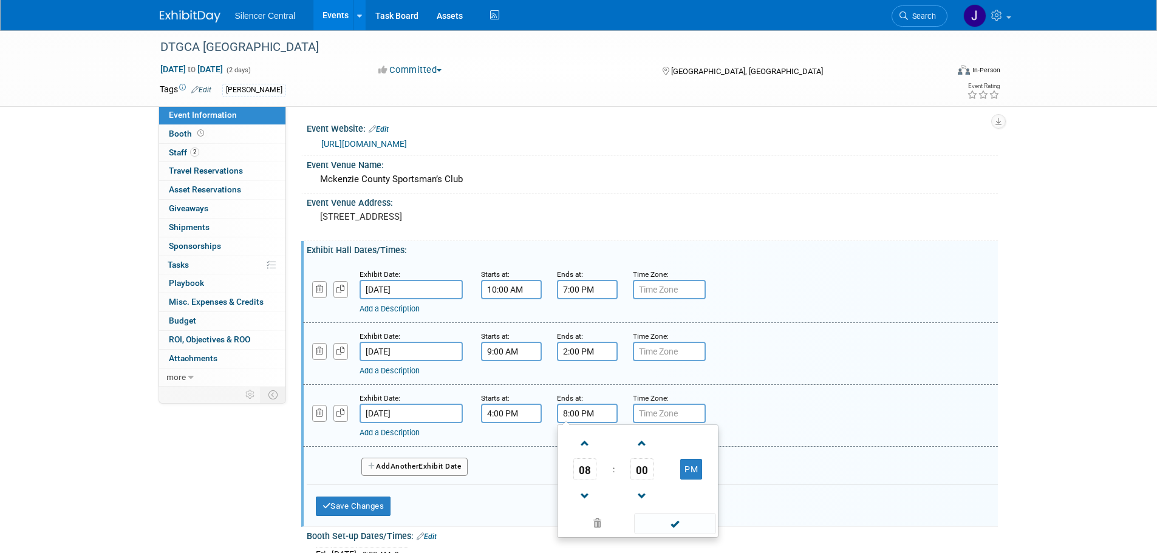
click at [661, 522] on span at bounding box center [675, 523] width 82 height 21
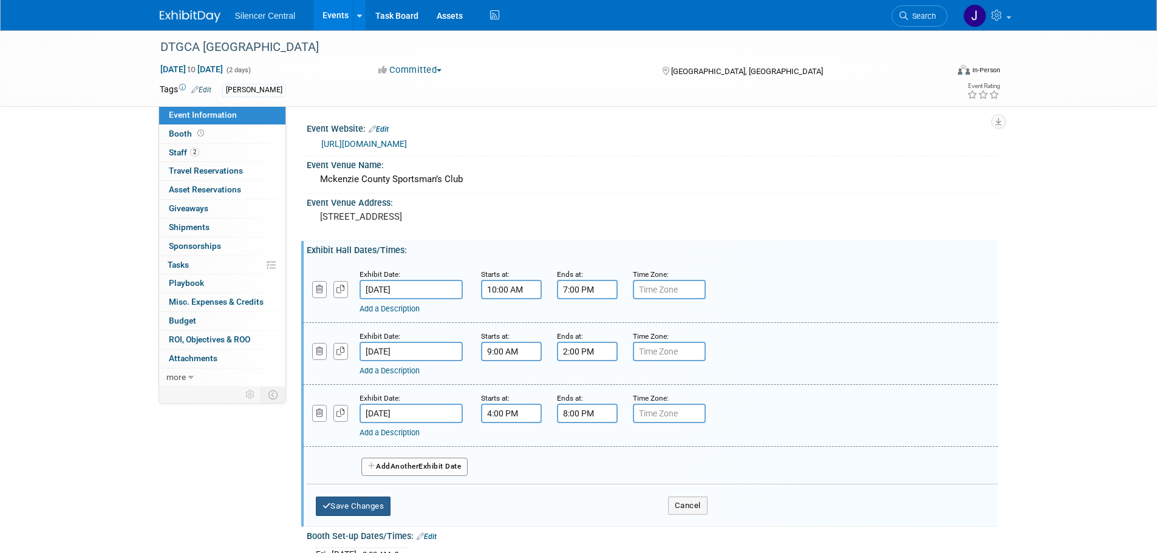
click at [353, 505] on button "Save Changes" at bounding box center [353, 506] width 75 height 19
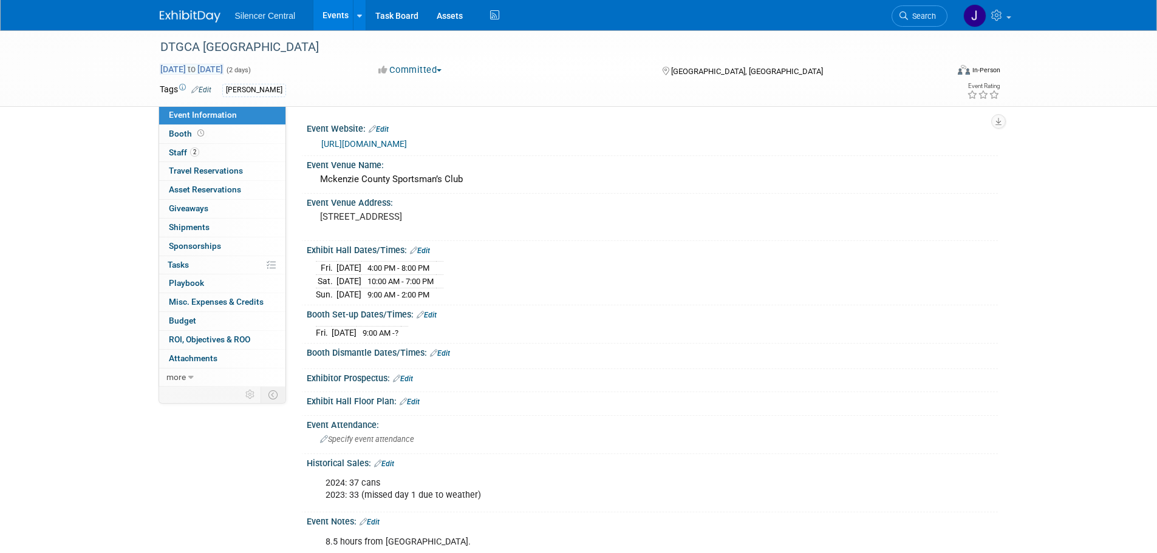
click at [197, 71] on span "to" at bounding box center [192, 69] width 12 height 10
select select "9"
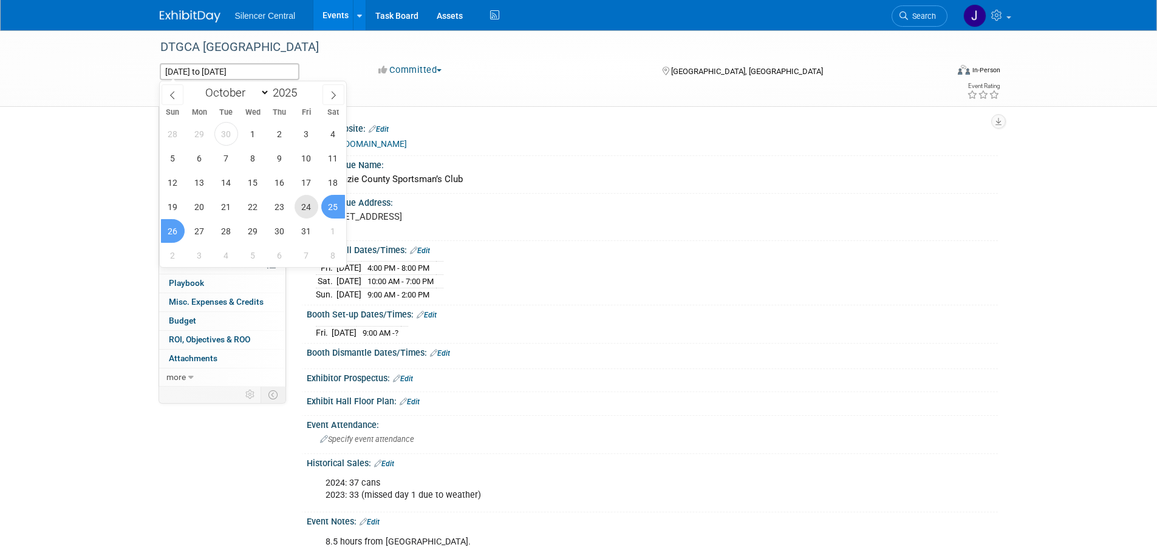
click at [301, 205] on span "24" at bounding box center [307, 207] width 24 height 24
type input "[DATE]"
click at [176, 229] on span "26" at bounding box center [173, 231] width 24 height 24
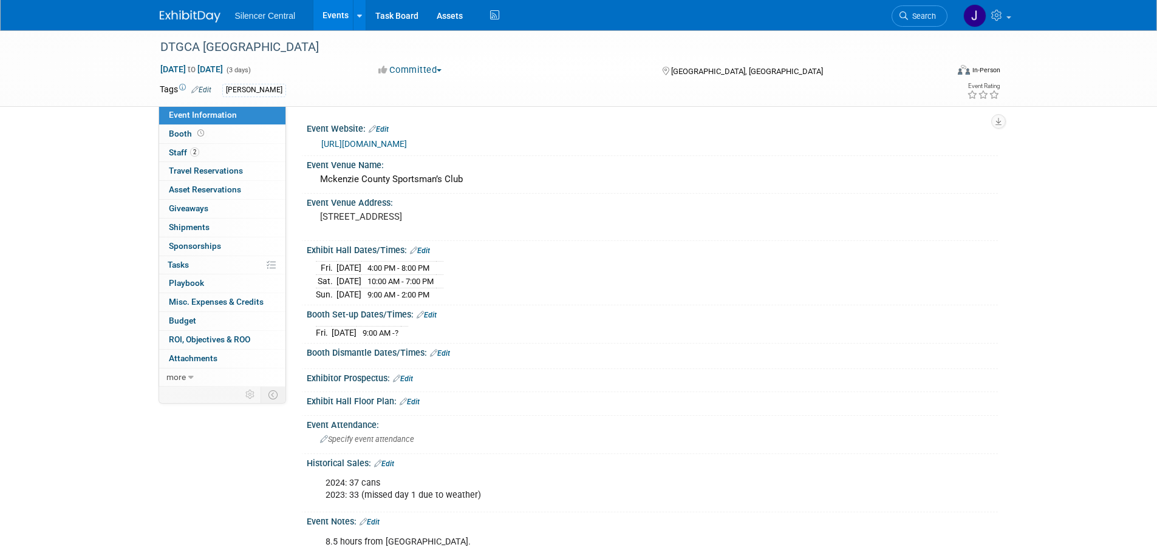
click at [190, 9] on link at bounding box center [197, 10] width 75 height 10
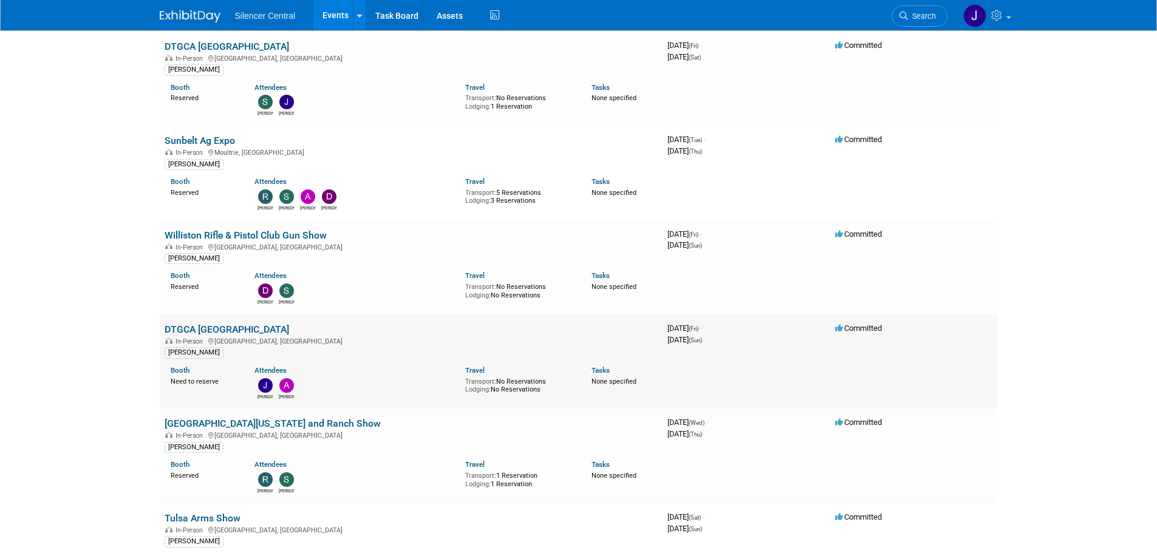
scroll to position [304, 0]
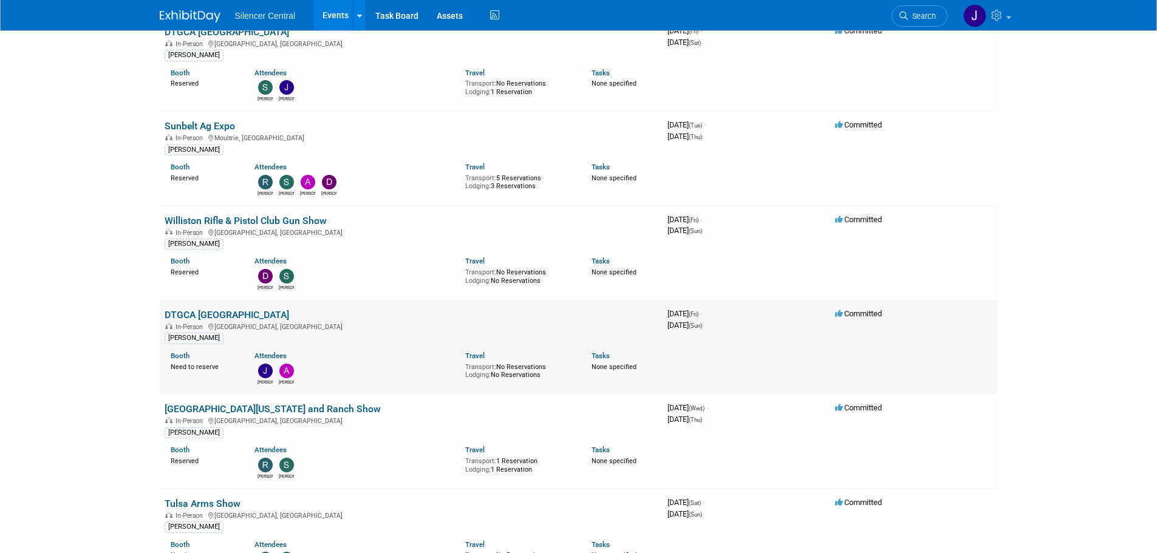
click at [225, 312] on link "DTGCA [GEOGRAPHIC_DATA]" at bounding box center [227, 315] width 125 height 12
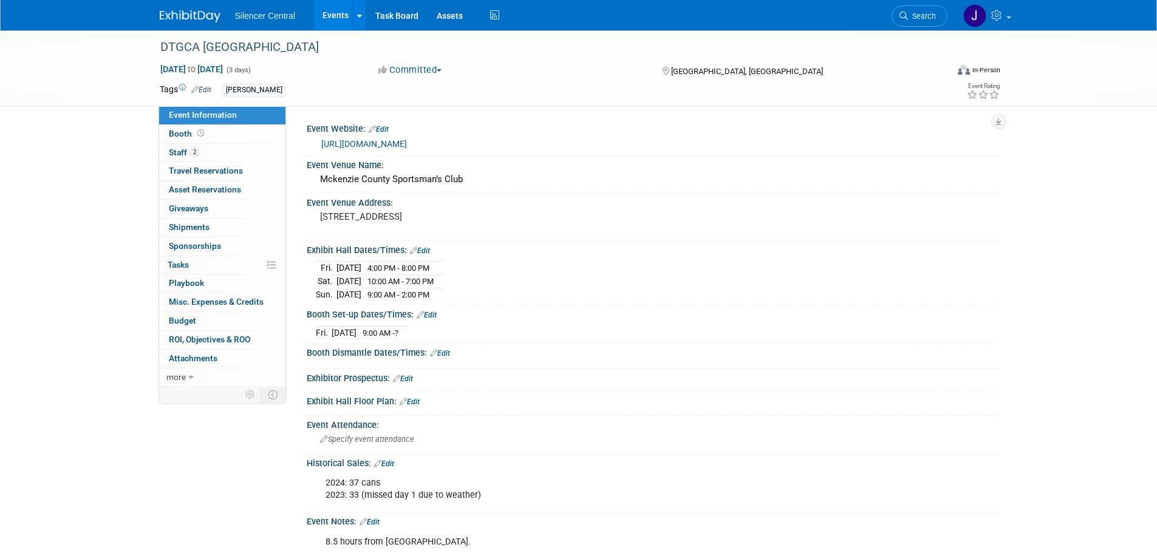
click at [185, 19] on img at bounding box center [190, 16] width 61 height 12
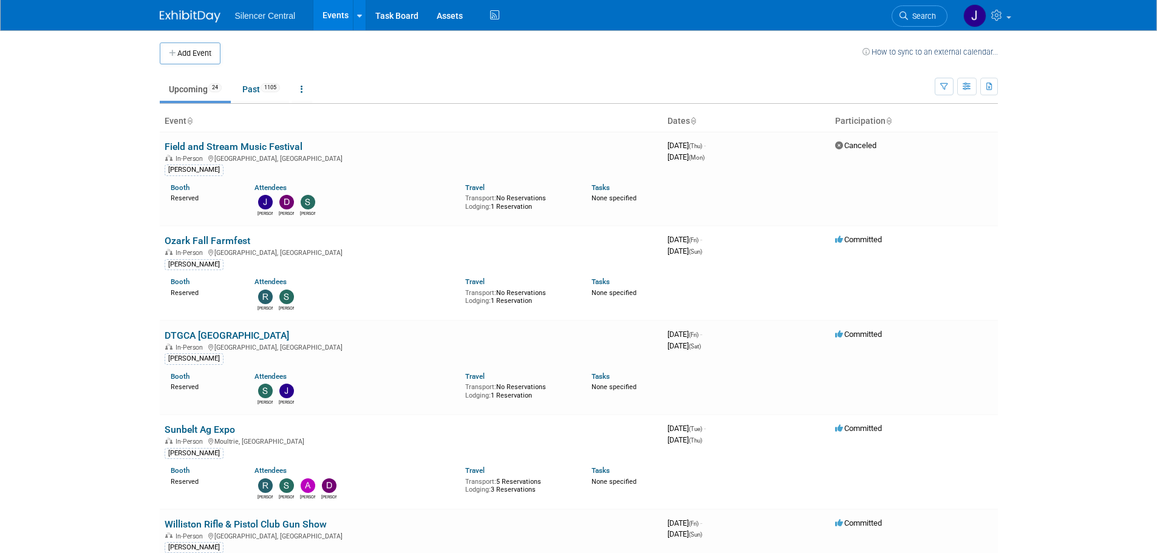
click at [103, 106] on body "Silencer Central Events Add Event Bulk Upload Events Shareable Event Boards Rec…" at bounding box center [578, 276] width 1157 height 553
click at [108, 171] on body "Silencer Central Events Add Event Bulk Upload Events Shareable Event Boards Rec…" at bounding box center [578, 276] width 1157 height 553
